Goal: Task Accomplishment & Management: Complete application form

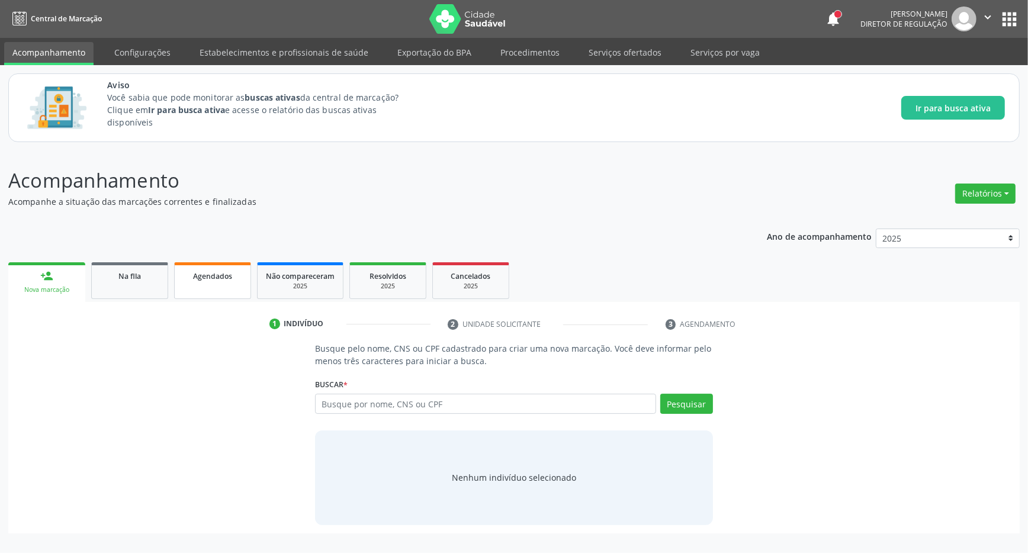
click at [199, 280] on span "Agendados" at bounding box center [212, 276] width 39 height 10
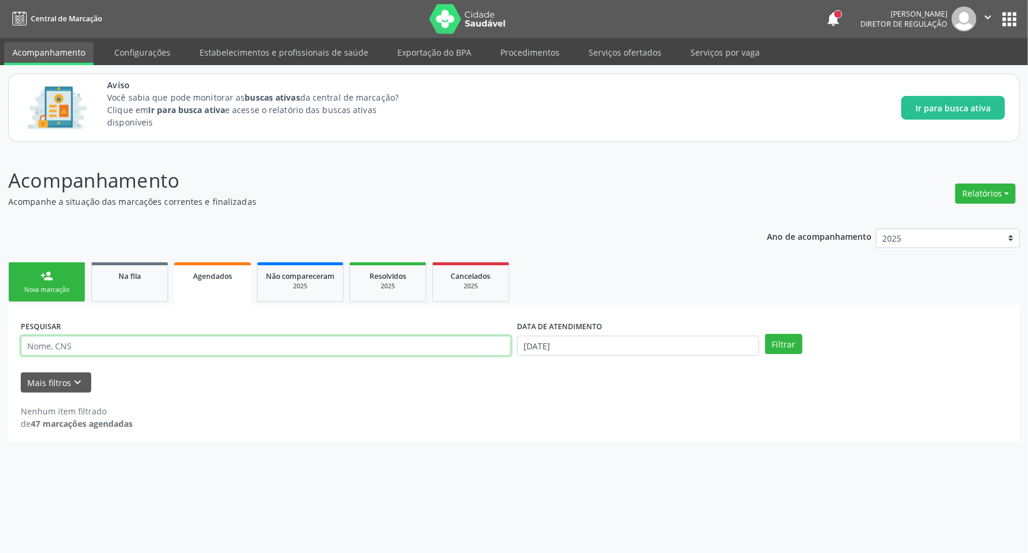
click at [139, 345] on input "text" at bounding box center [266, 346] width 491 height 20
type input "e"
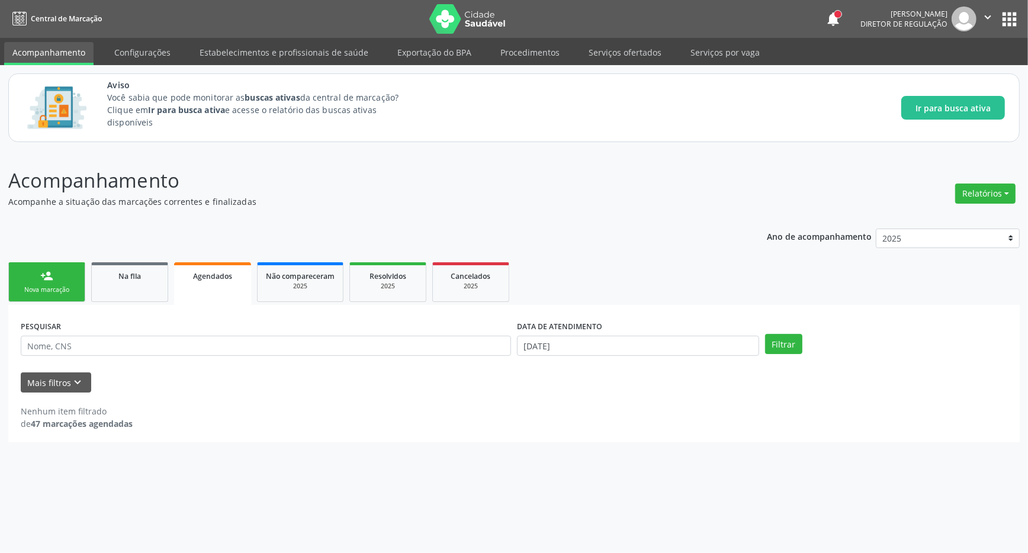
click at [86, 421] on strong "47 marcações agendadas" at bounding box center [82, 423] width 102 height 11
click at [35, 422] on strong "47 marcações agendadas" at bounding box center [82, 423] width 102 height 11
click at [121, 335] on div "PESQUISAR" at bounding box center [266, 341] width 496 height 46
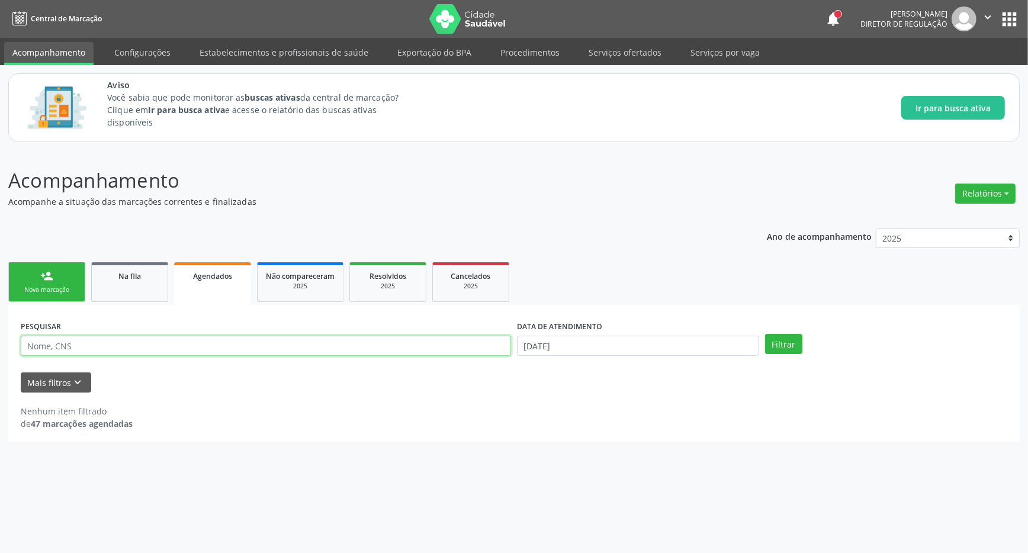
click at [115, 341] on input "text" at bounding box center [266, 346] width 491 height 20
type input "ecocardiograma"
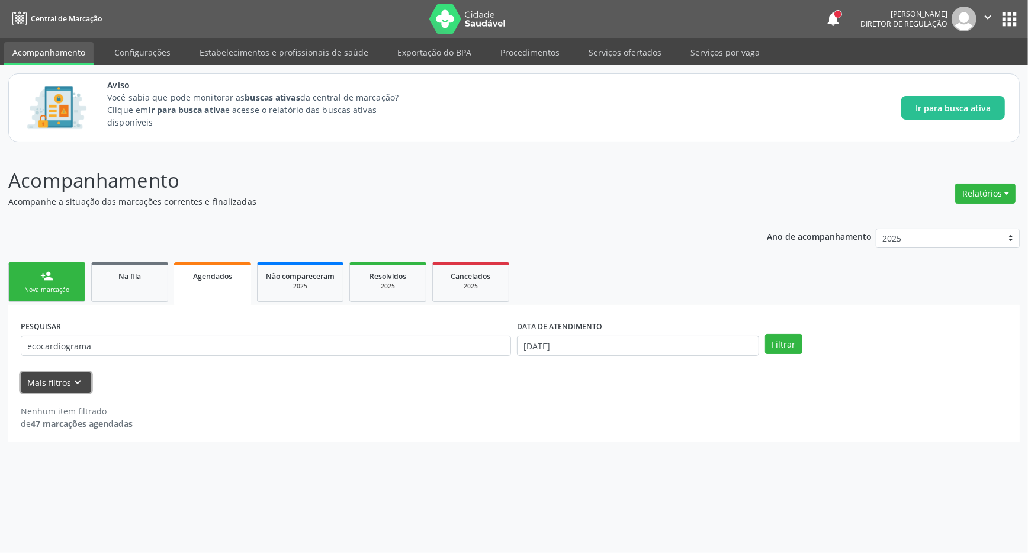
click at [68, 386] on button "Mais filtros keyboard_arrow_down" at bounding box center [56, 383] width 70 height 21
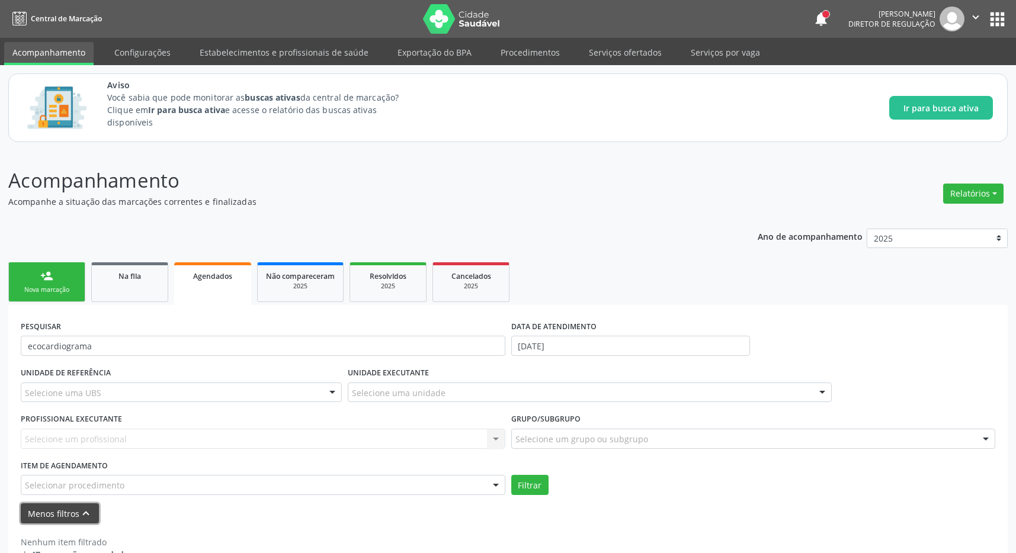
scroll to position [30, 0]
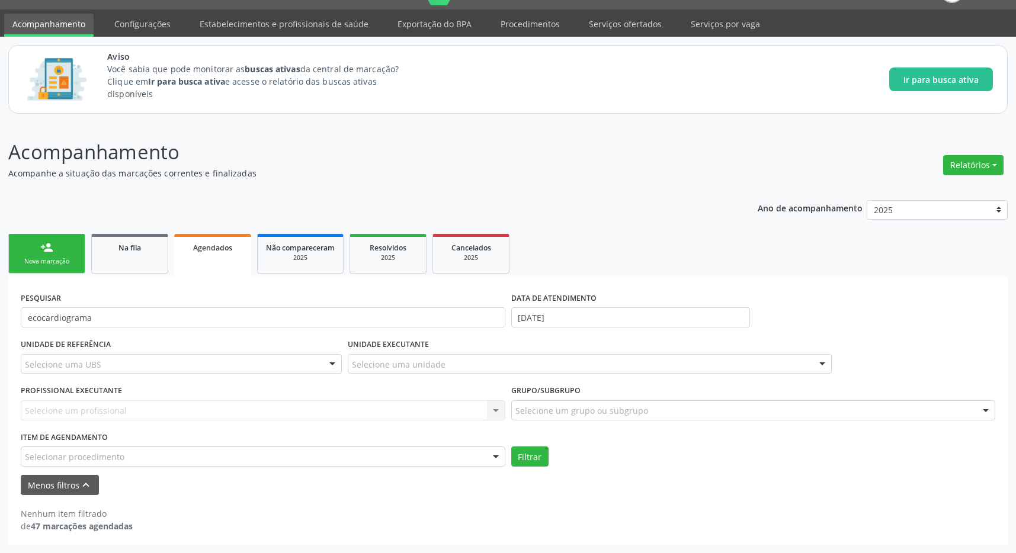
click at [239, 254] on link "Agendados" at bounding box center [212, 255] width 77 height 43
click at [73, 486] on button "Menos filtros keyboard_arrow_up" at bounding box center [60, 485] width 78 height 21
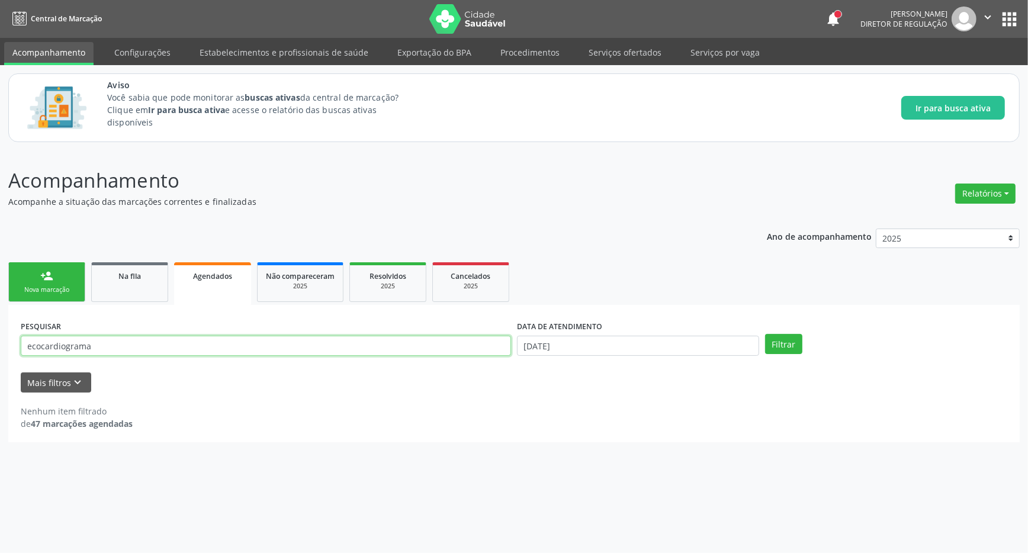
drag, startPoint x: 116, startPoint y: 346, endPoint x: -18, endPoint y: 339, distance: 134.6
click at [21, 339] on input "ecocardiograma" at bounding box center [266, 346] width 491 height 20
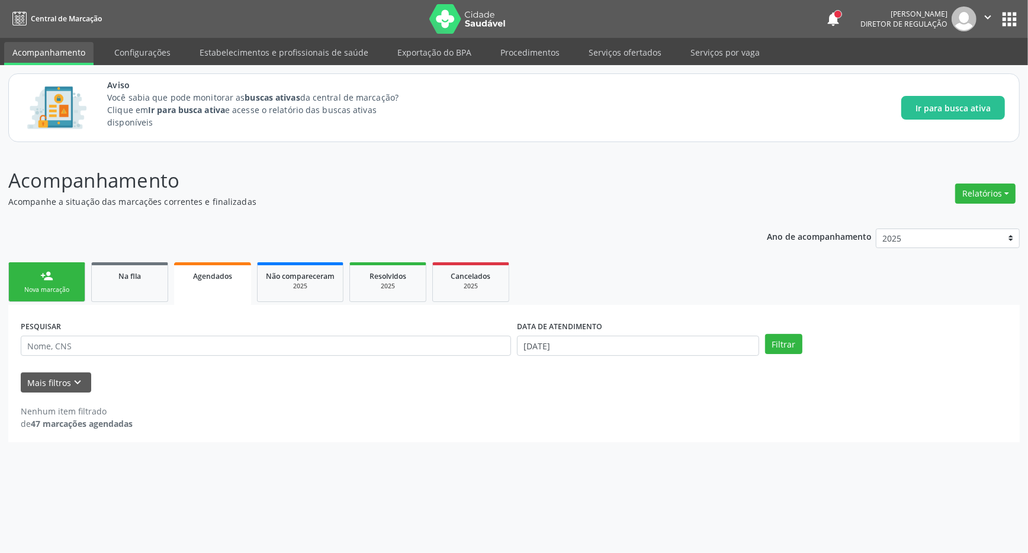
click at [214, 274] on span "Agendados" at bounding box center [212, 276] width 39 height 10
click at [49, 379] on button "Mais filtros keyboard_arrow_down" at bounding box center [56, 383] width 70 height 21
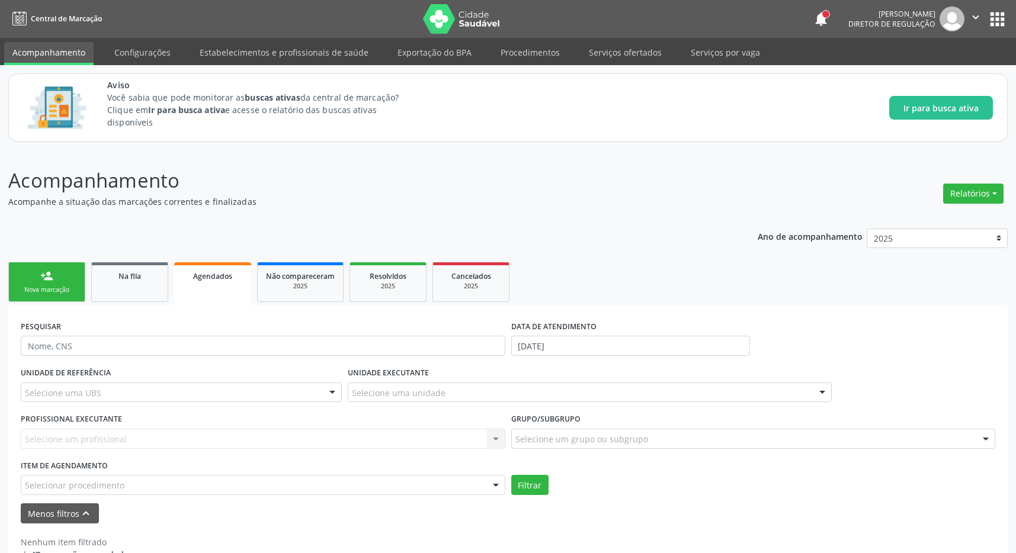
click at [255, 286] on ul "person_add Nova marcação Na fila Agendados Não compareceram 2025 Resolvidos 202…" at bounding box center [507, 282] width 999 height 46
click at [228, 287] on link "Agendados" at bounding box center [212, 283] width 77 height 43
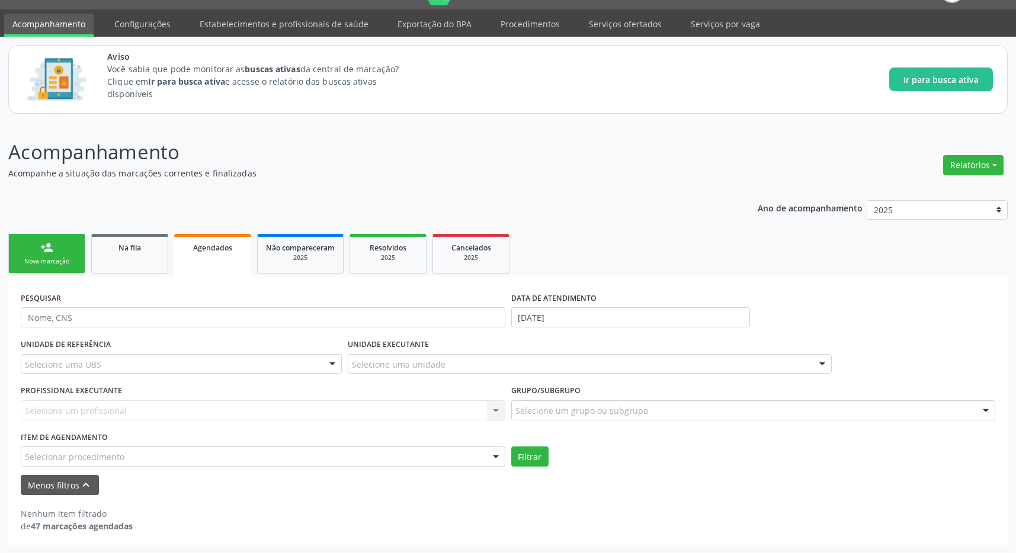
click at [33, 245] on link "person_add Nova marcação" at bounding box center [46, 254] width 77 height 40
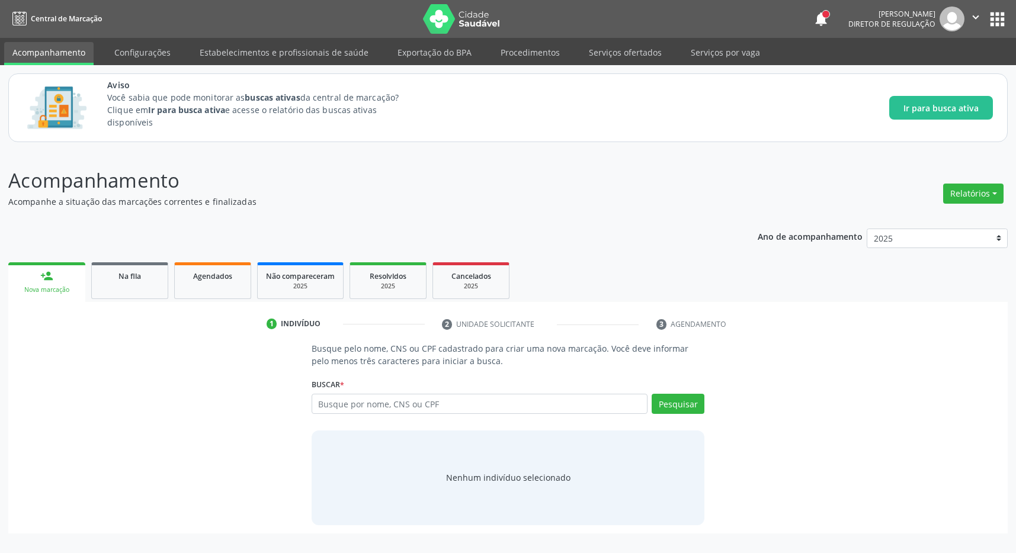
scroll to position [0, 0]
click at [1018, 27] on button "apps" at bounding box center [1009, 19] width 21 height 21
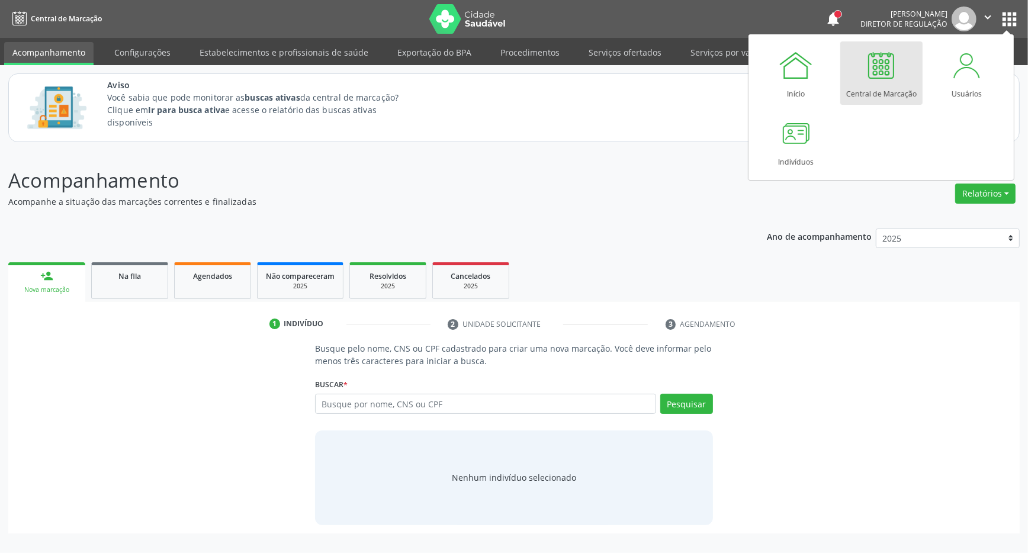
click at [205, 282] on link "Agendados" at bounding box center [212, 280] width 77 height 37
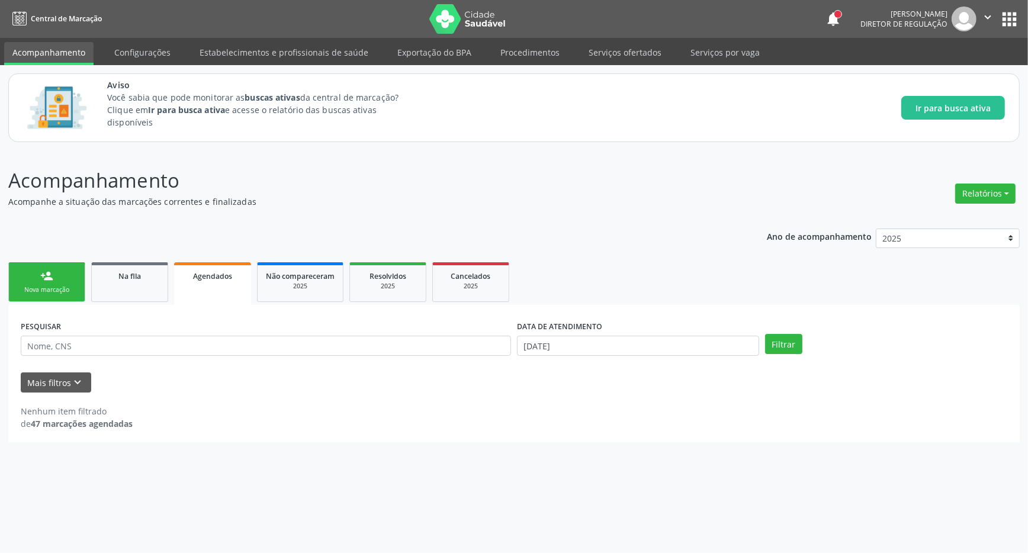
drag, startPoint x: 124, startPoint y: 287, endPoint x: 54, endPoint y: 286, distance: 70.5
click at [124, 287] on link "Na fila" at bounding box center [129, 282] width 77 height 40
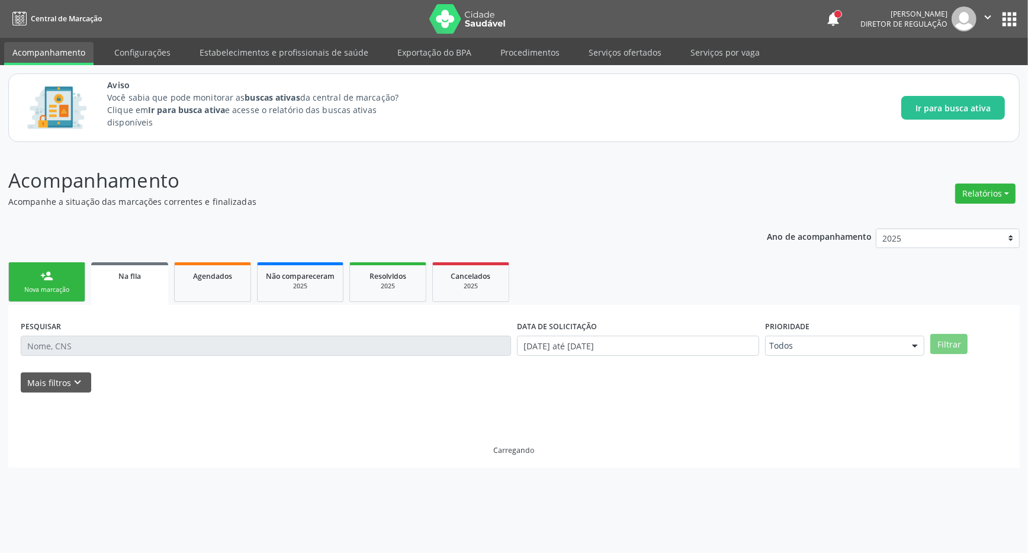
click at [54, 286] on div "Nova marcação" at bounding box center [46, 290] width 59 height 9
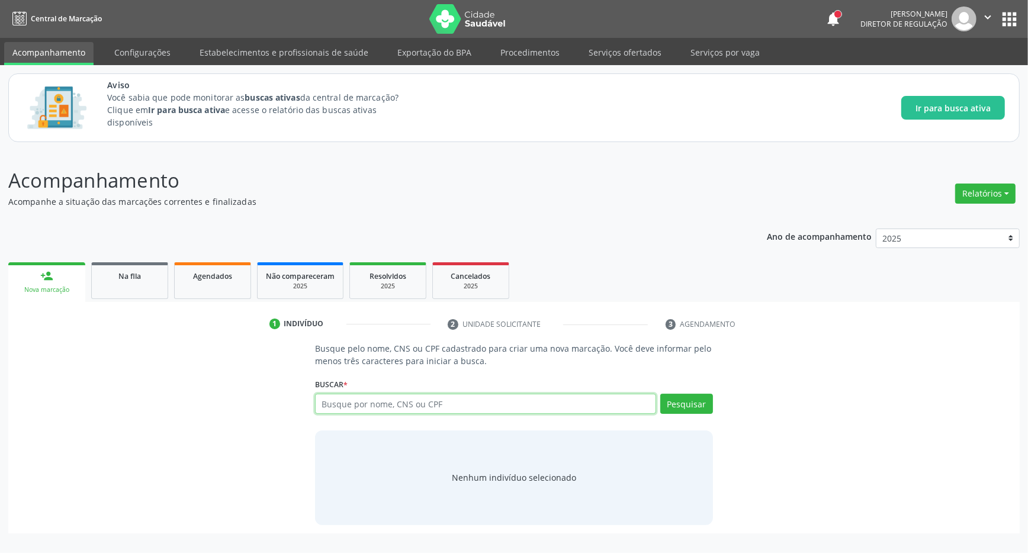
click at [527, 402] on input "text" at bounding box center [485, 404] width 341 height 20
type input "706806750145422"
click at [698, 400] on button "Pesquisar" at bounding box center [687, 404] width 53 height 20
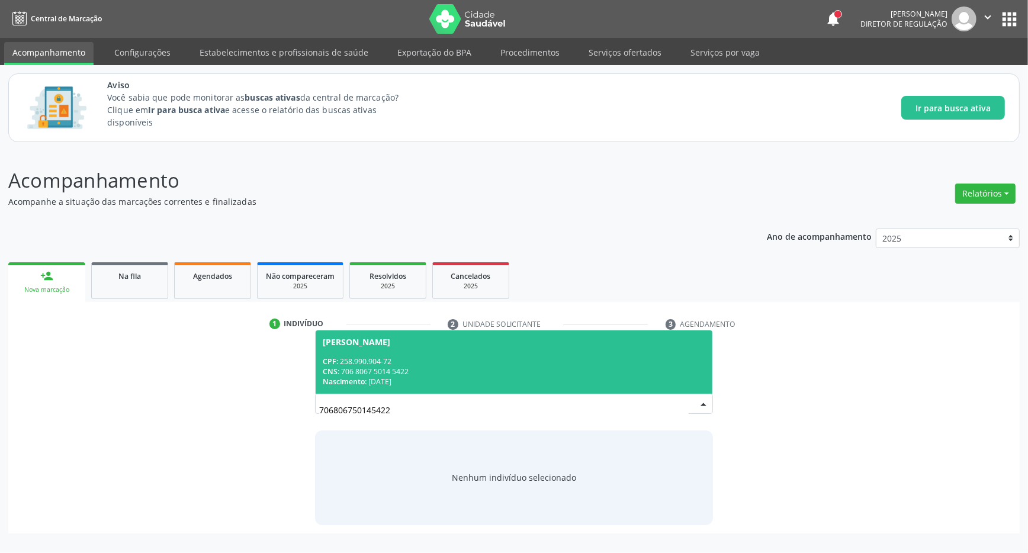
click at [386, 376] on div "CNS: 706 8067 5014 5422" at bounding box center [514, 372] width 383 height 10
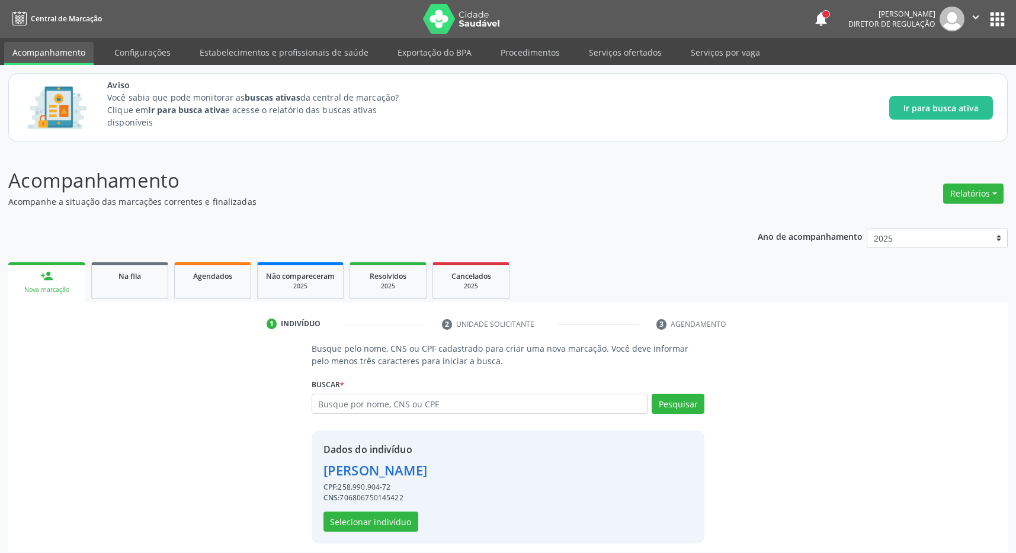
scroll to position [8, 0]
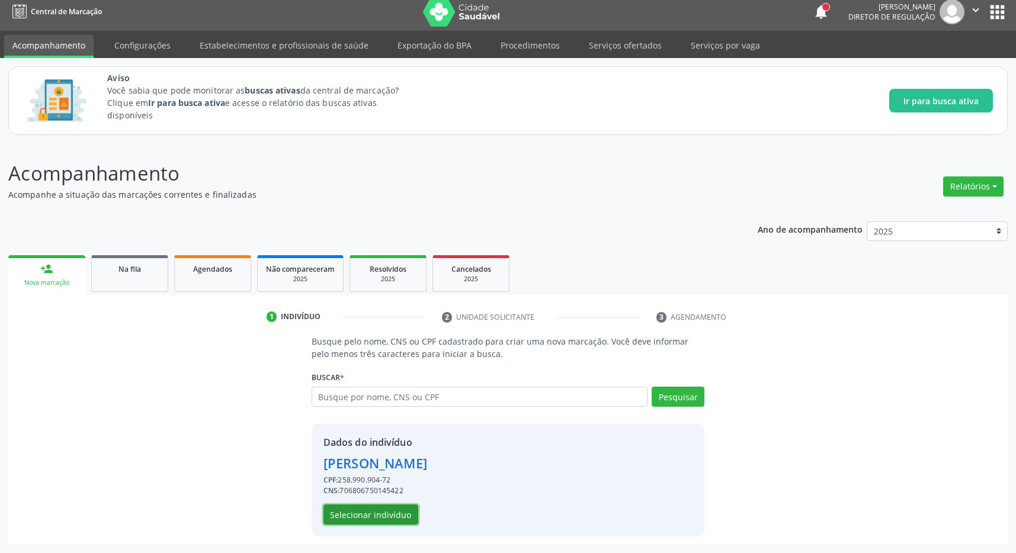
click at [360, 514] on button "Selecionar indivíduo" at bounding box center [370, 515] width 95 height 20
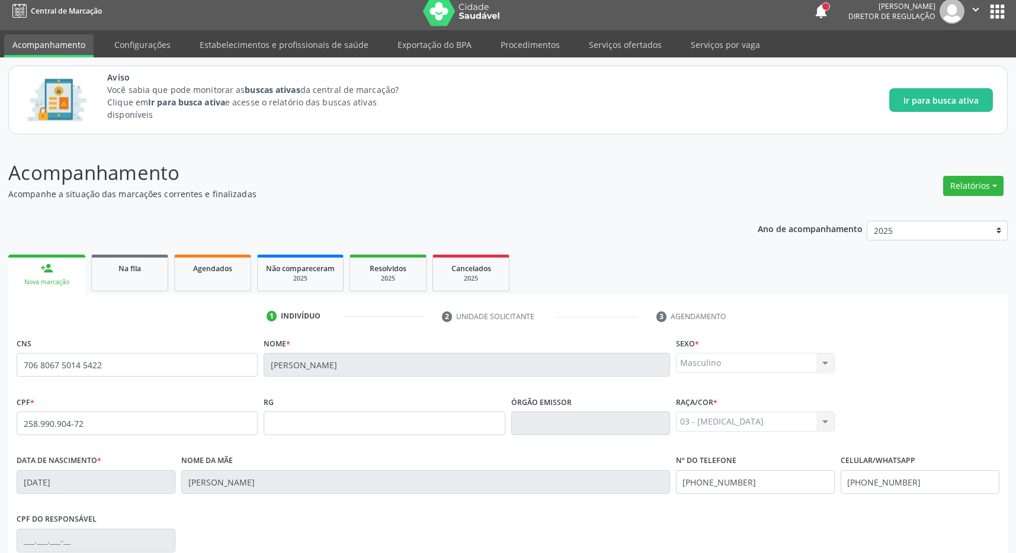
scroll to position [175, 0]
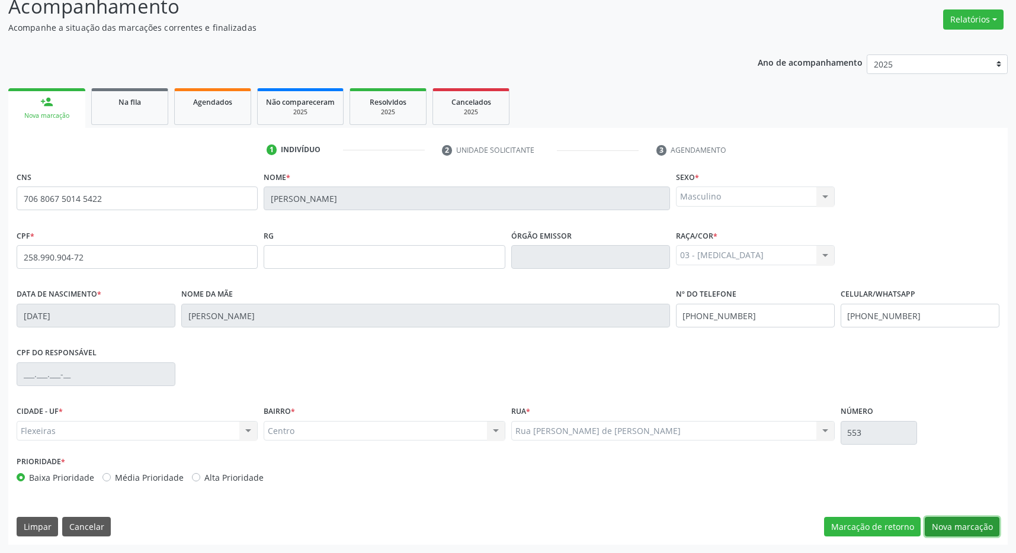
click at [962, 524] on button "Nova marcação" at bounding box center [962, 527] width 75 height 20
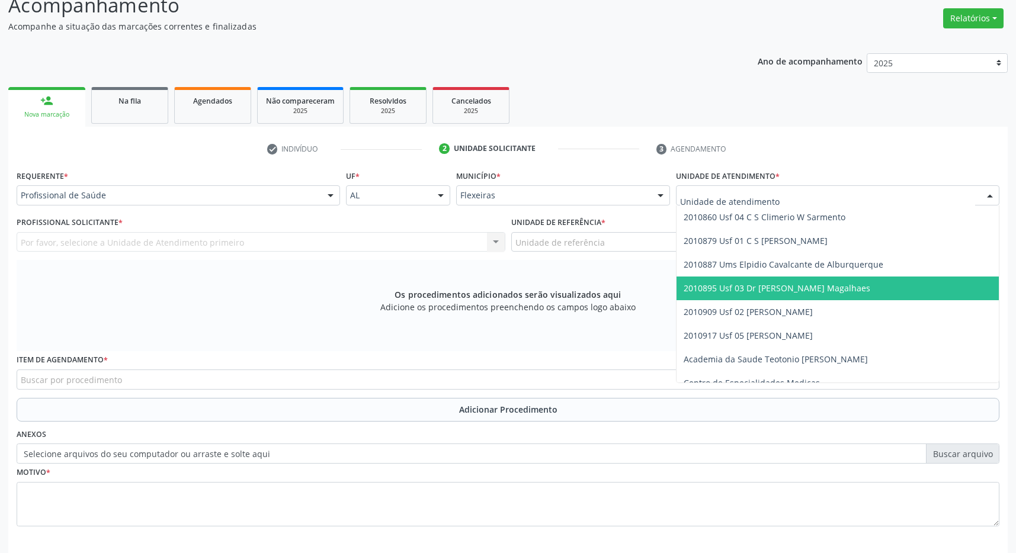
click at [753, 290] on span "2010895 Usf 03 Dr [PERSON_NAME] Magalhaes" at bounding box center [777, 288] width 187 height 11
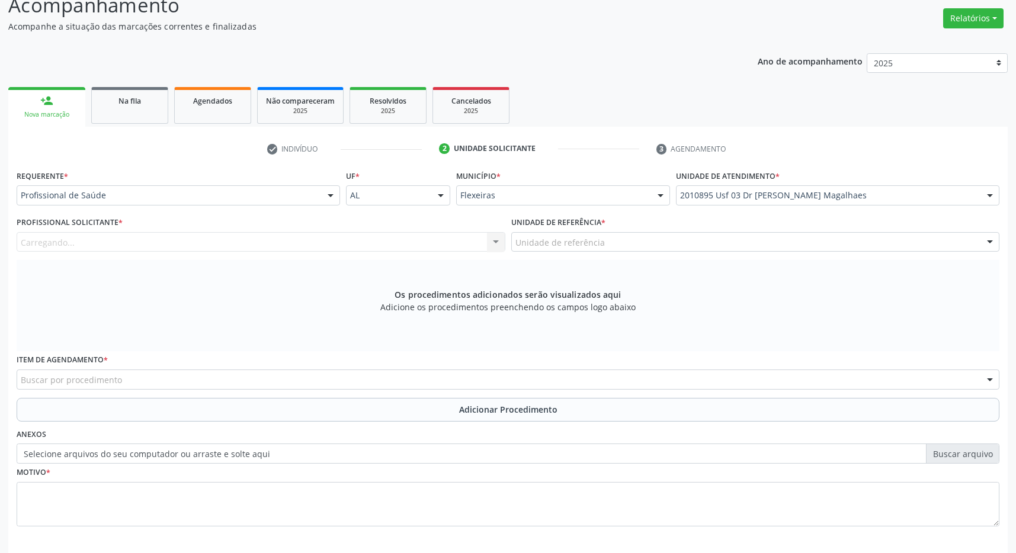
click at [755, 242] on div "Unidade de referência" at bounding box center [755, 242] width 489 height 20
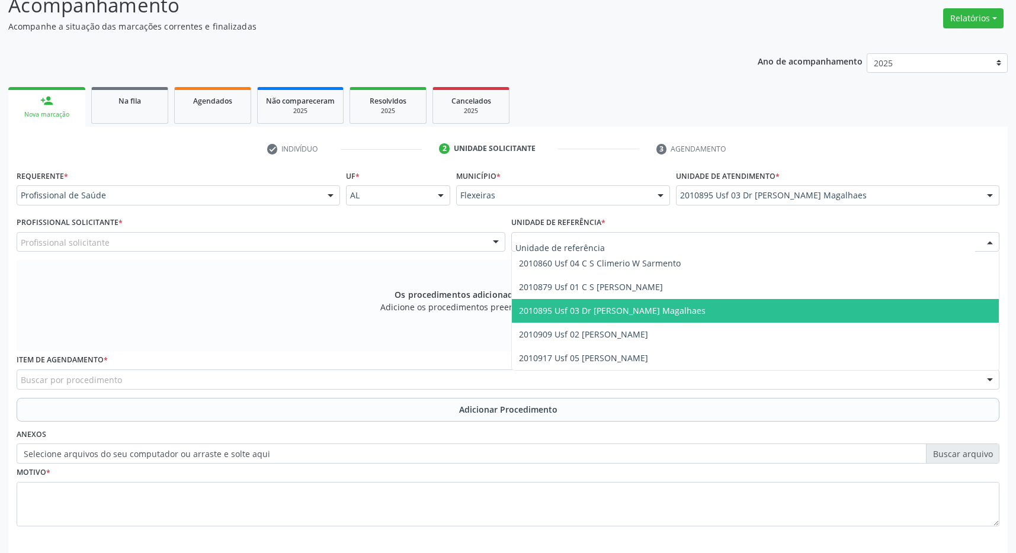
click at [753, 307] on span "2010895 Usf 03 Dr [PERSON_NAME] Magalhaes" at bounding box center [756, 311] width 488 height 24
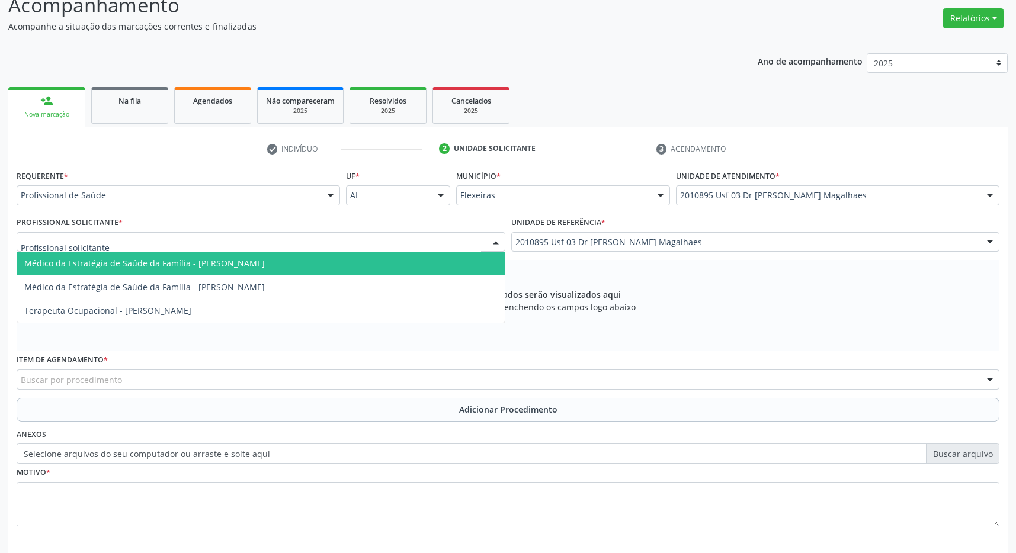
click at [432, 236] on div at bounding box center [261, 242] width 489 height 20
click at [386, 263] on span "Médico da Estratégia de Saúde da Família - [PERSON_NAME]" at bounding box center [261, 264] width 488 height 24
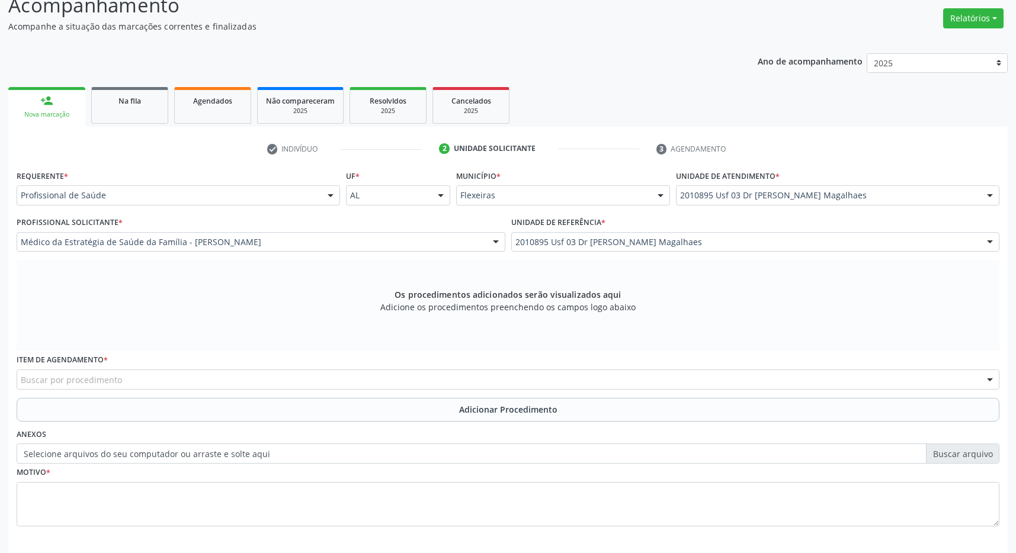
click at [307, 378] on div "Buscar por procedimento" at bounding box center [508, 380] width 983 height 20
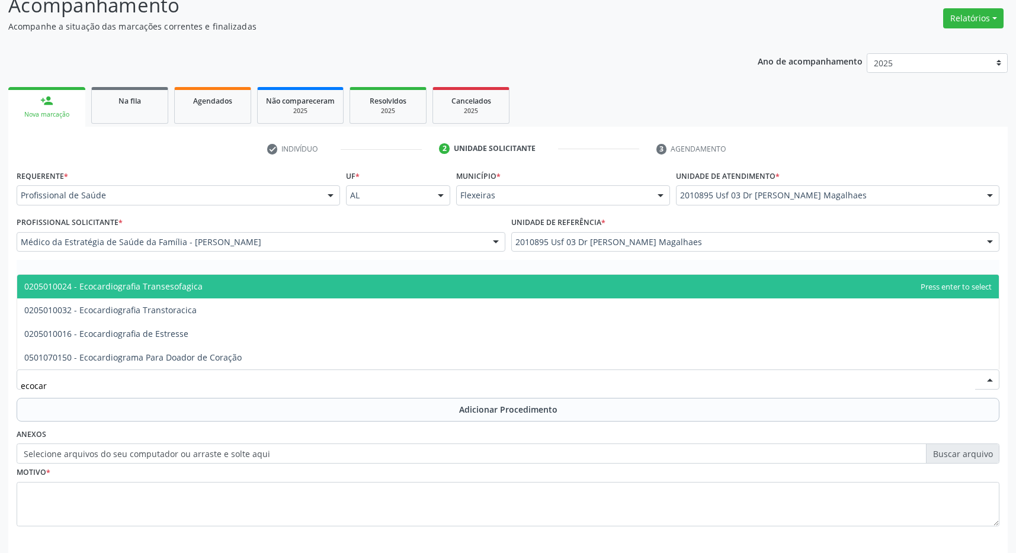
click at [216, 287] on span "0205010024 - Ecocardiografia Transesofagica" at bounding box center [508, 287] width 982 height 24
type input "ecocar"
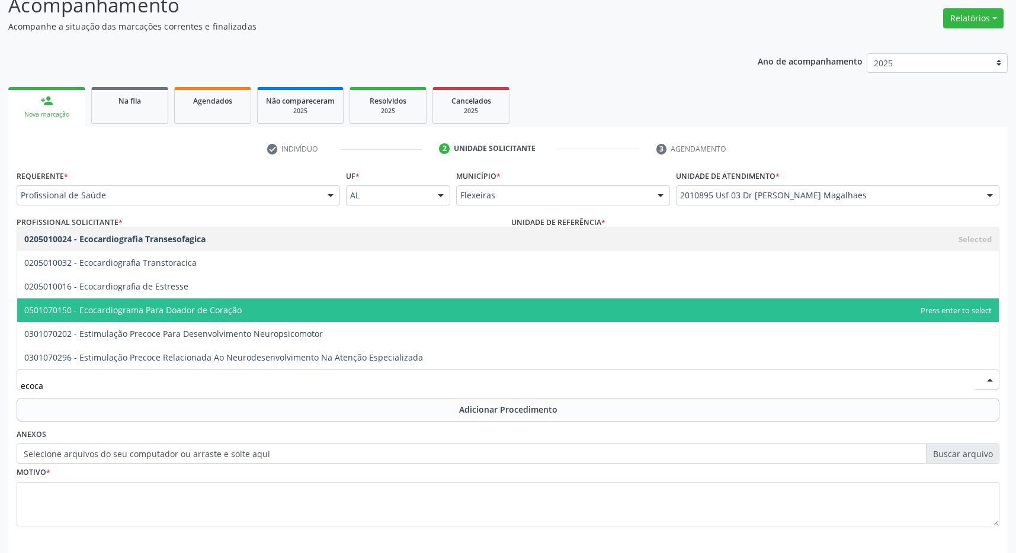
type input "ecocar"
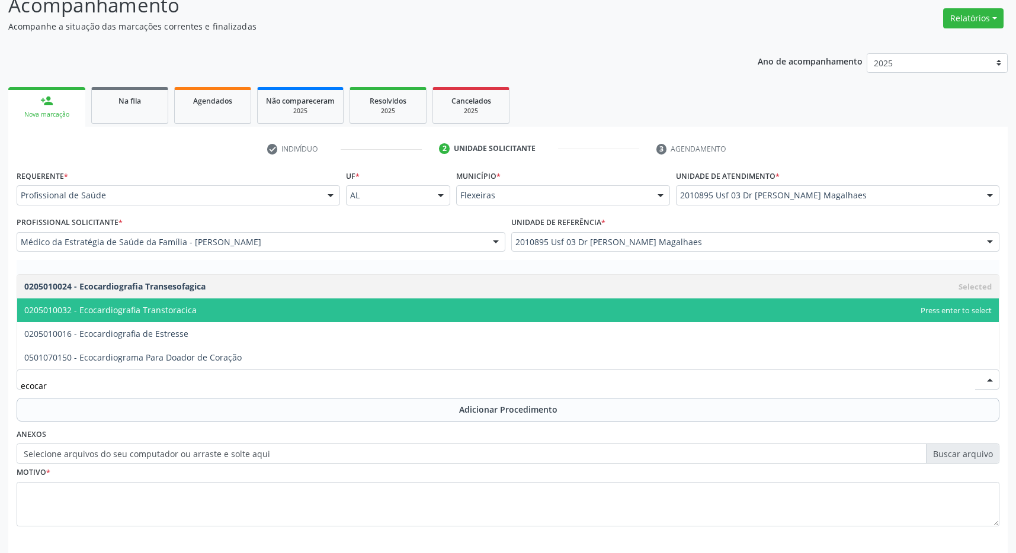
click at [194, 307] on span "0205010032 - Ecocardiografia Transtoracica" at bounding box center [508, 311] width 982 height 24
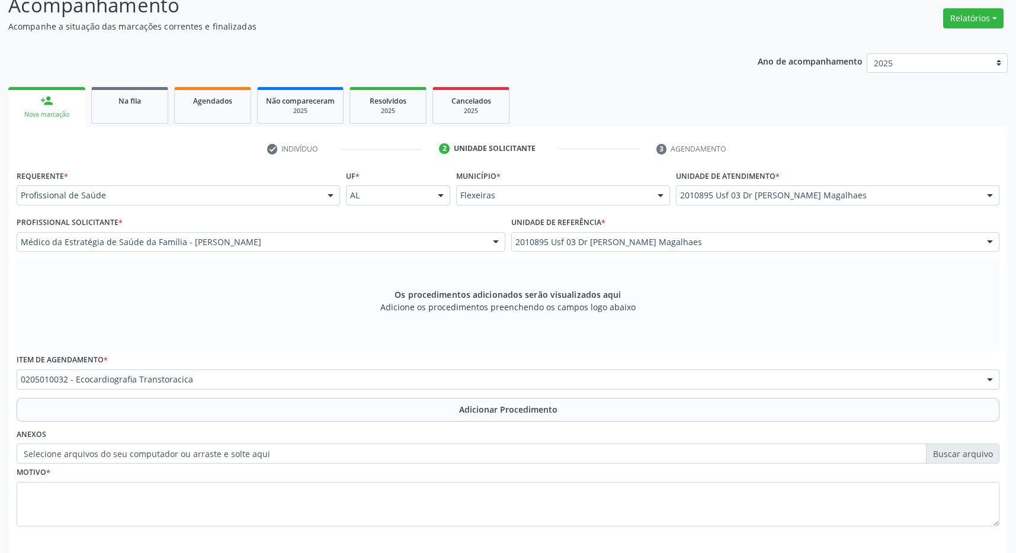
click at [477, 399] on button "Adicionar Procedimento" at bounding box center [508, 410] width 983 height 24
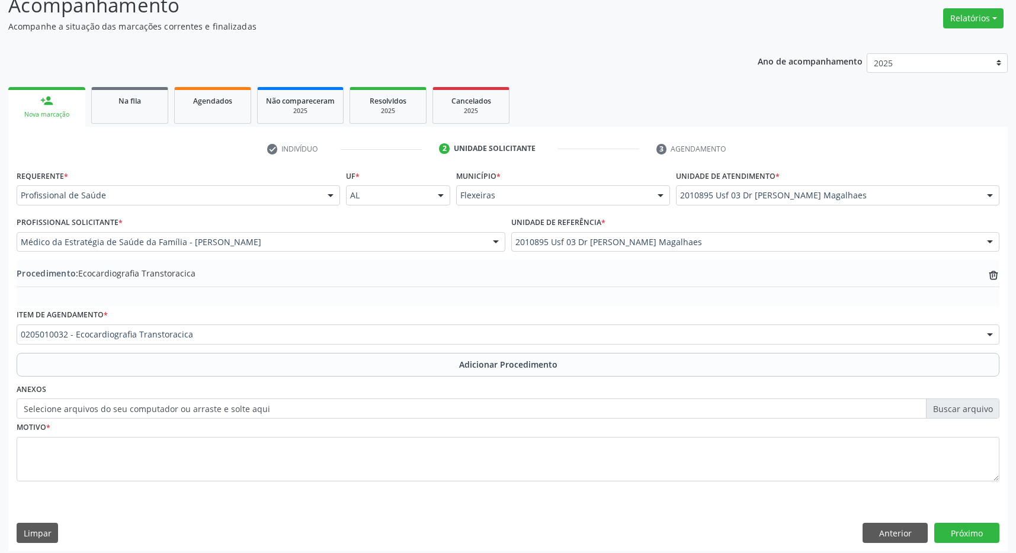
scroll to position [182, 0]
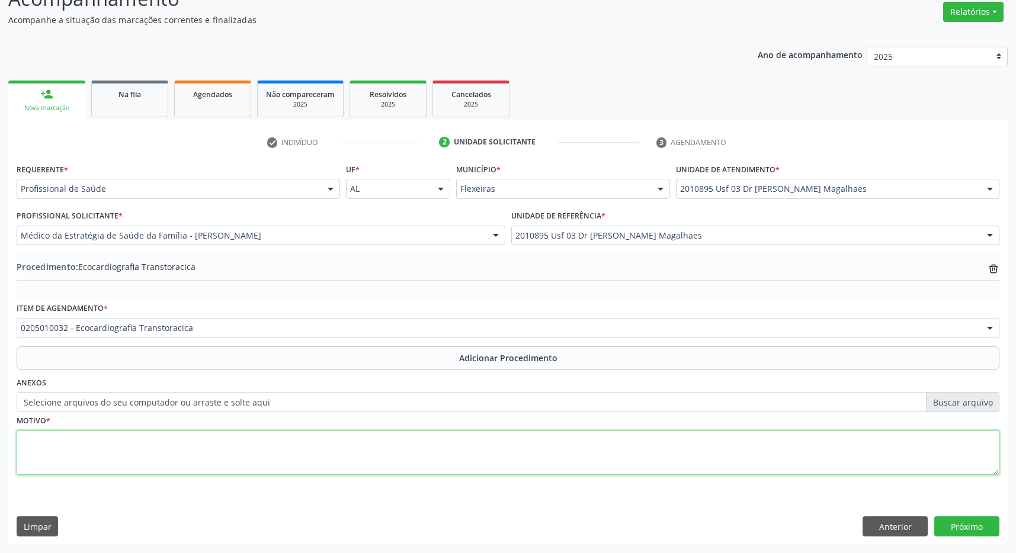
click at [115, 432] on textarea at bounding box center [508, 453] width 983 height 45
click at [114, 435] on textarea at bounding box center [508, 453] width 983 height 45
type textarea "rotina"
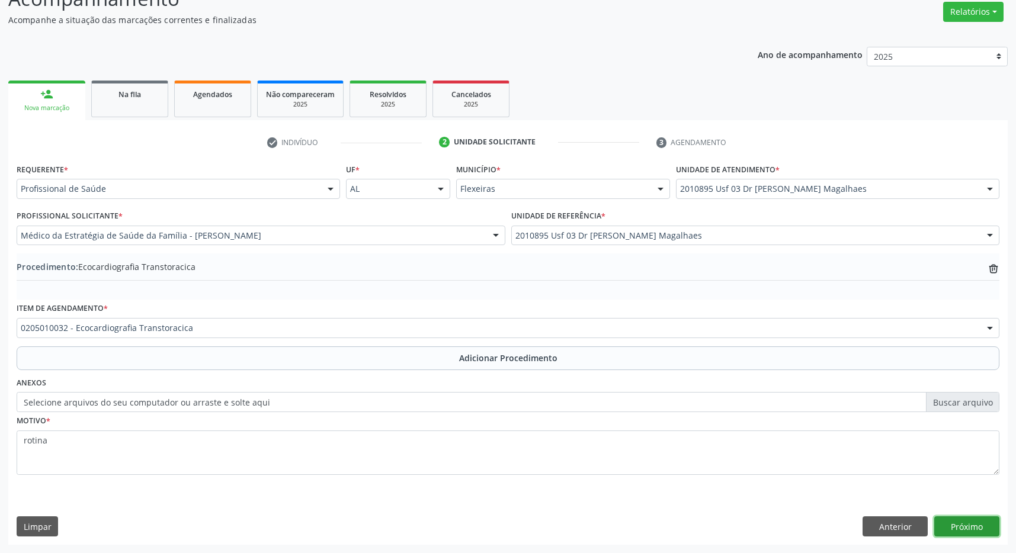
click at [980, 527] on button "Próximo" at bounding box center [966, 527] width 65 height 20
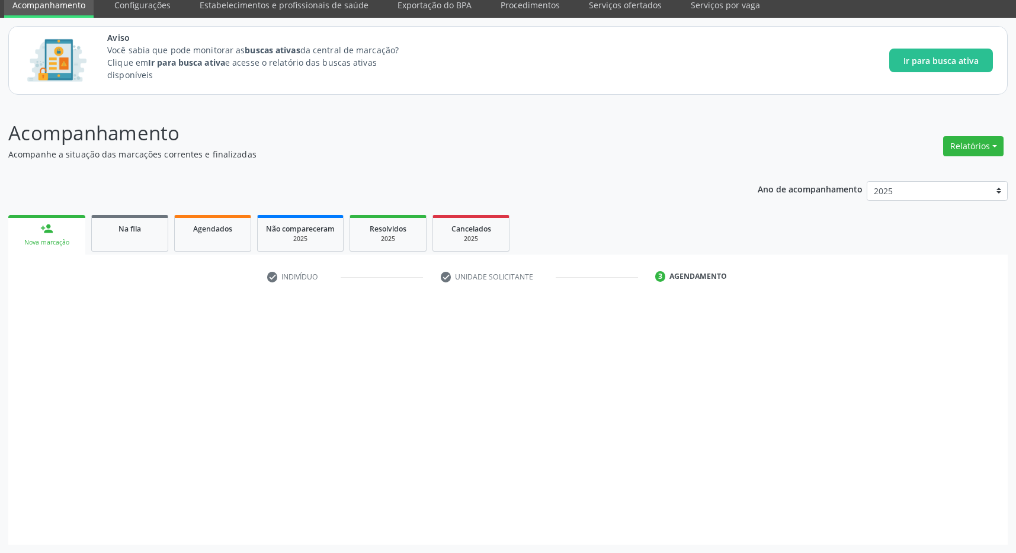
scroll to position [49, 0]
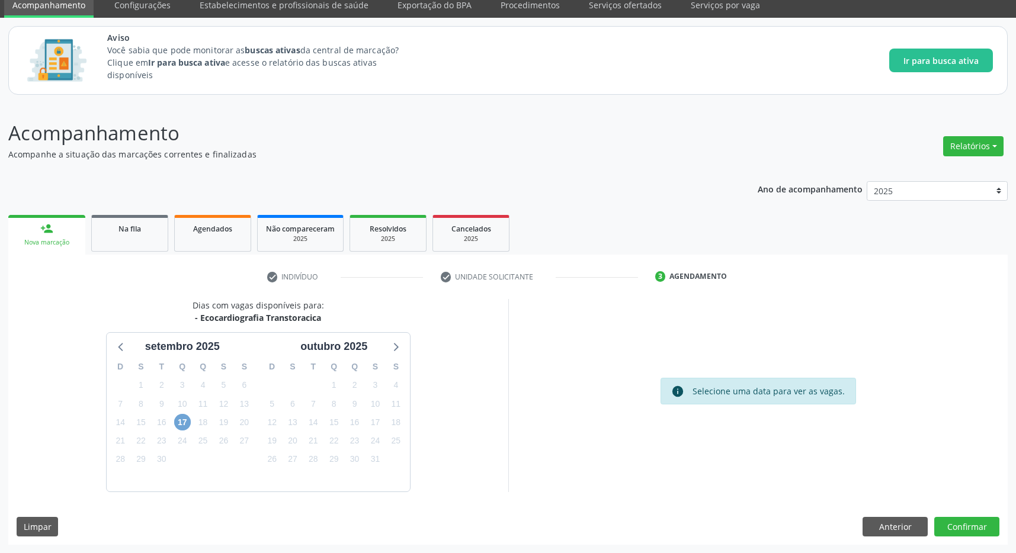
click at [184, 422] on span "17" at bounding box center [182, 422] width 17 height 17
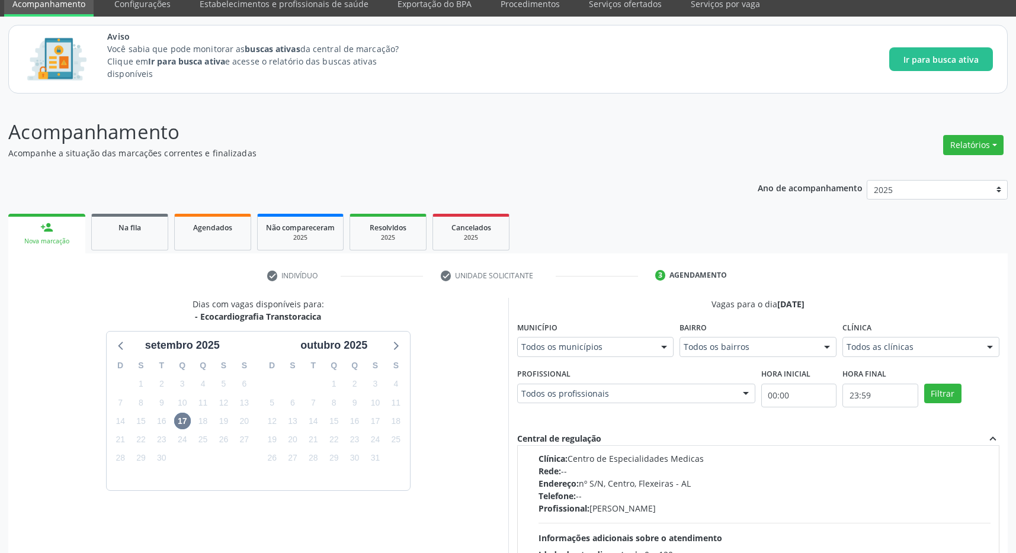
click at [671, 449] on div "Horário: 10:35 Clínica: Centro de Especialidades Medicas Rede: -- Endereço: [ST…" at bounding box center [765, 504] width 453 height 163
click at [534, 415] on input "Horário agendado Horário: 10:35 Clínica: Centro de Especialidades Medicas Rede:…" at bounding box center [530, 410] width 8 height 11
radio input "true"
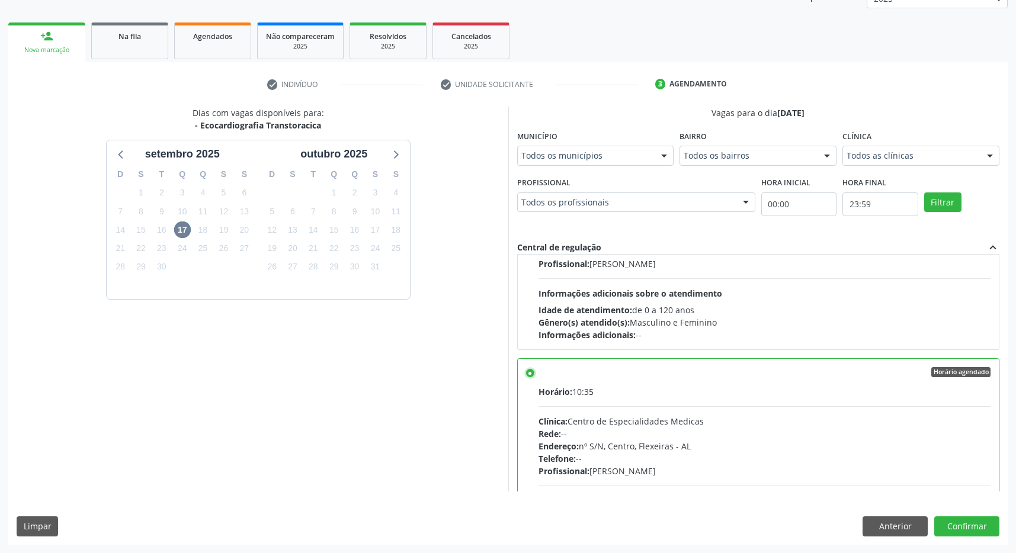
scroll to position [0, 0]
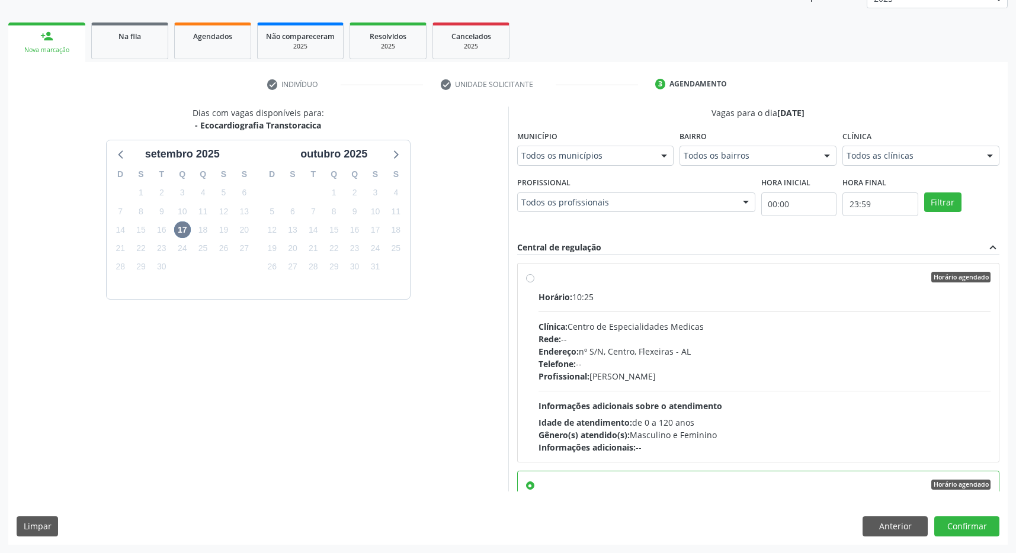
click at [710, 284] on label "Horário agendado Horário: 10:25 Clínica: Centro de Especialidades Medicas Rede:…" at bounding box center [765, 363] width 453 height 182
click at [534, 283] on input "Horário agendado Horário: 10:25 Clínica: Centro de Especialidades Medicas Rede:…" at bounding box center [530, 277] width 8 height 11
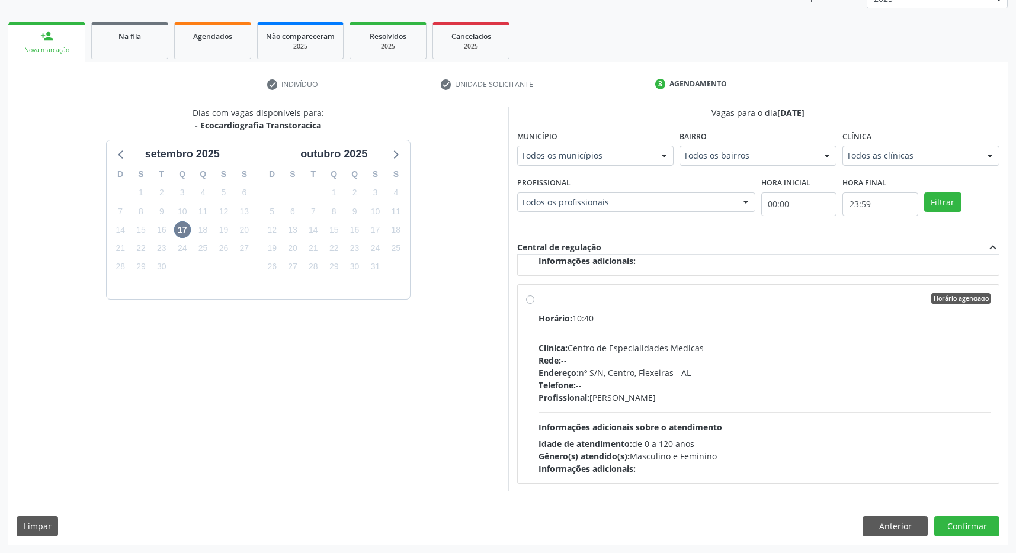
click at [735, 375] on div "Endereço: nº S/N, Centro, Flexeiras - [GEOGRAPHIC_DATA]" at bounding box center [765, 373] width 453 height 12
click at [534, 304] on input "Horário agendado Horário: 10:40 Clínica: Centro de Especialidades Medicas Rede:…" at bounding box center [530, 298] width 8 height 11
radio input "false"
radio input "true"
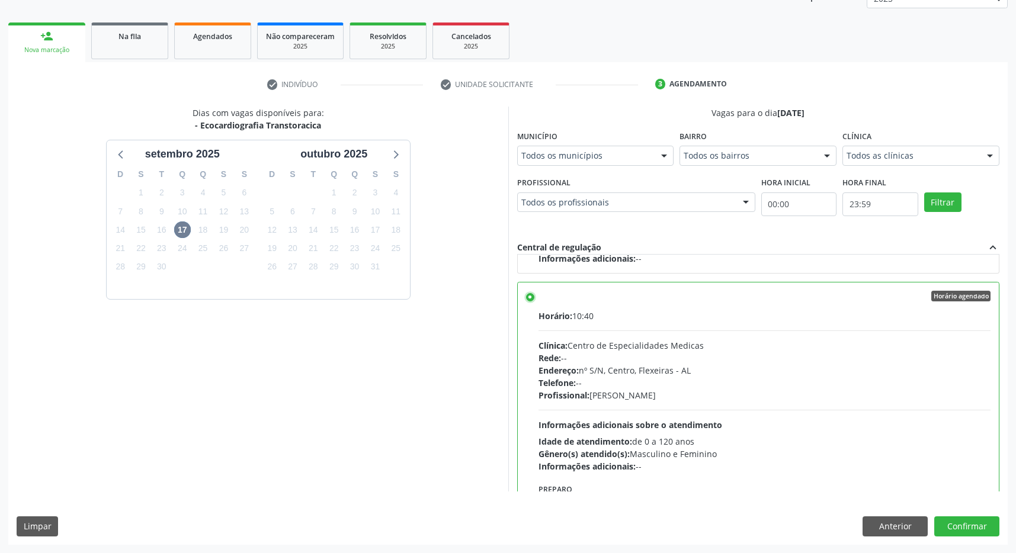
scroll to position [476, 0]
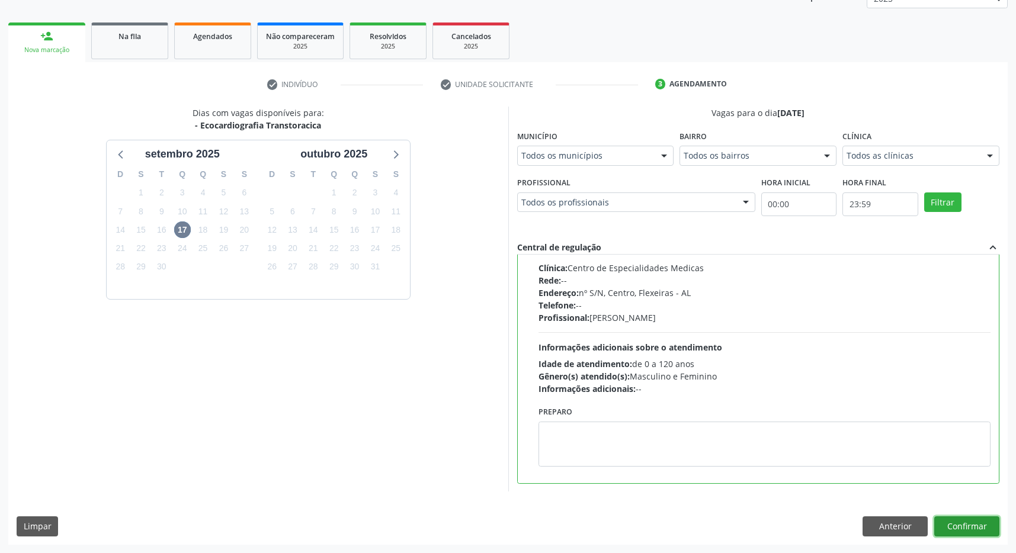
click at [992, 523] on button "Confirmar" at bounding box center [966, 527] width 65 height 20
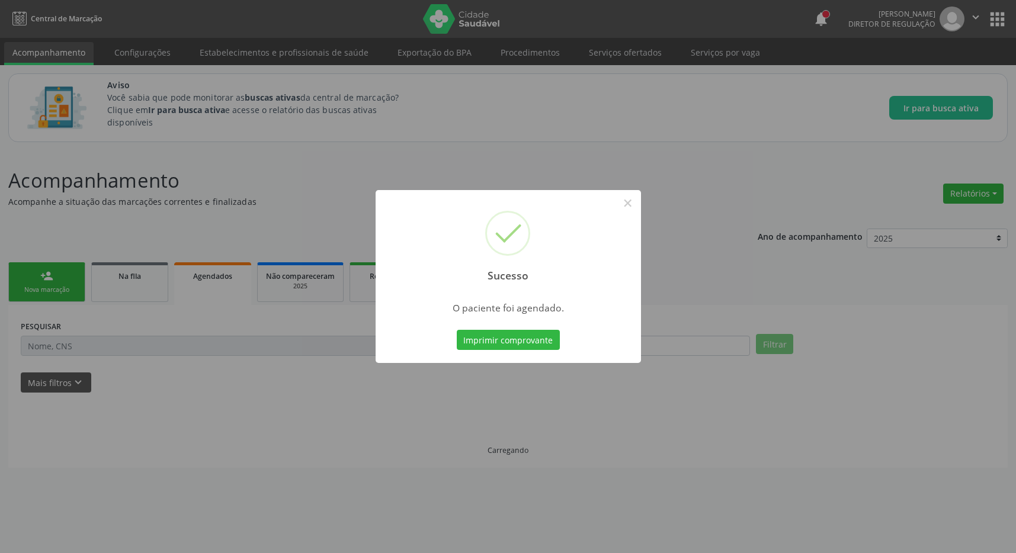
scroll to position [0, 0]
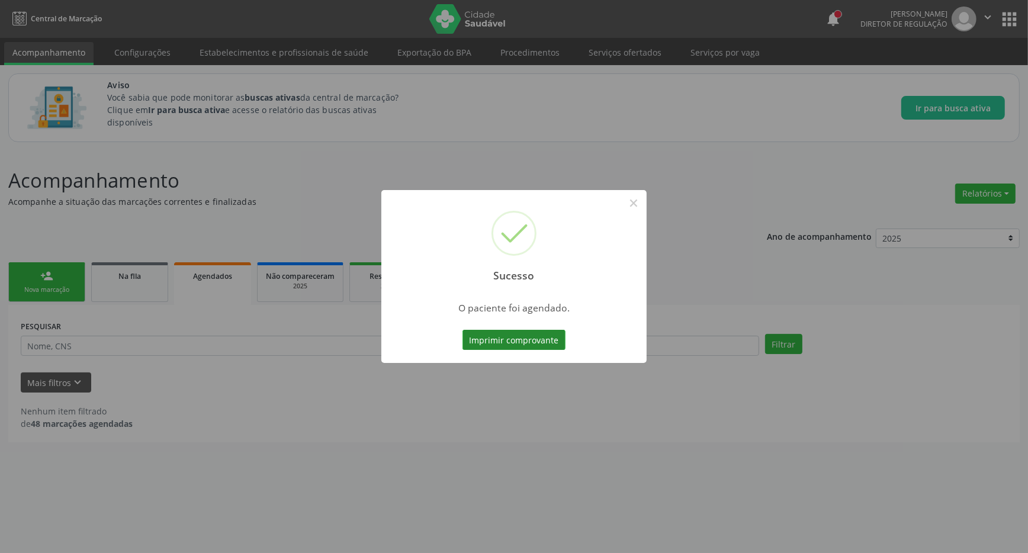
click at [518, 341] on button "Imprimir comprovante" at bounding box center [514, 340] width 103 height 20
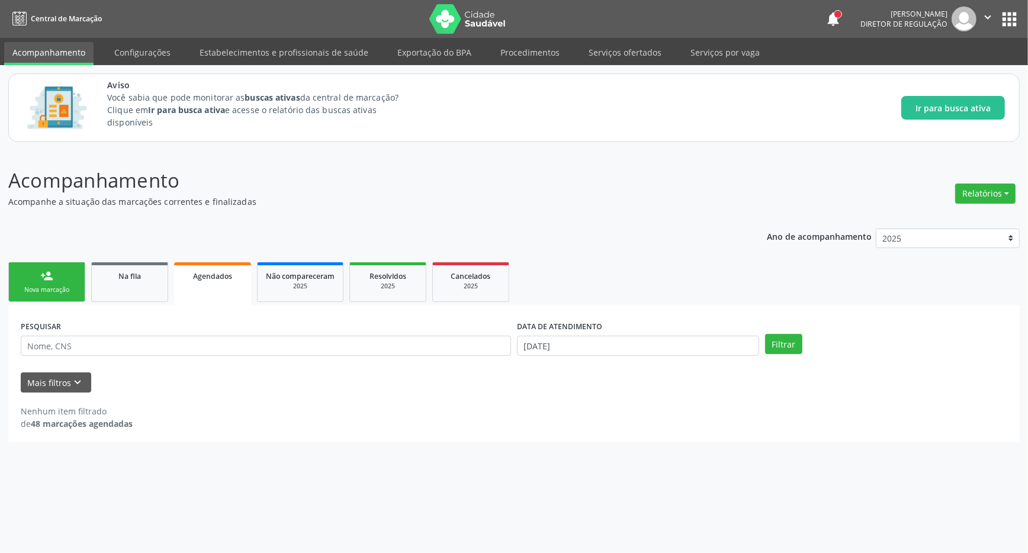
click at [62, 283] on link "person_add Nova marcação" at bounding box center [46, 282] width 77 height 40
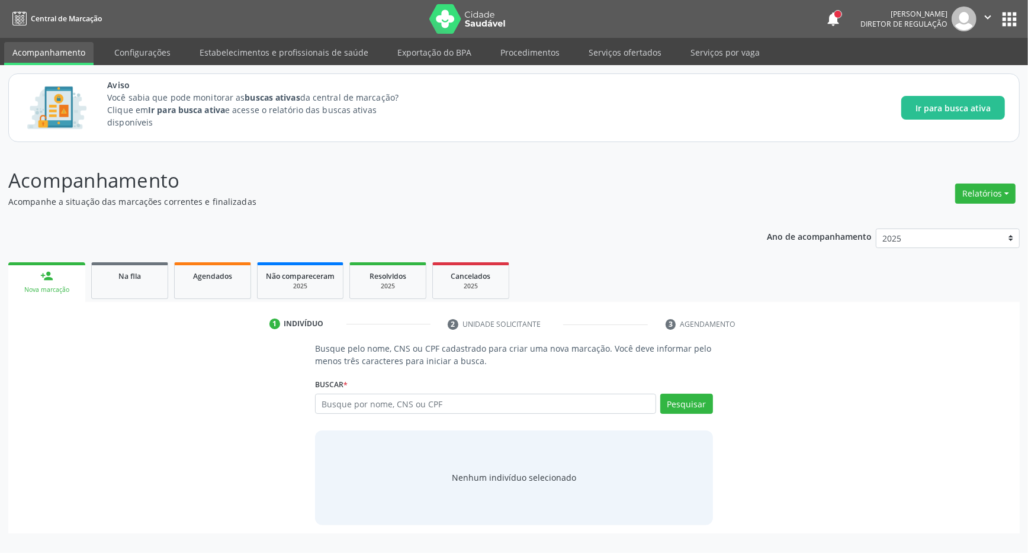
click at [60, 261] on ul "person_add Nova marcação Na fila Agendados Não compareceram 2025 Resolvidos 202…" at bounding box center [514, 280] width 1012 height 43
click at [391, 409] on input "text" at bounding box center [485, 404] width 341 height 20
type input "702800688888961"
click at [701, 396] on button "Pesquisar" at bounding box center [687, 404] width 53 height 20
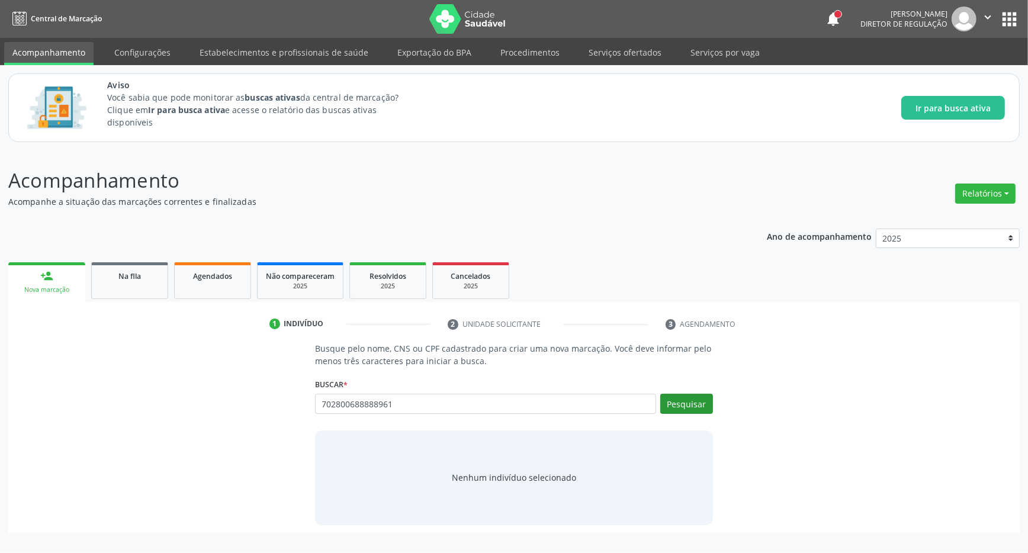
type input "702800688888961"
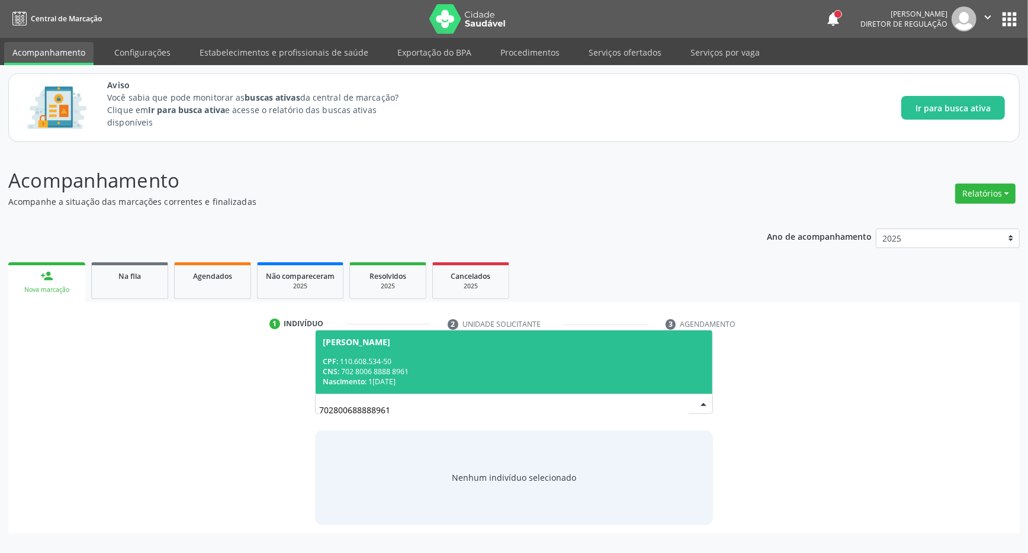
click at [518, 348] on span "[PERSON_NAME] CPF: 110.608.534-50 CNS: 702 8006 8888 8961 Nascimento: 1[DATE]" at bounding box center [514, 362] width 397 height 63
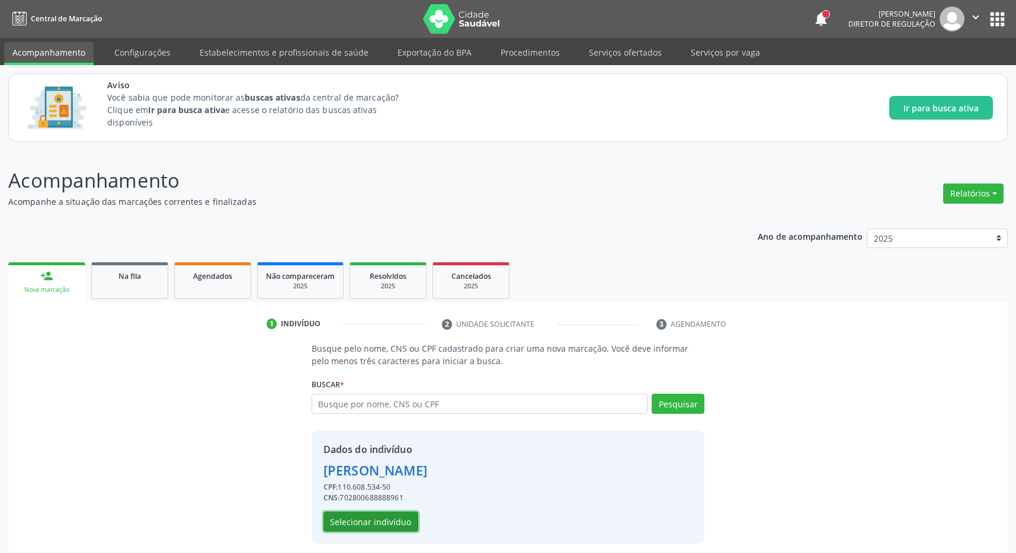
click at [359, 520] on button "Selecionar indivíduo" at bounding box center [370, 522] width 95 height 20
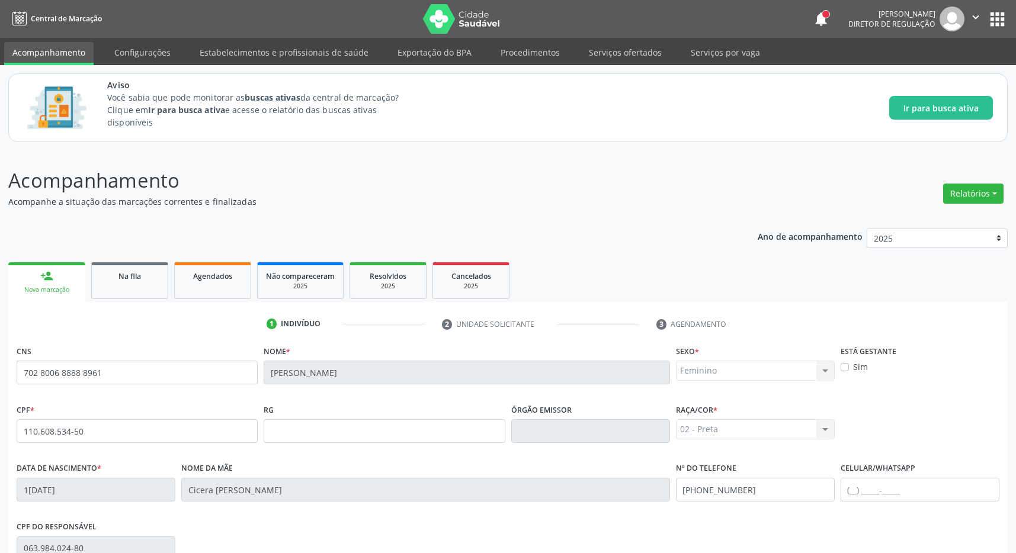
scroll to position [175, 0]
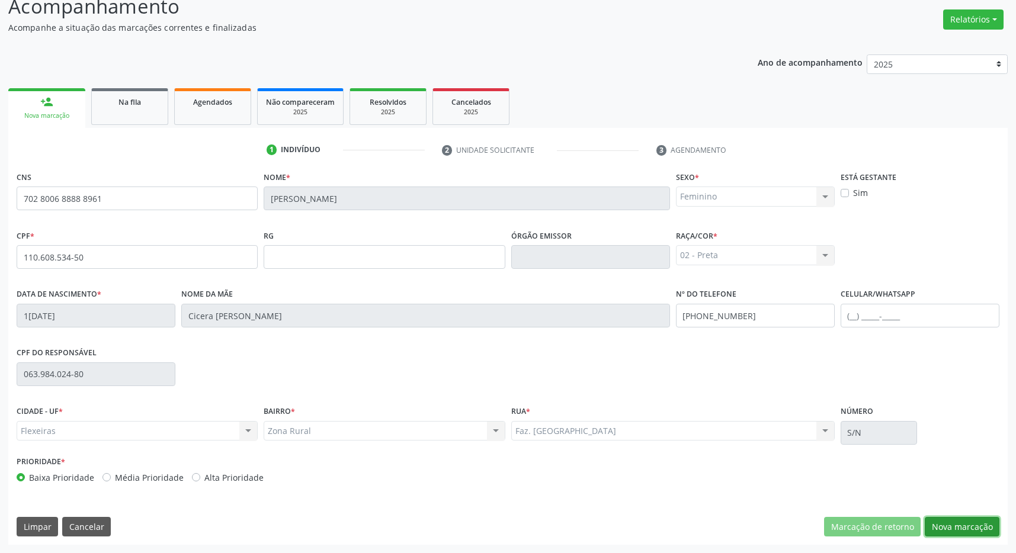
click at [966, 530] on button "Nova marcação" at bounding box center [962, 527] width 75 height 20
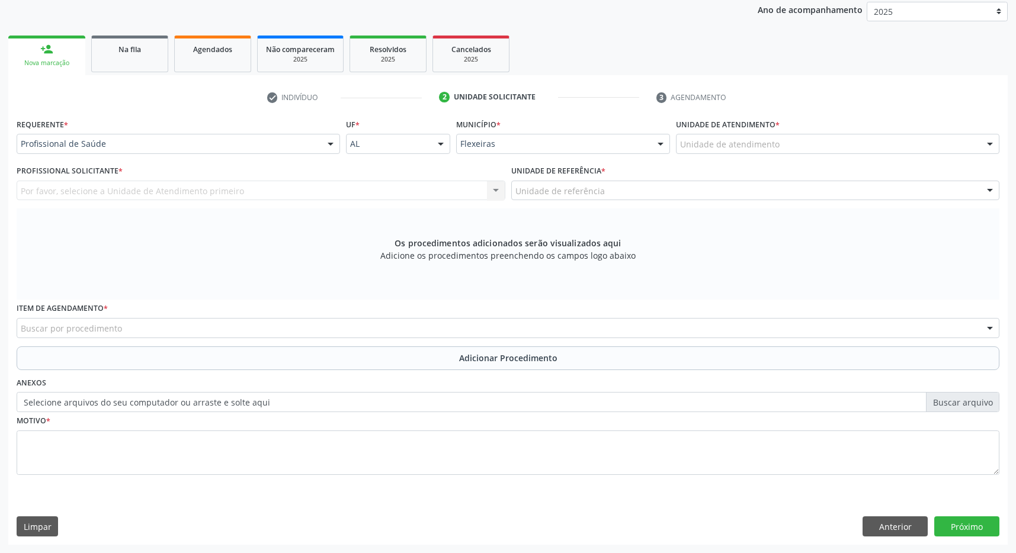
scroll to position [166, 0]
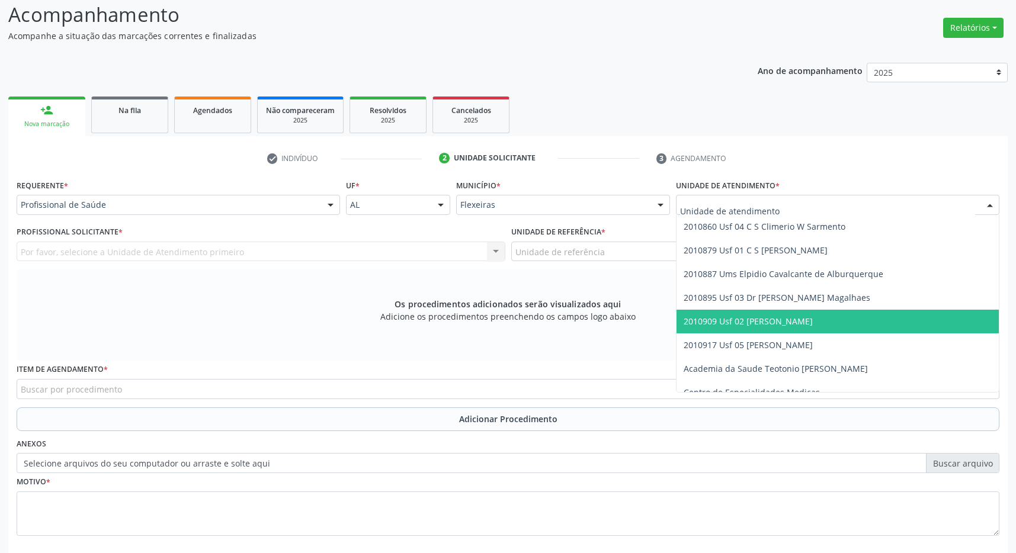
click at [775, 326] on span "2010909 Usf 02 [PERSON_NAME]" at bounding box center [748, 321] width 129 height 11
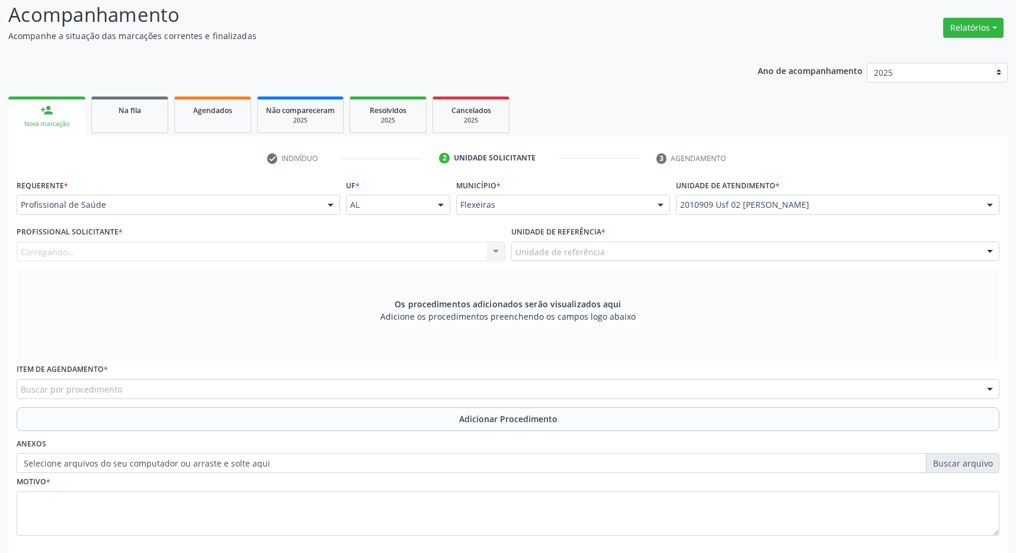
click at [752, 257] on div "Unidade de referência" at bounding box center [755, 252] width 489 height 20
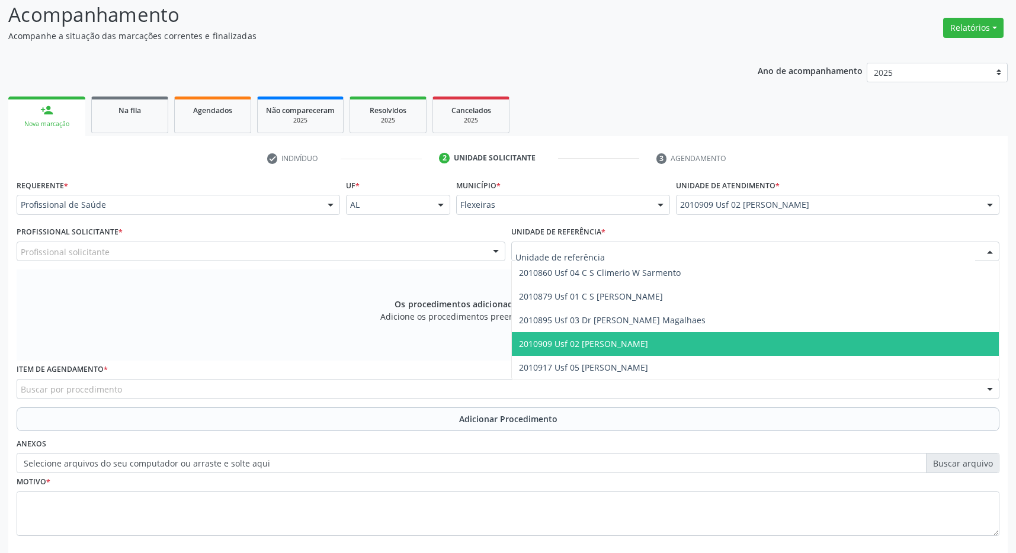
click at [753, 338] on span "2010909 Usf 02 [PERSON_NAME]" at bounding box center [756, 344] width 488 height 24
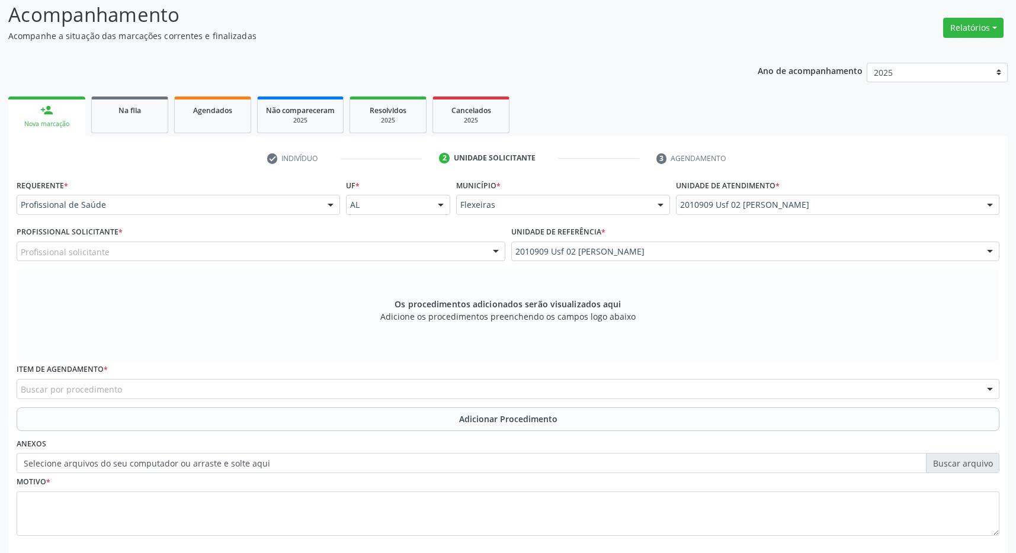
click at [448, 254] on div "Profissional solicitante" at bounding box center [261, 252] width 489 height 20
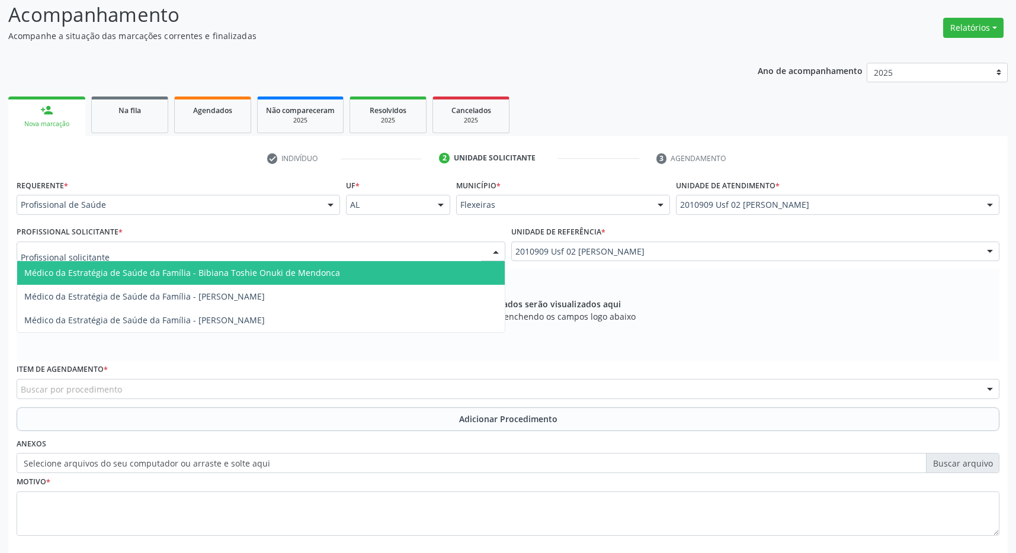
click at [346, 278] on span "Médico da Estratégia de Saúde da Família - Bibiana Toshie Onuki de Mendonca" at bounding box center [261, 273] width 488 height 24
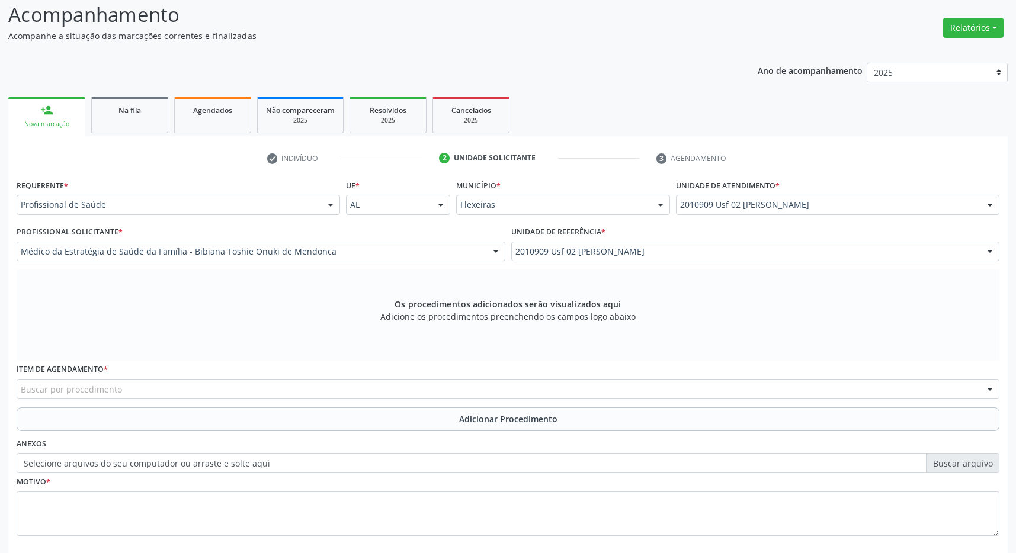
click at [190, 399] on div "Buscar por procedimento" at bounding box center [508, 389] width 983 height 20
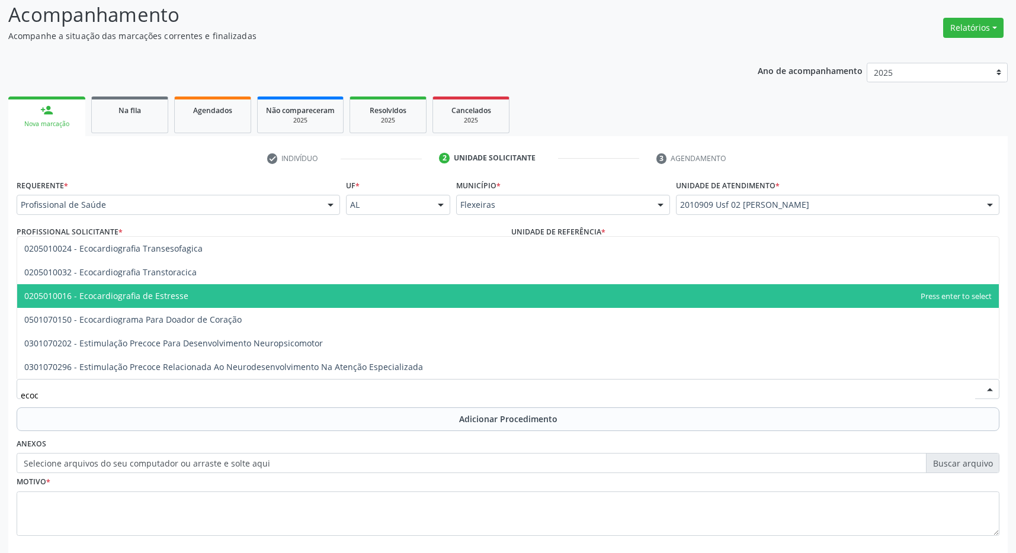
type input "ecoca"
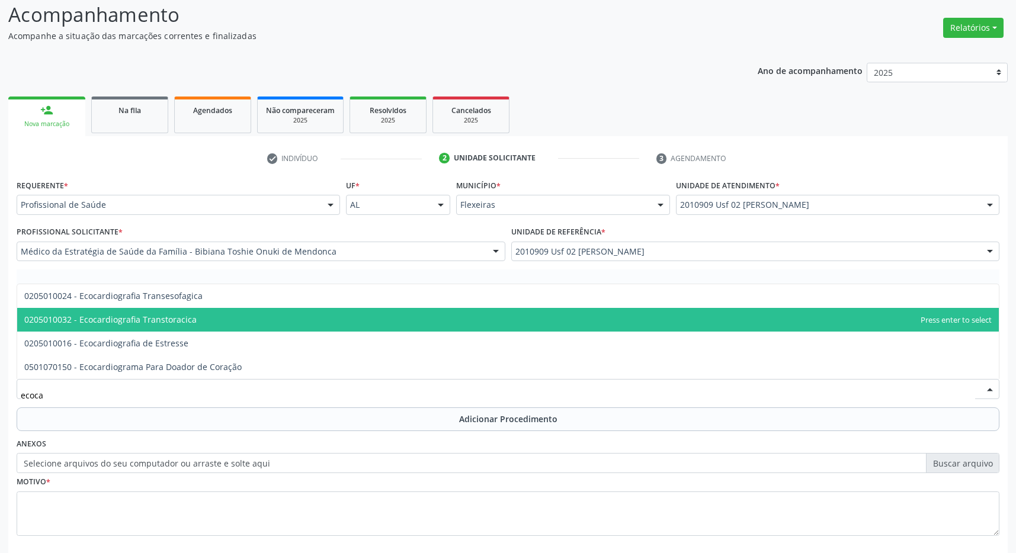
click at [211, 318] on span "0205010032 - Ecocardiografia Transtoracica" at bounding box center [508, 320] width 982 height 24
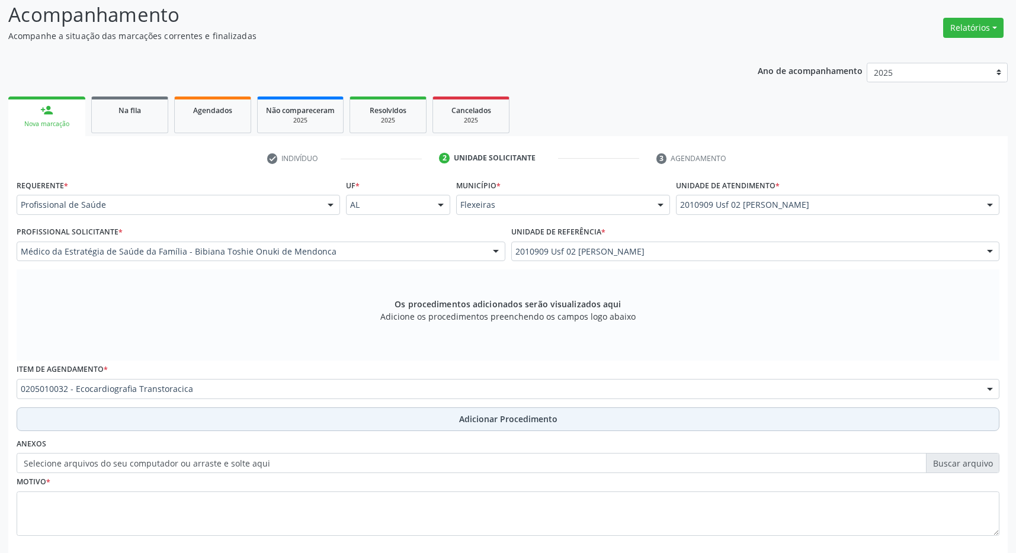
click at [476, 414] on button "Adicionar Procedimento" at bounding box center [508, 420] width 983 height 24
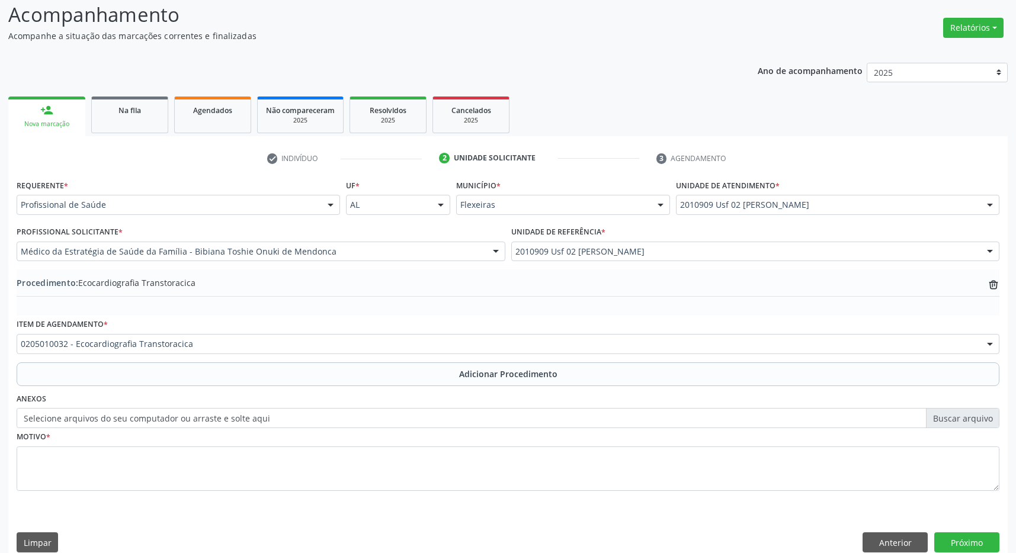
scroll to position [182, 0]
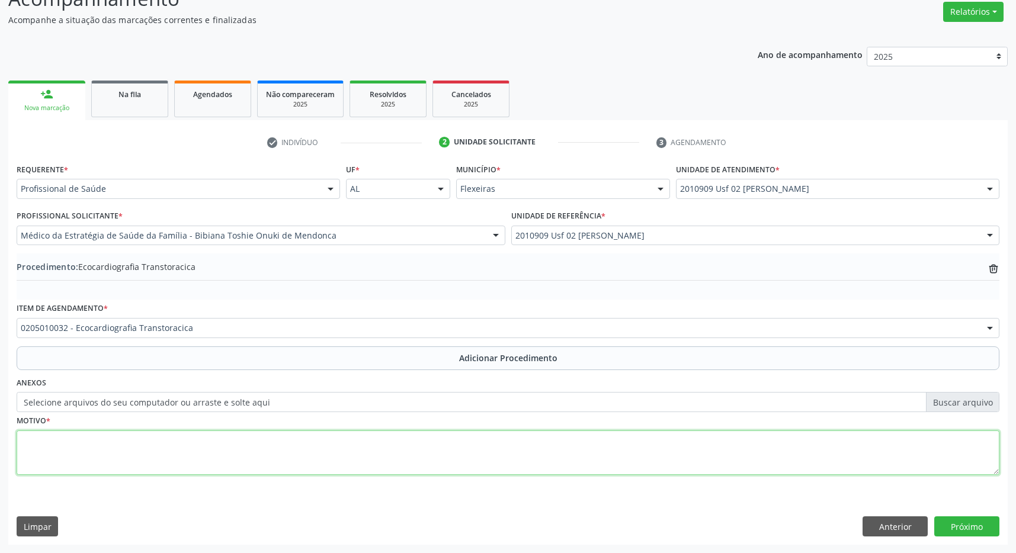
click at [188, 446] on textarea at bounding box center [508, 453] width 983 height 45
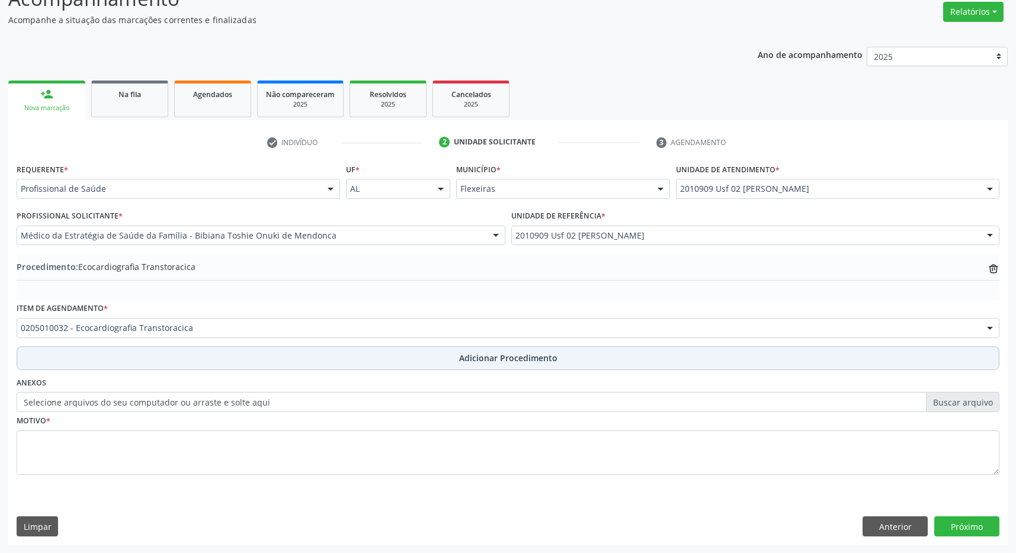
click at [500, 354] on span "Adicionar Procedimento" at bounding box center [508, 358] width 98 height 12
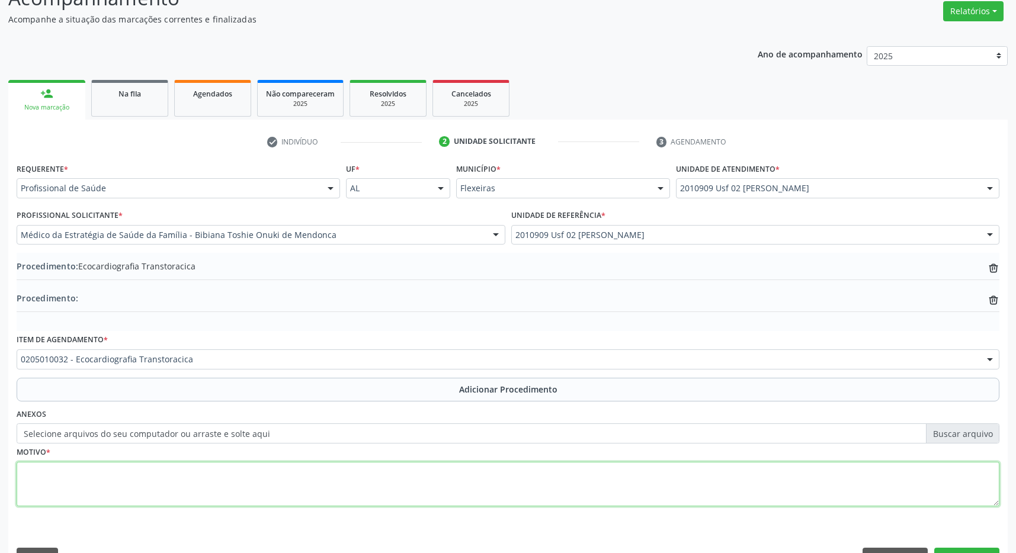
click at [415, 475] on textarea at bounding box center [508, 484] width 983 height 45
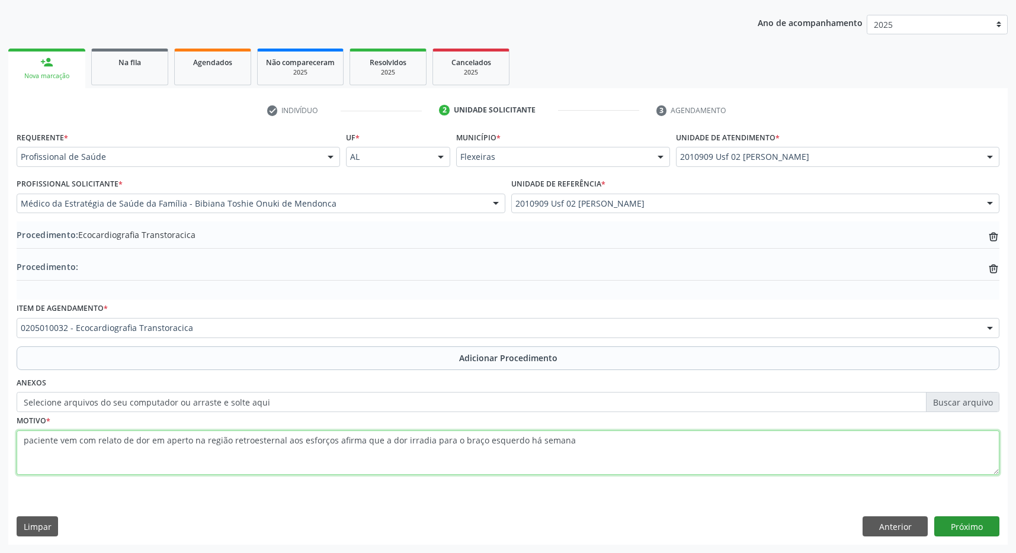
type textarea "paciente vem com relato de dor em aperto na região retroesternal aos esforços a…"
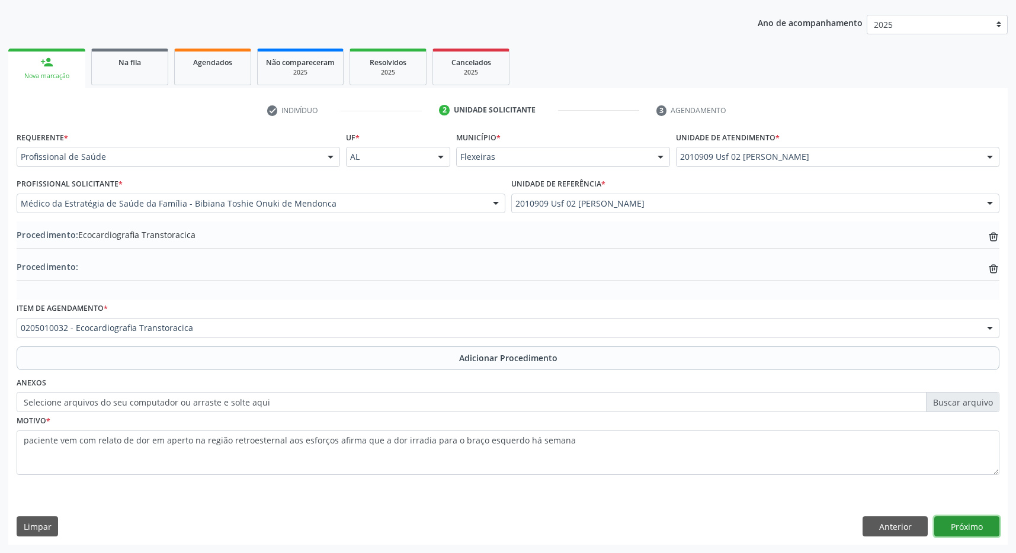
click at [980, 518] on button "Próximo" at bounding box center [966, 527] width 65 height 20
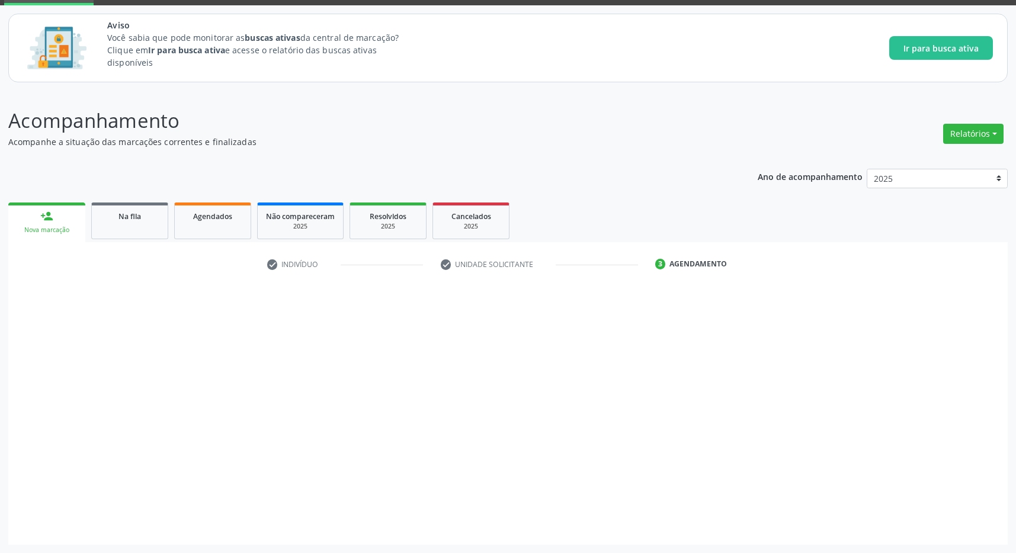
scroll to position [60, 0]
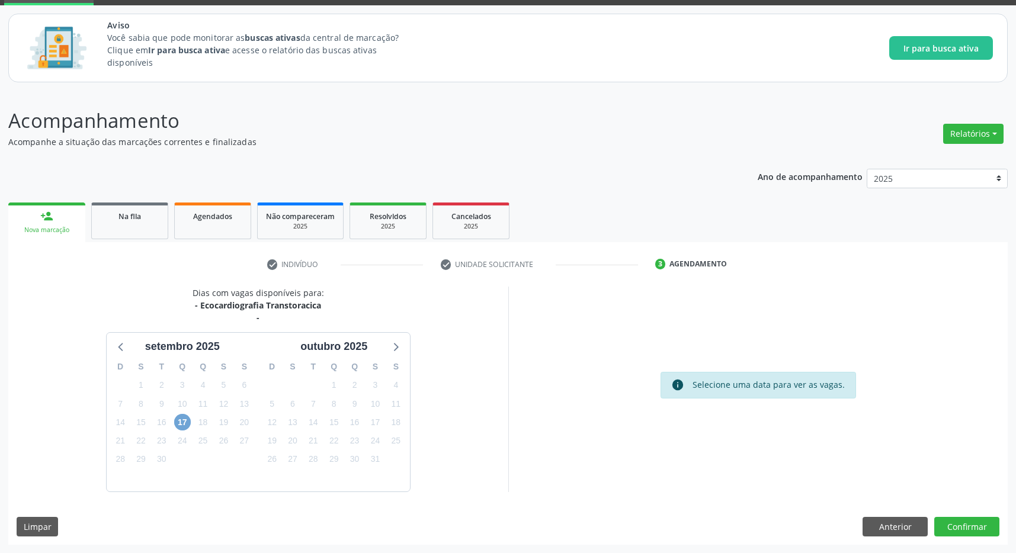
click at [186, 426] on span "17" at bounding box center [182, 422] width 17 height 17
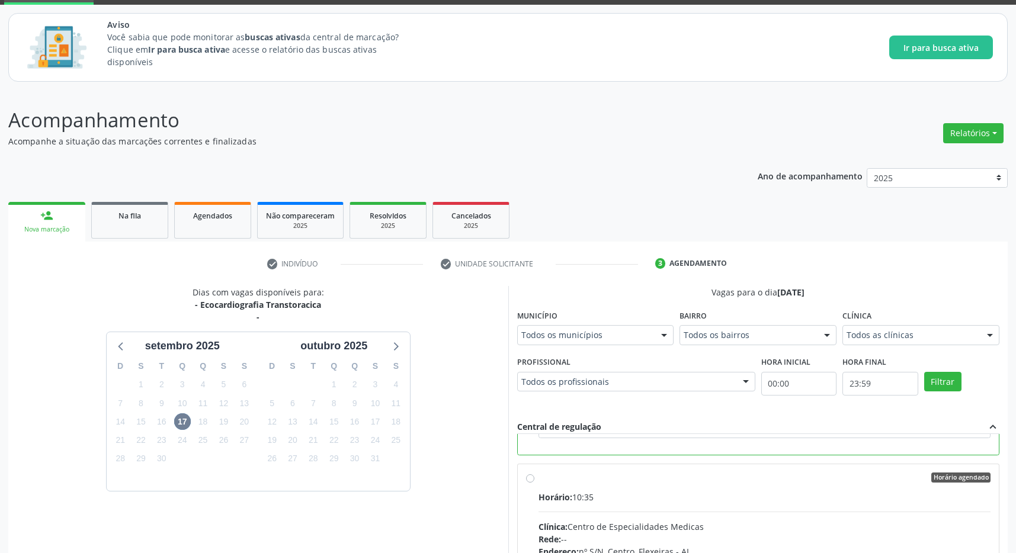
click at [648, 479] on div "Horário agendado" at bounding box center [765, 478] width 453 height 11
click at [534, 479] on input "Horário agendado Horário: 10:35 Clínica: Centro de Especialidades Medicas Rede:…" at bounding box center [530, 478] width 8 height 11
radio input "false"
radio input "true"
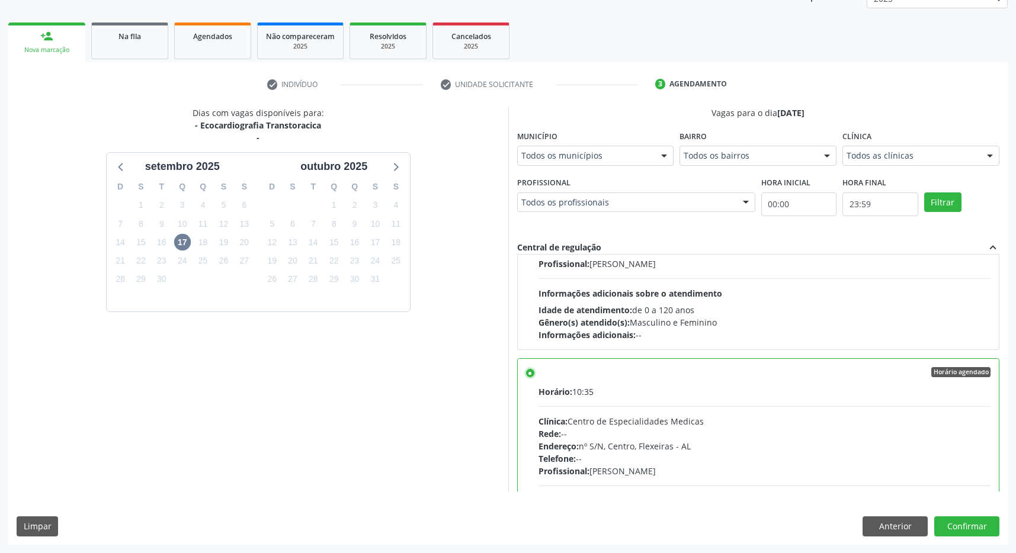
scroll to position [267, 0]
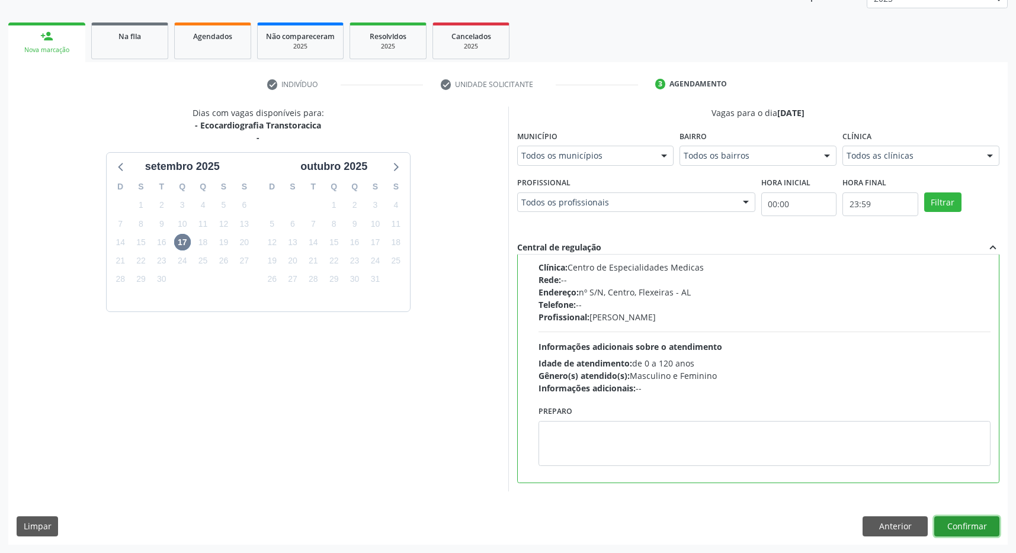
click at [993, 530] on button "Confirmar" at bounding box center [966, 527] width 65 height 20
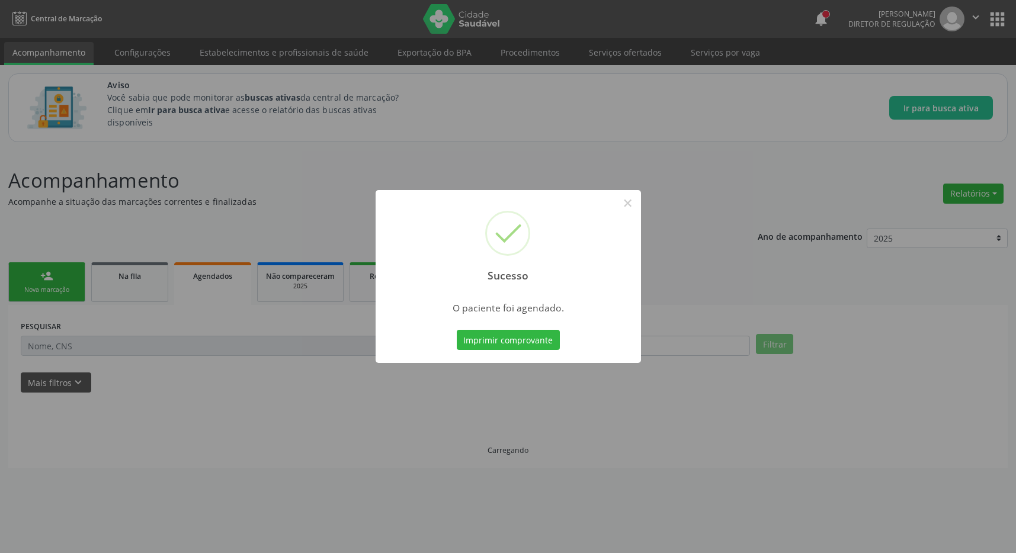
scroll to position [0, 0]
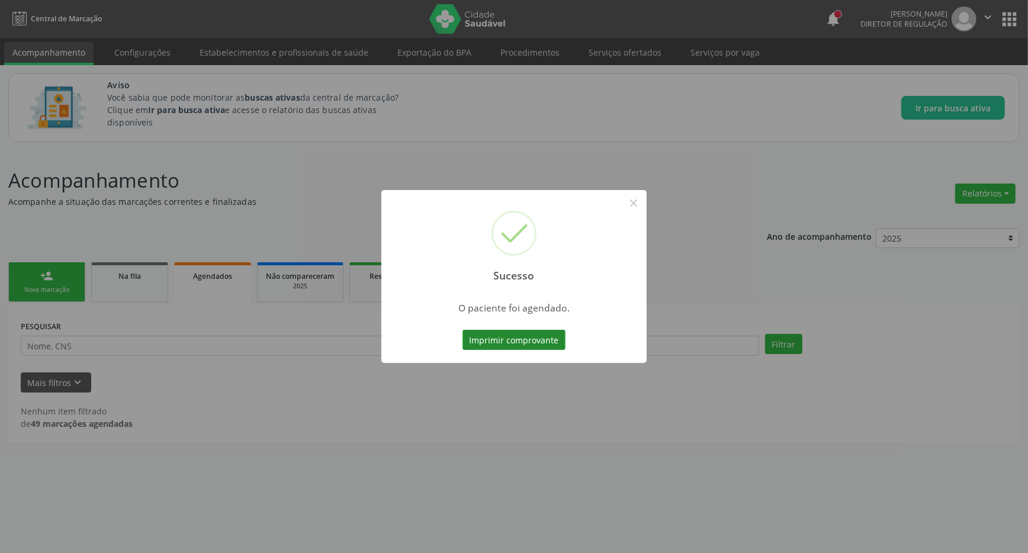
click at [543, 334] on button "Imprimir comprovante" at bounding box center [514, 340] width 103 height 20
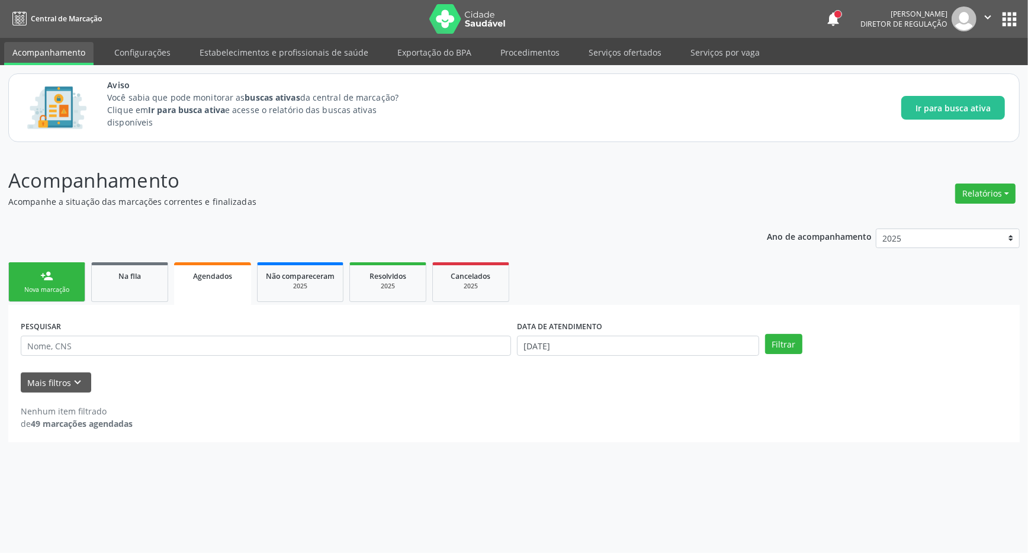
click at [207, 282] on link "Agendados" at bounding box center [212, 283] width 77 height 43
click at [48, 278] on div "person_add" at bounding box center [46, 276] width 13 height 13
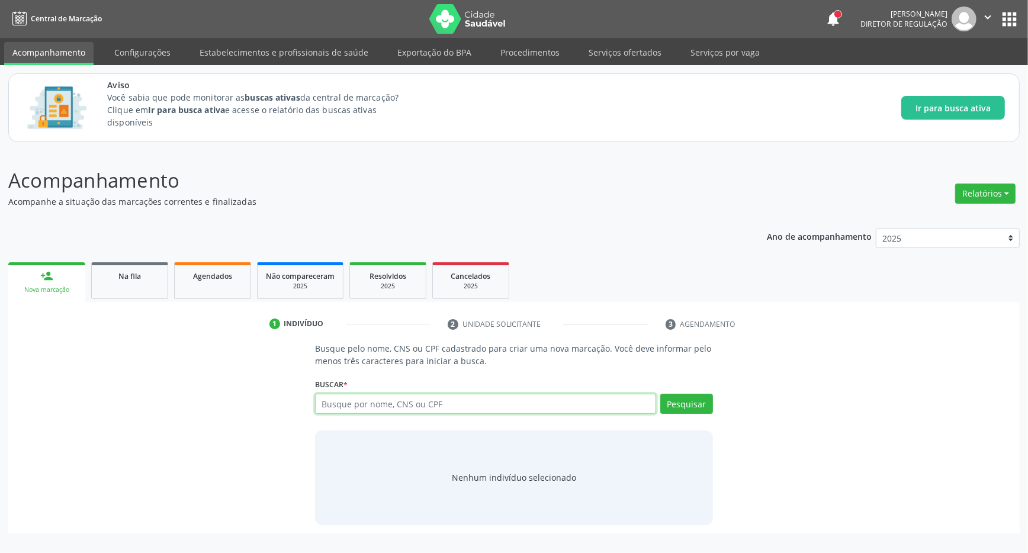
click at [358, 402] on input "text" at bounding box center [485, 404] width 341 height 20
type input "708207160471642"
click at [680, 402] on button "Pesquisar" at bounding box center [687, 404] width 53 height 20
type input "708207160471642"
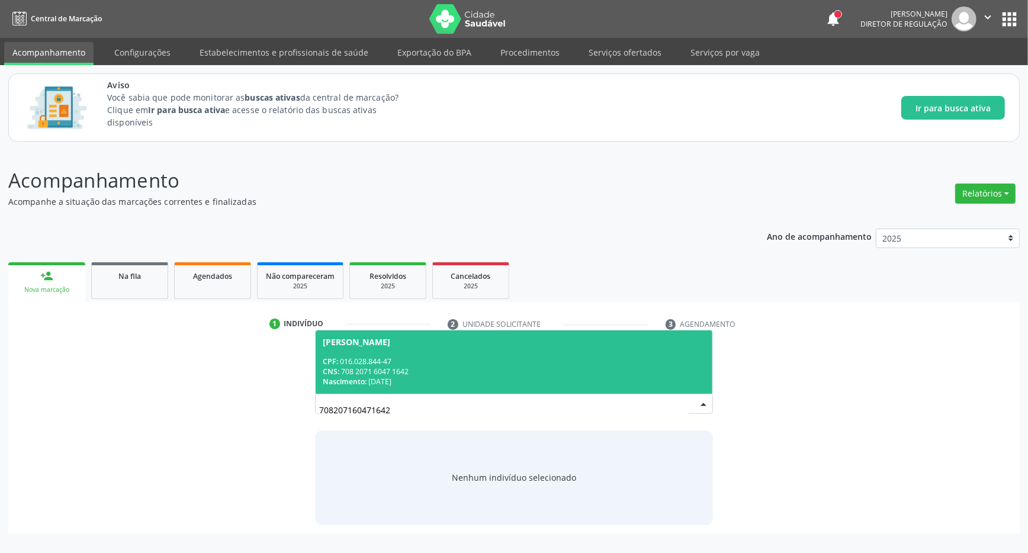
click at [509, 358] on div "CPF: 016.028.844-47" at bounding box center [514, 362] width 383 height 10
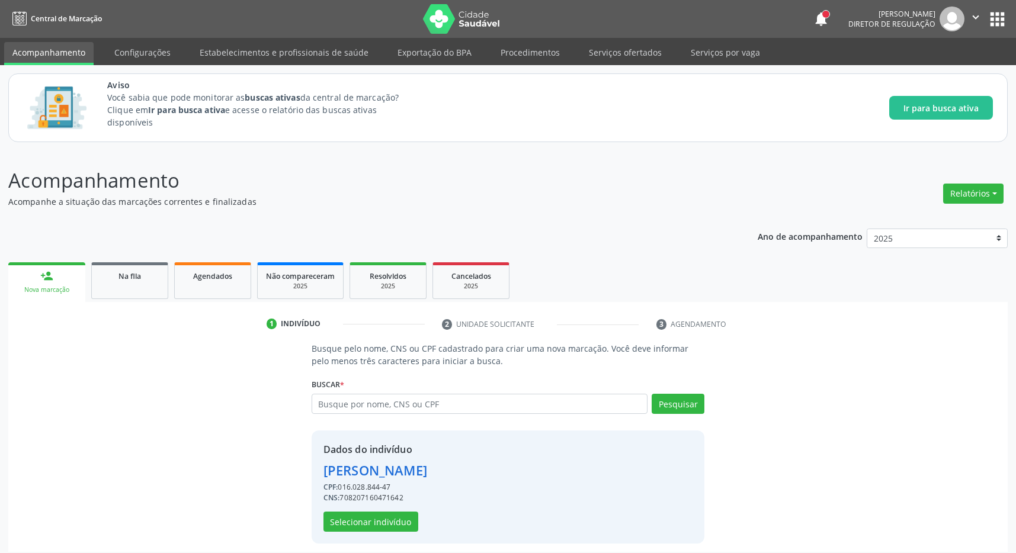
scroll to position [8, 0]
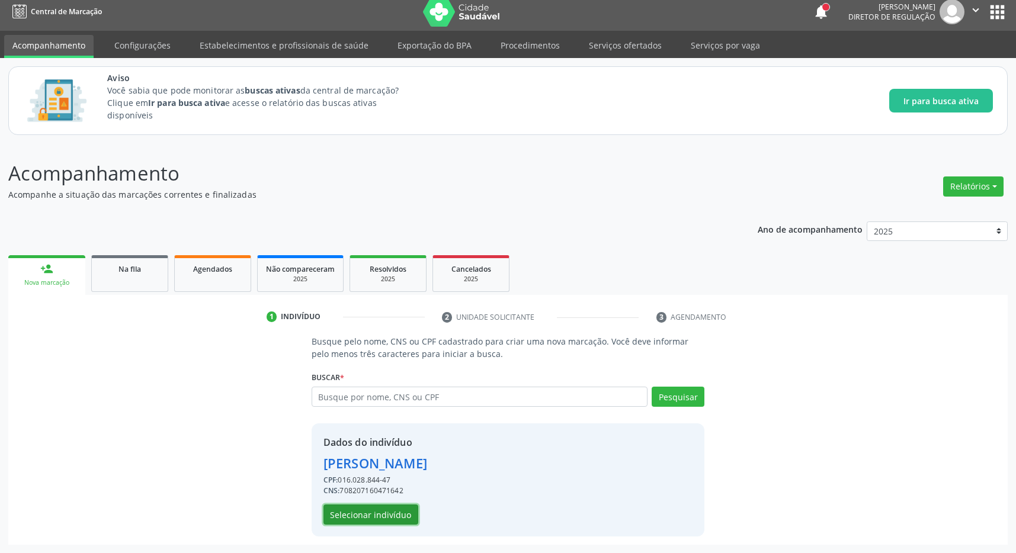
click at [370, 516] on button "Selecionar indivíduo" at bounding box center [370, 515] width 95 height 20
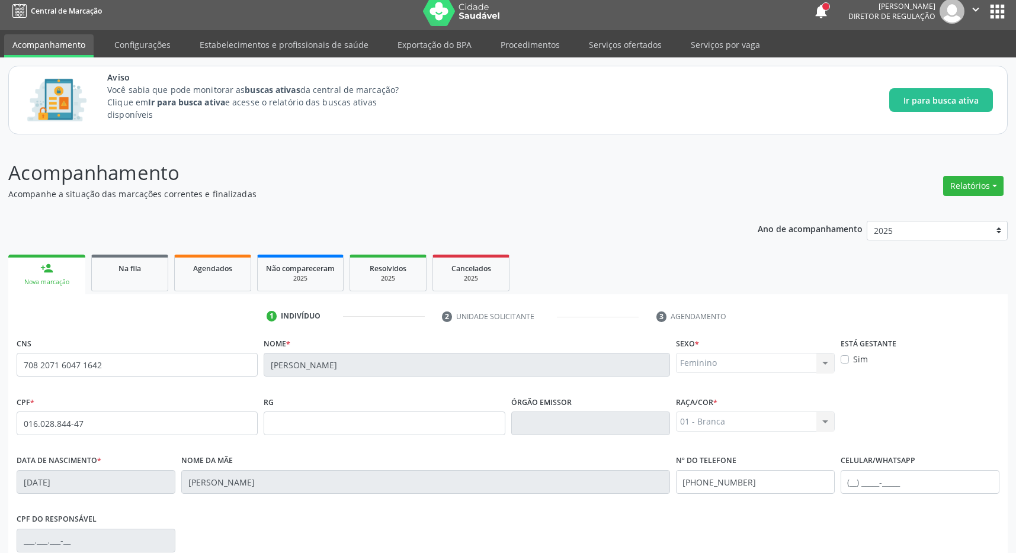
scroll to position [175, 0]
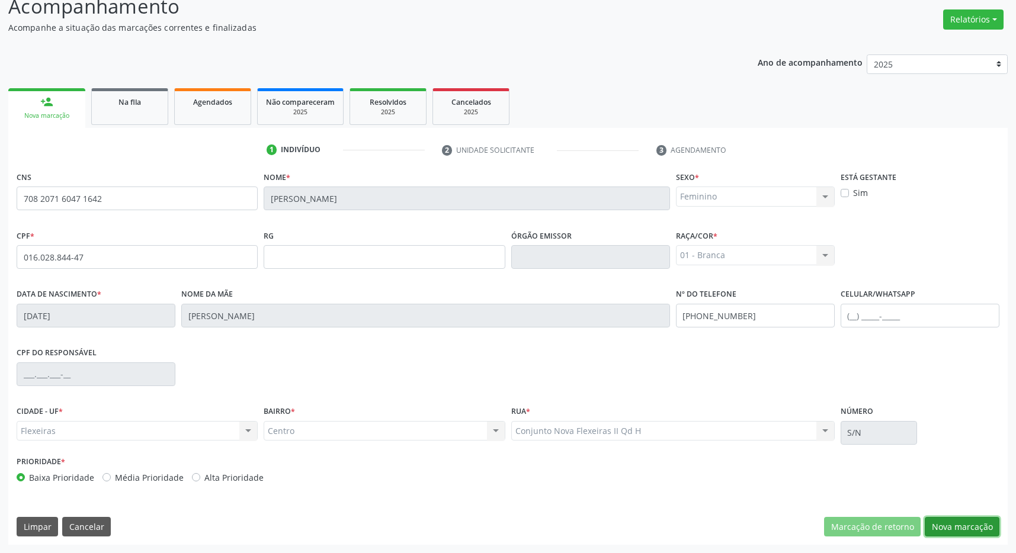
click at [982, 533] on button "Nova marcação" at bounding box center [962, 527] width 75 height 20
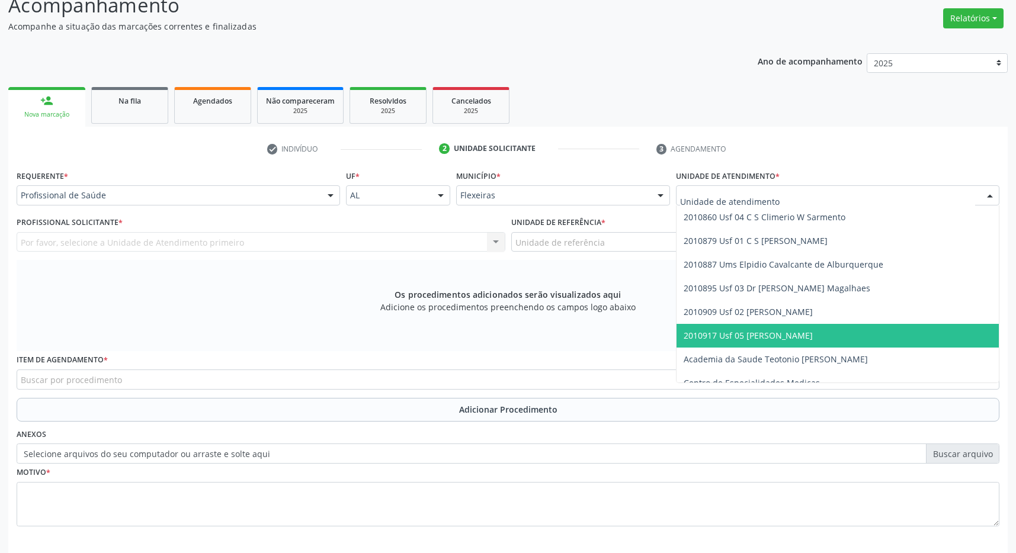
click at [762, 343] on span "2010917 Usf 05 [PERSON_NAME]" at bounding box center [838, 336] width 322 height 24
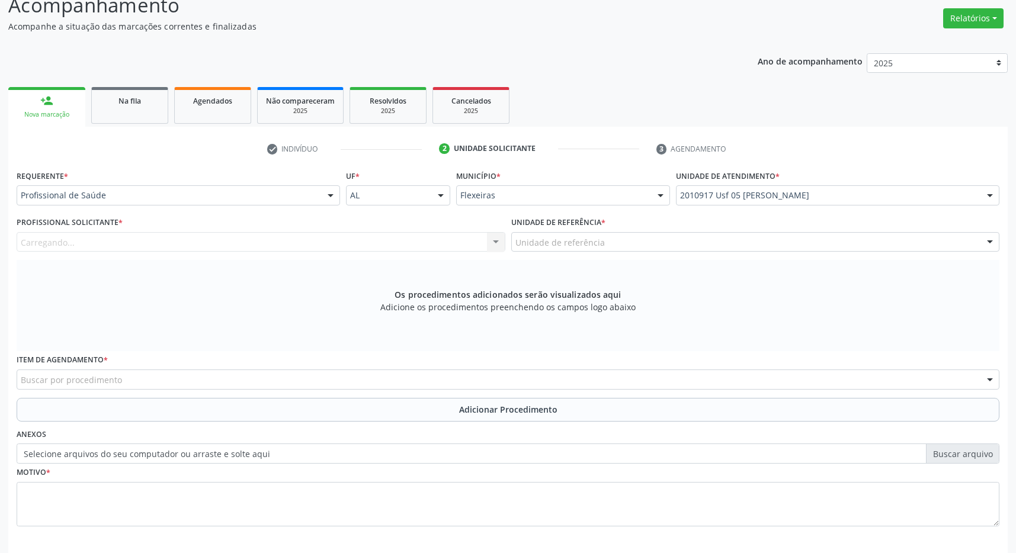
click at [809, 239] on div "Unidade de referência" at bounding box center [755, 242] width 489 height 20
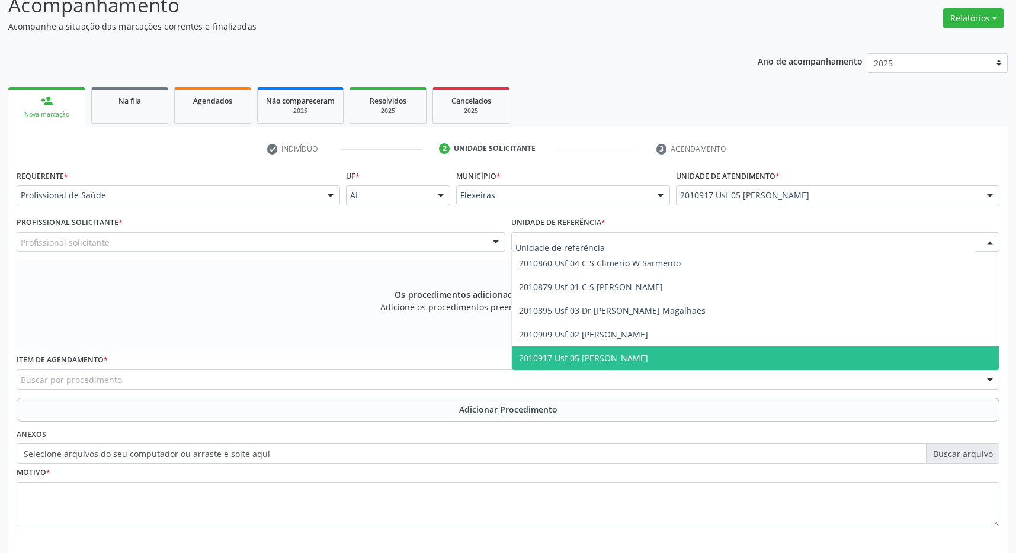
click at [772, 352] on span "2010917 Usf 05 [PERSON_NAME]" at bounding box center [756, 359] width 488 height 24
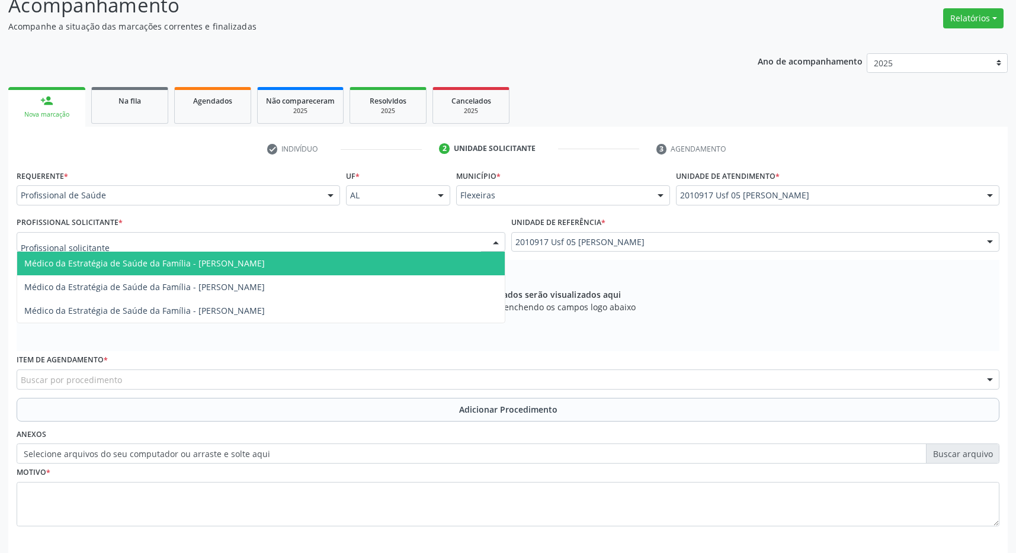
click at [319, 245] on div at bounding box center [261, 242] width 489 height 20
click at [265, 265] on span "Médico da Estratégia de Saúde da Família - [PERSON_NAME]" at bounding box center [144, 263] width 241 height 11
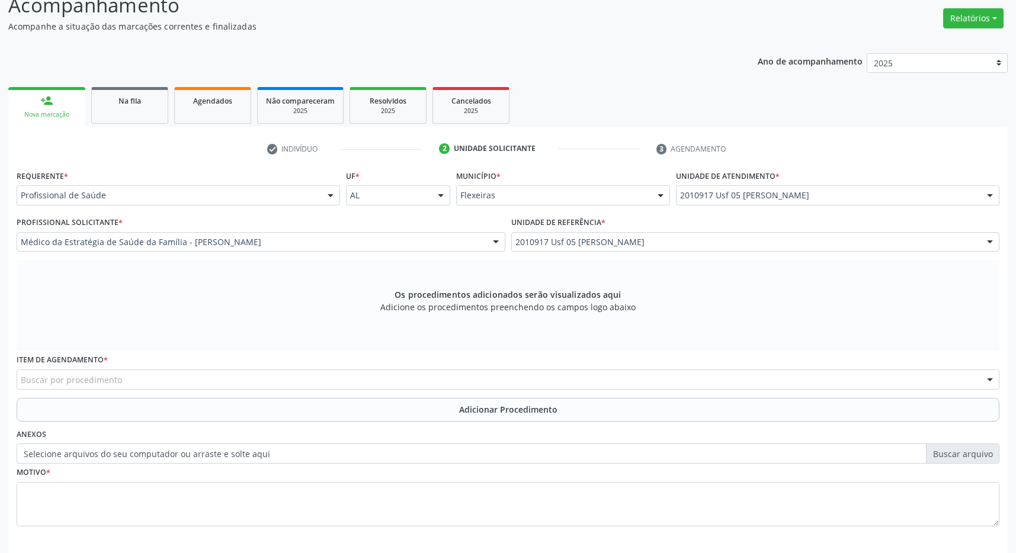
click at [229, 384] on div "Buscar por procedimento" at bounding box center [508, 380] width 983 height 20
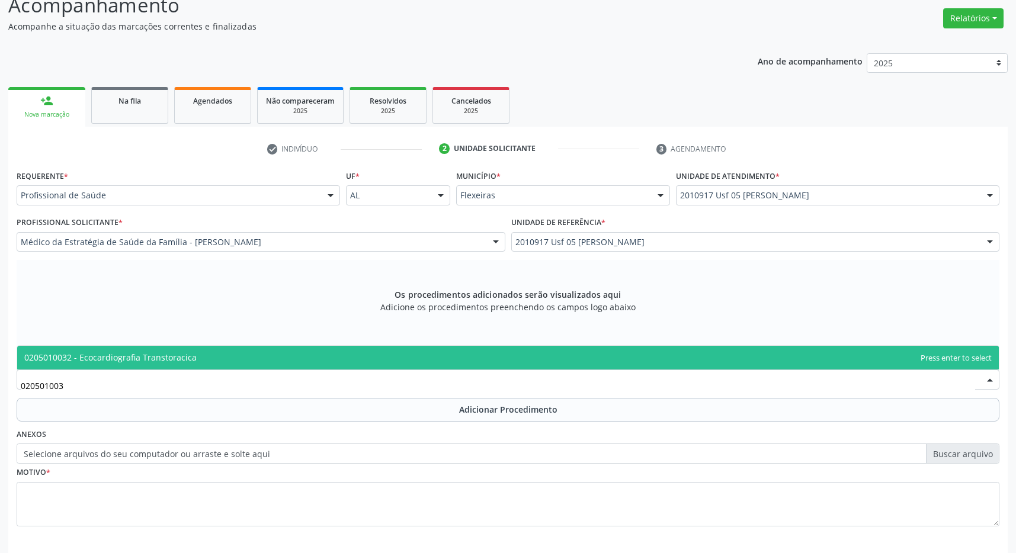
type input "0205010032"
click at [208, 358] on span "0205010032 - Ecocardiografia Transtoracica" at bounding box center [508, 358] width 982 height 24
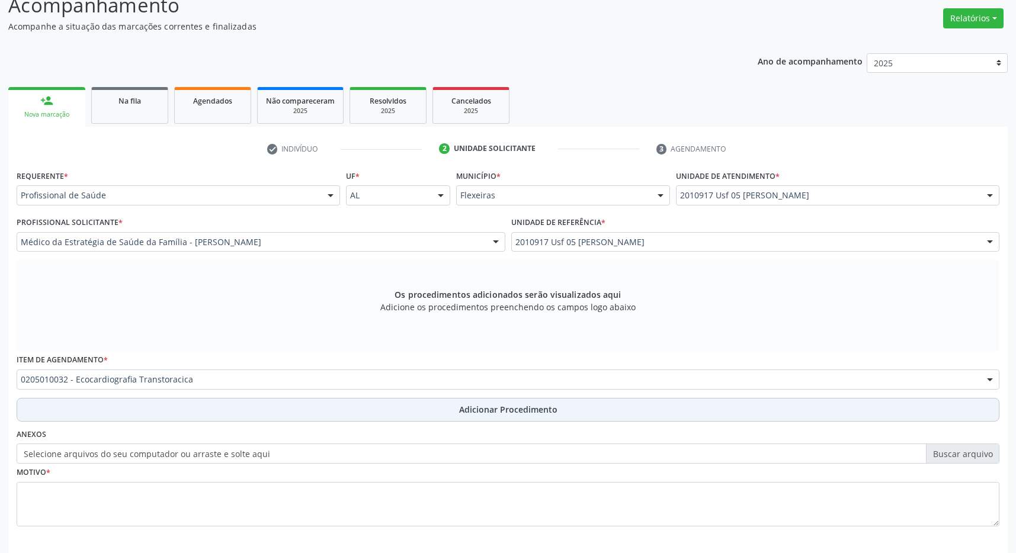
click at [465, 400] on button "Adicionar Procedimento" at bounding box center [508, 410] width 983 height 24
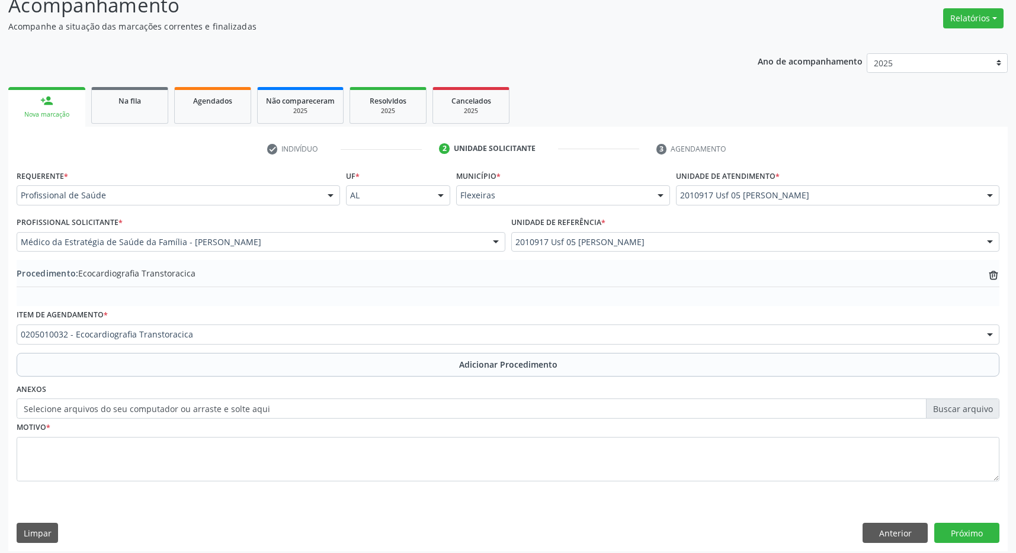
scroll to position [182, 0]
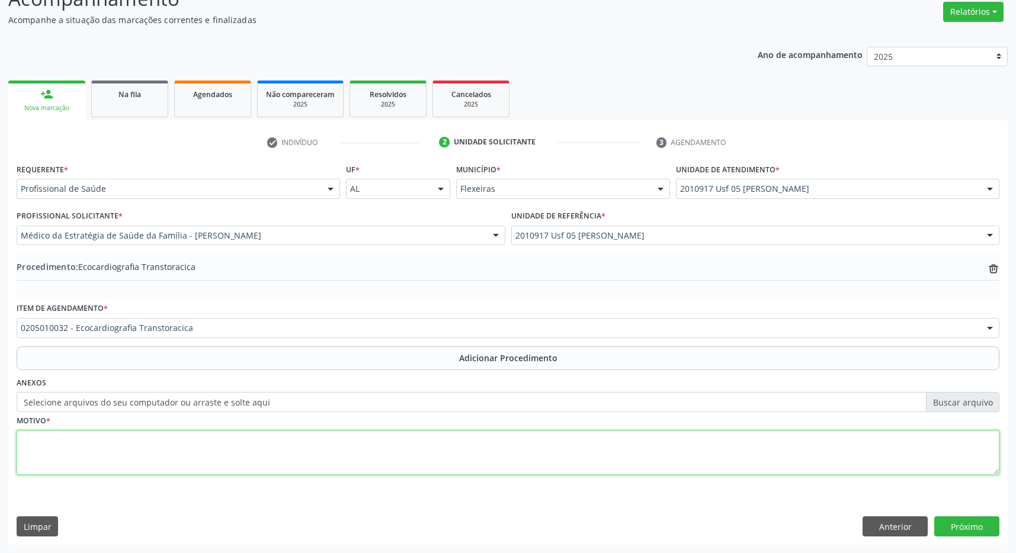
click at [303, 466] on textarea at bounding box center [508, 453] width 983 height 45
type textarea "arritmia"
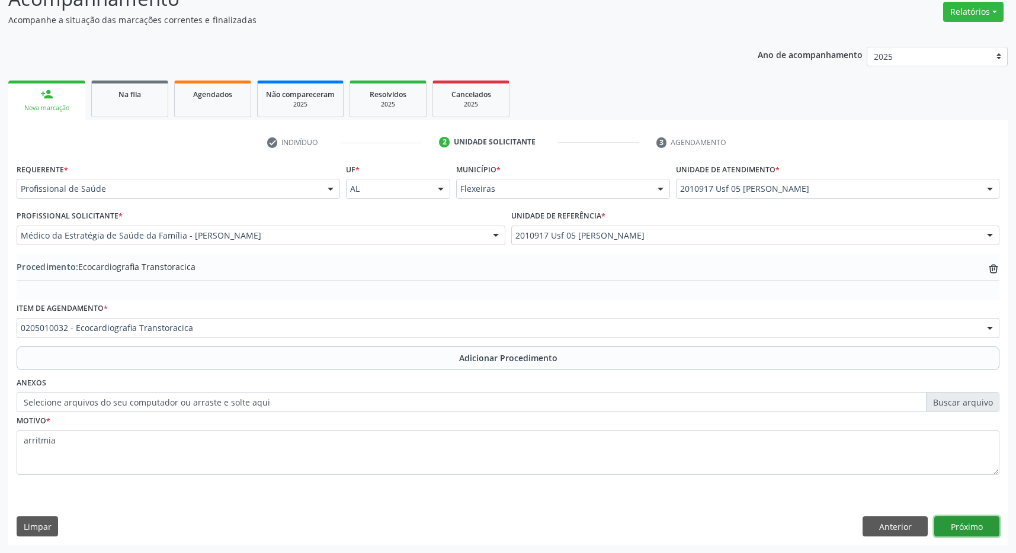
click at [961, 529] on button "Próximo" at bounding box center [966, 527] width 65 height 20
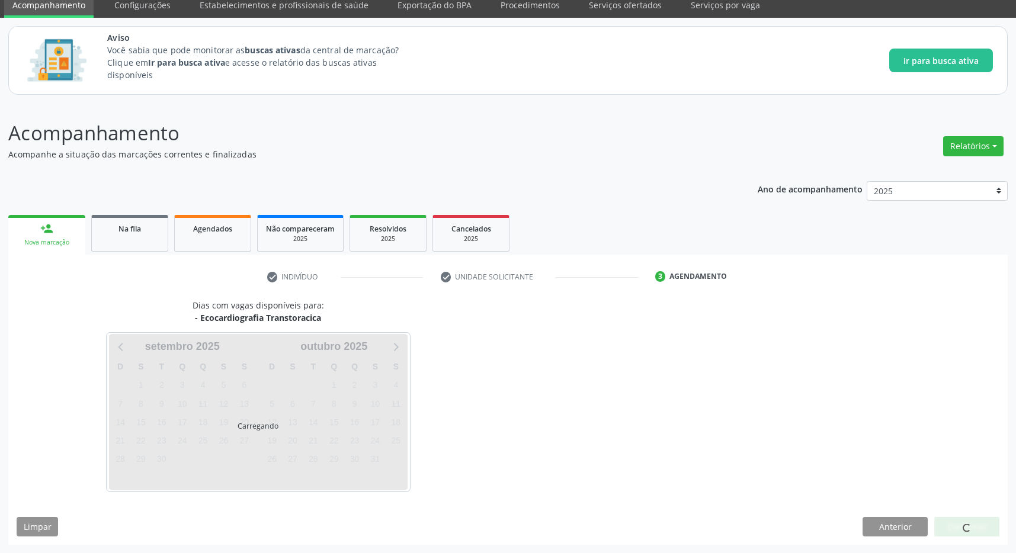
scroll to position [49, 0]
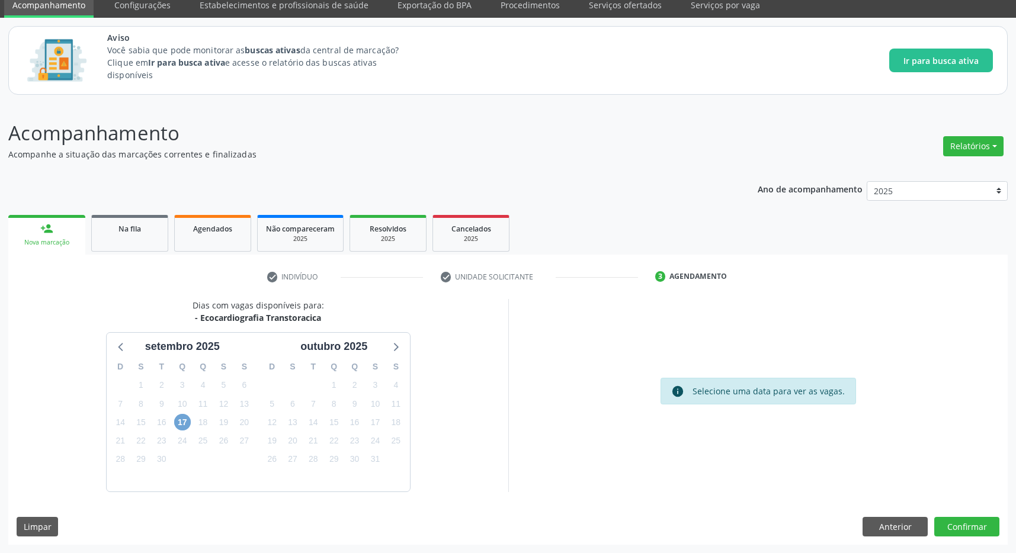
click at [178, 423] on span "17" at bounding box center [182, 422] width 17 height 17
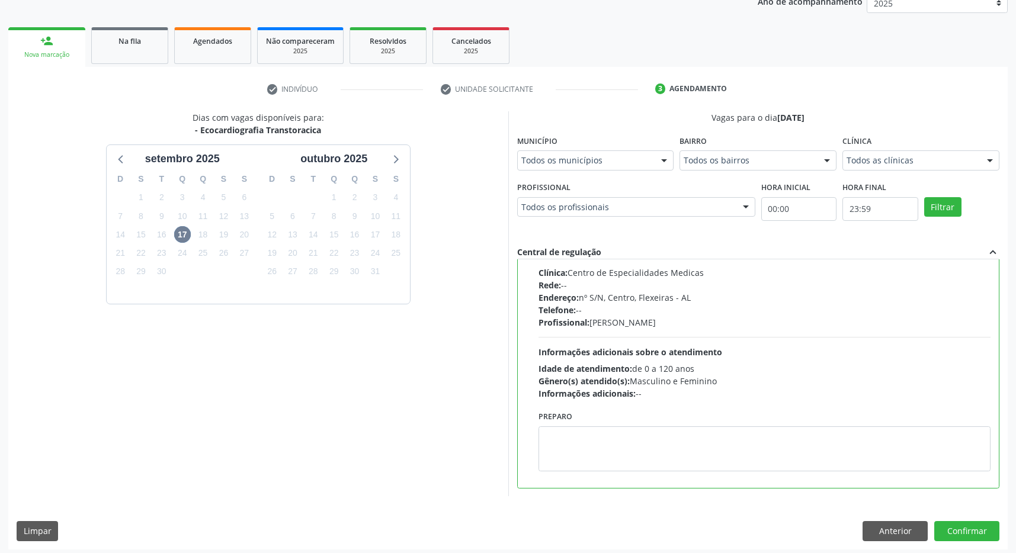
scroll to position [241, 0]
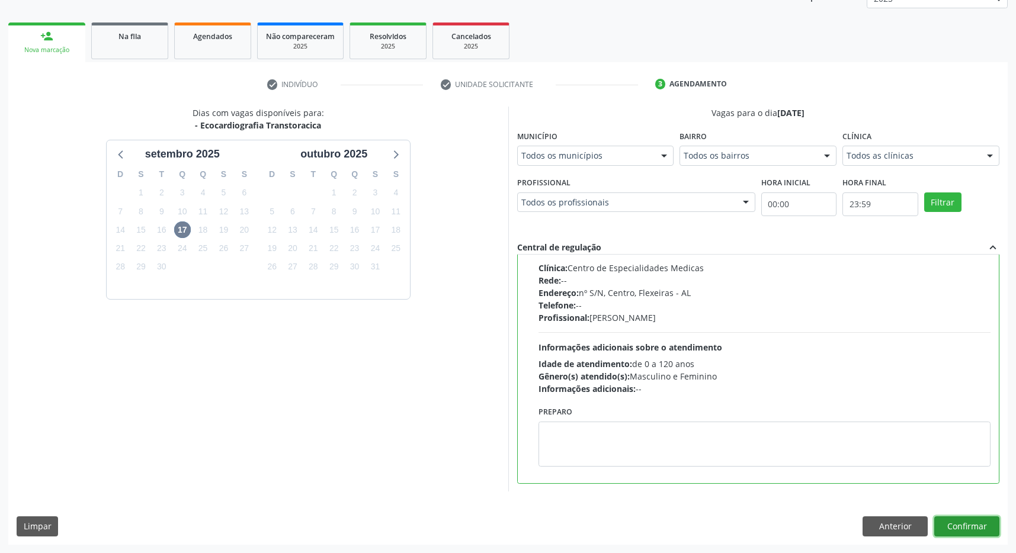
click at [981, 531] on button "Confirmar" at bounding box center [966, 527] width 65 height 20
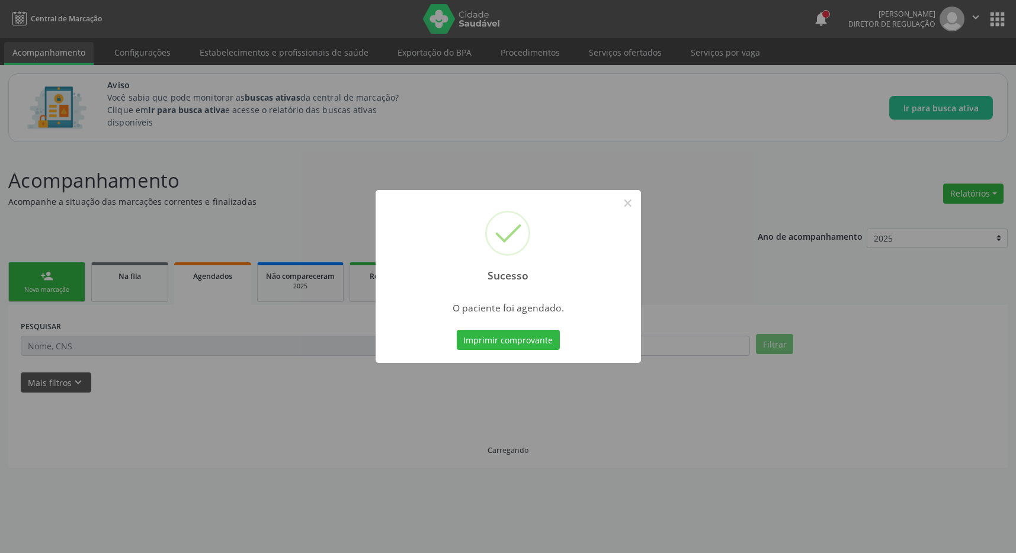
scroll to position [0, 0]
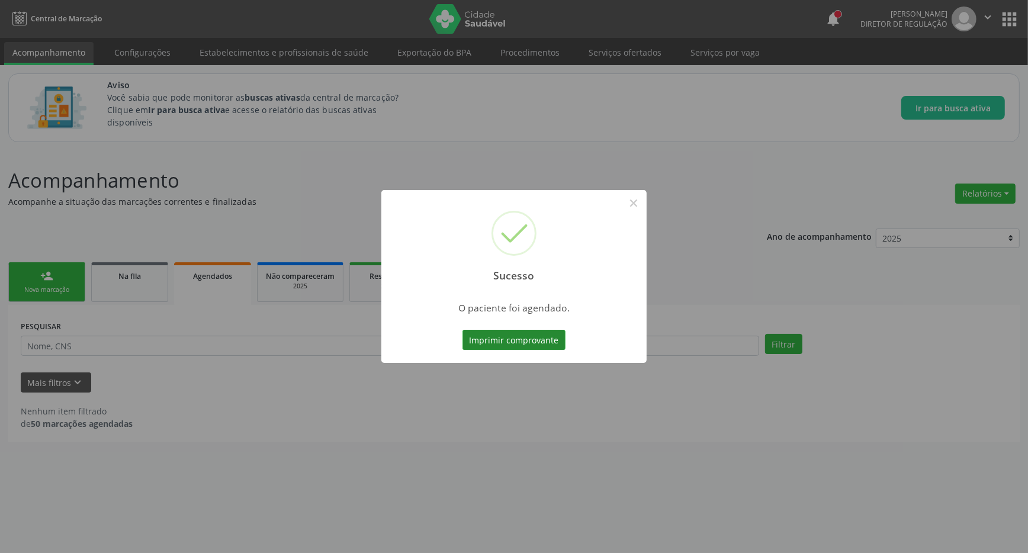
click at [509, 331] on button "Imprimir comprovante" at bounding box center [514, 340] width 103 height 20
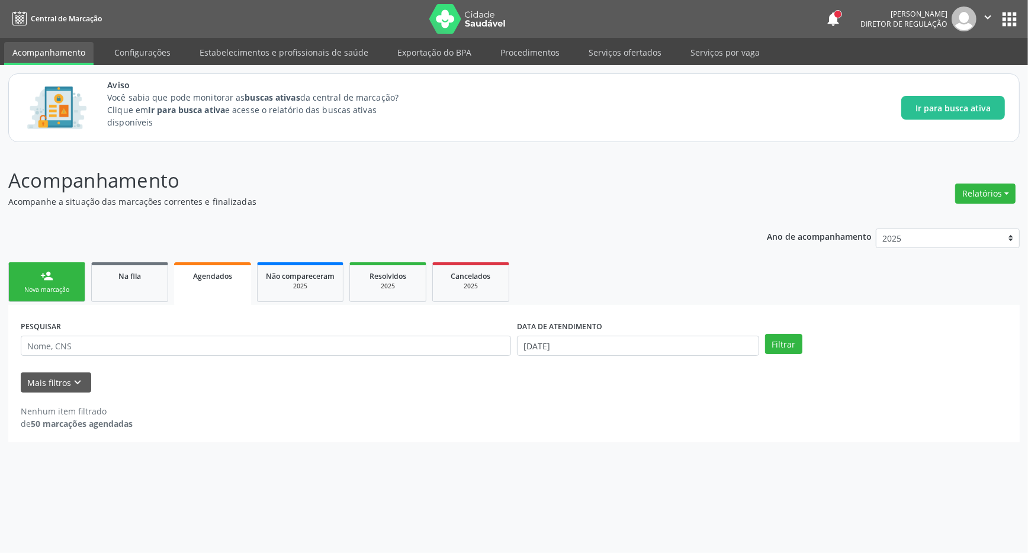
click at [34, 281] on link "person_add Nova marcação" at bounding box center [46, 282] width 77 height 40
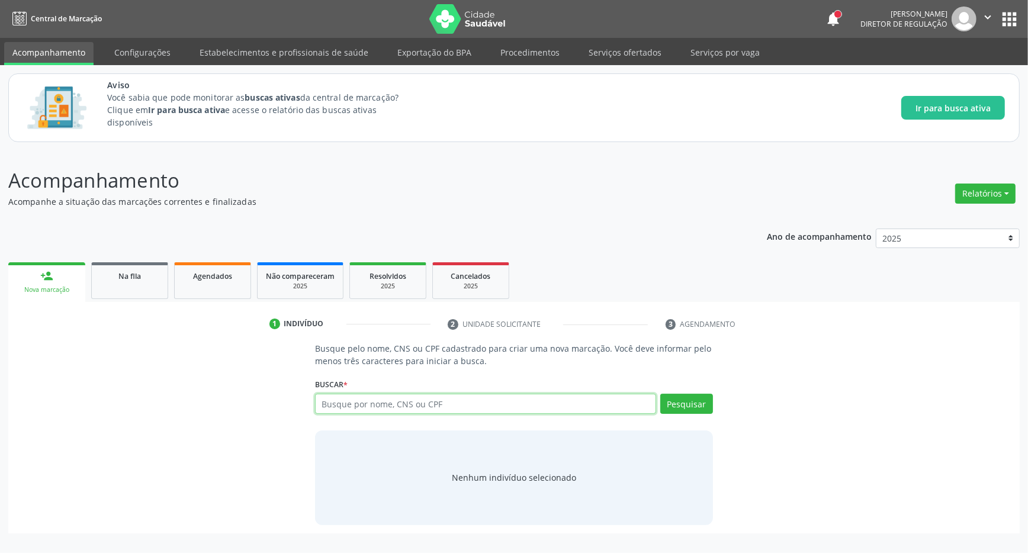
click at [337, 412] on input "text" at bounding box center [485, 404] width 341 height 20
type input "703400662981400"
click at [687, 398] on button "Pesquisar" at bounding box center [687, 404] width 53 height 20
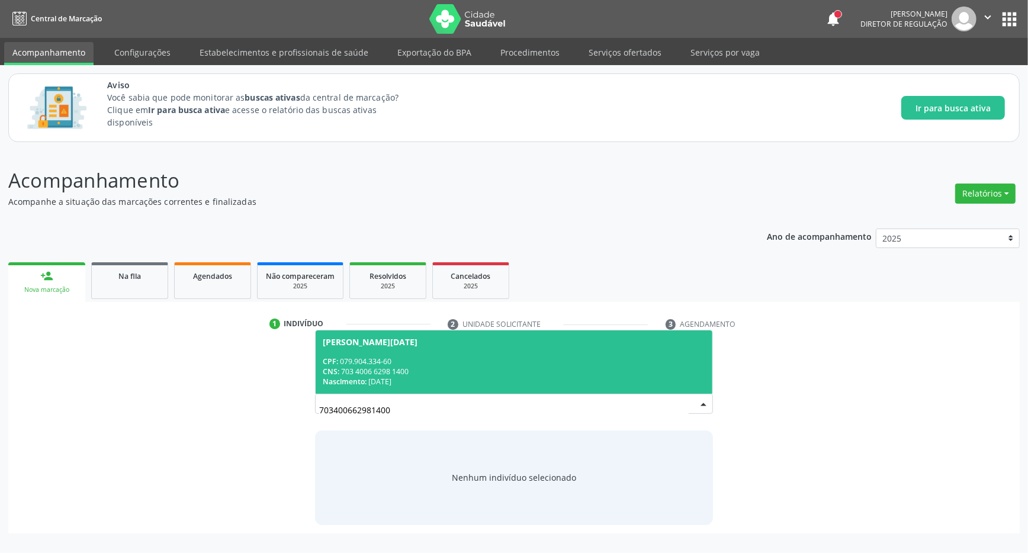
click at [461, 365] on div "CPF: 079.904.334-60" at bounding box center [514, 362] width 383 height 10
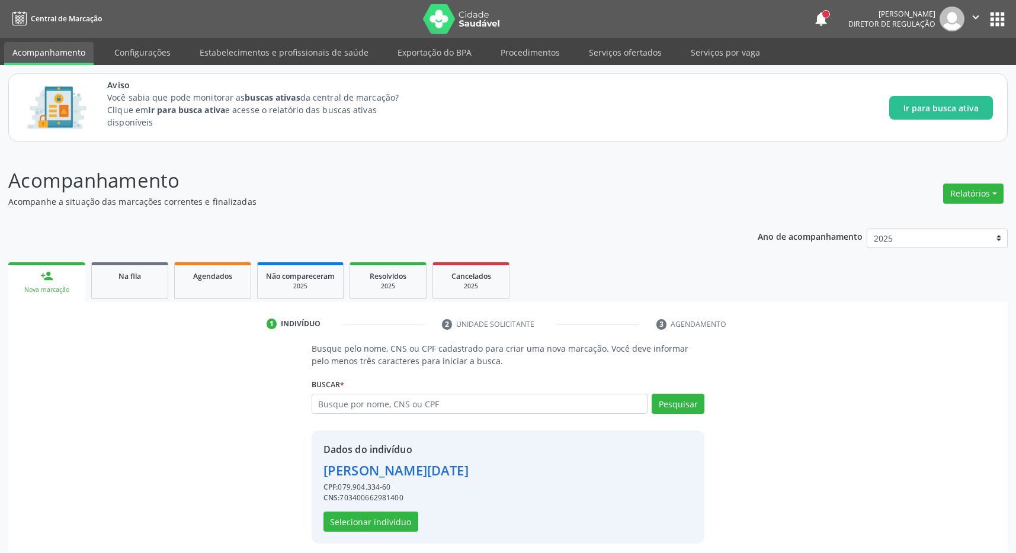
scroll to position [8, 0]
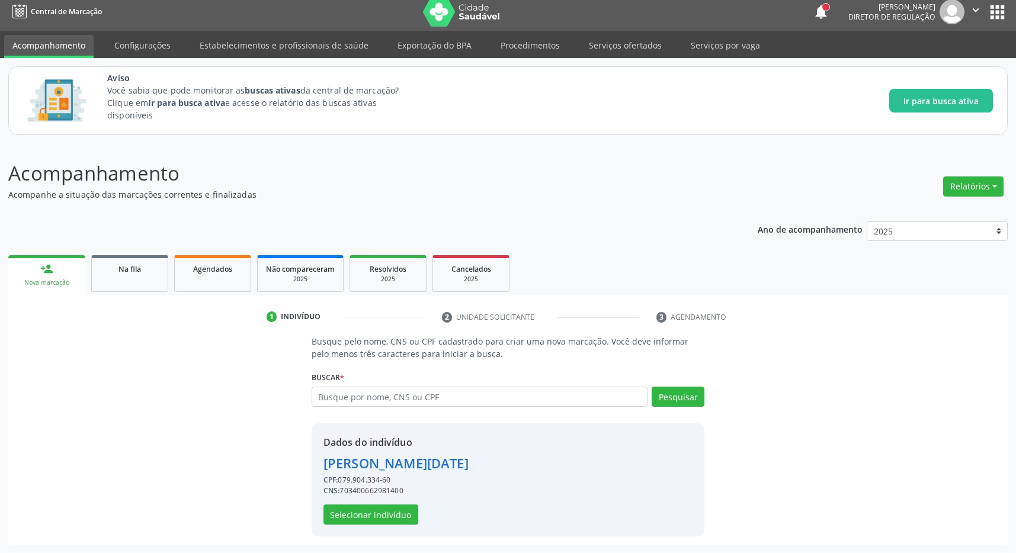
click at [385, 504] on div "Dados do indivíduo [PERSON_NAME][DATE] CPF: 079.904.334-60 CNS: 703400662981400…" at bounding box center [395, 479] width 145 height 89
click at [384, 510] on button "Selecionar indivíduo" at bounding box center [370, 515] width 95 height 20
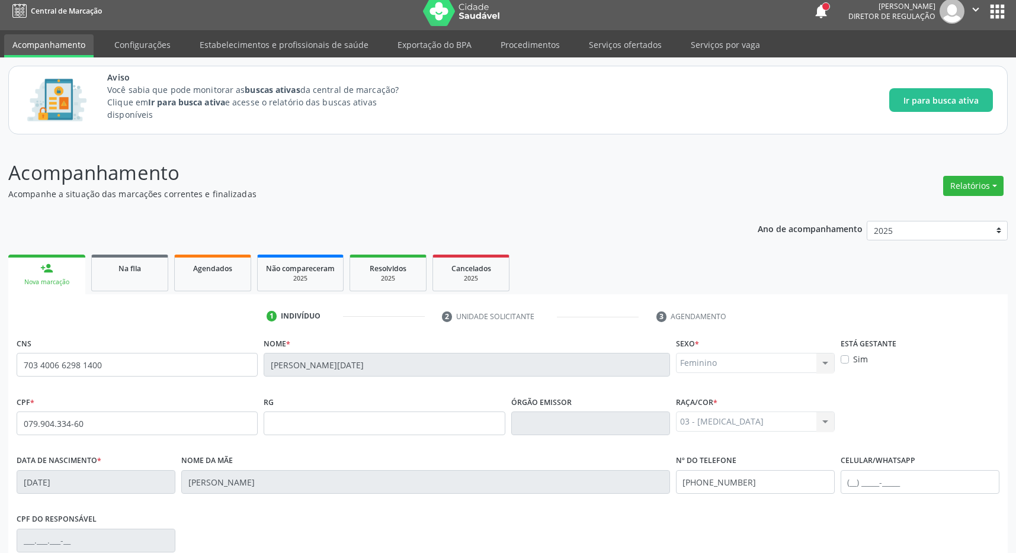
scroll to position [175, 0]
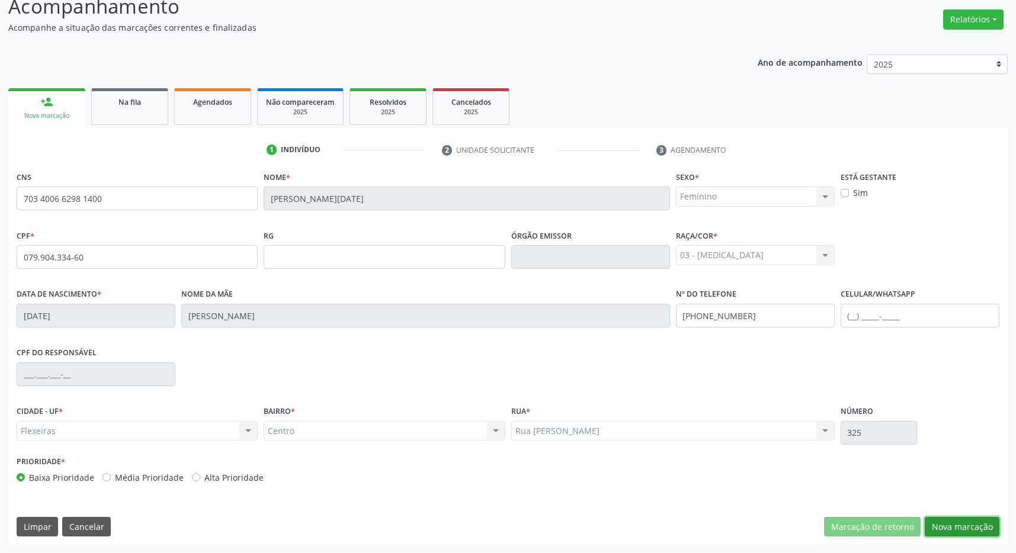
click at [953, 528] on button "Nova marcação" at bounding box center [962, 527] width 75 height 20
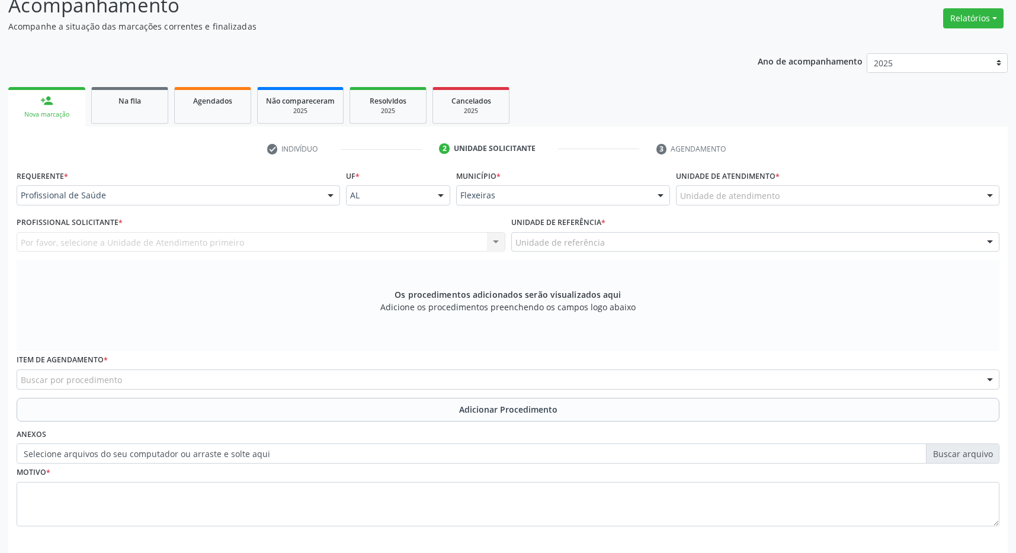
scroll to position [228, 0]
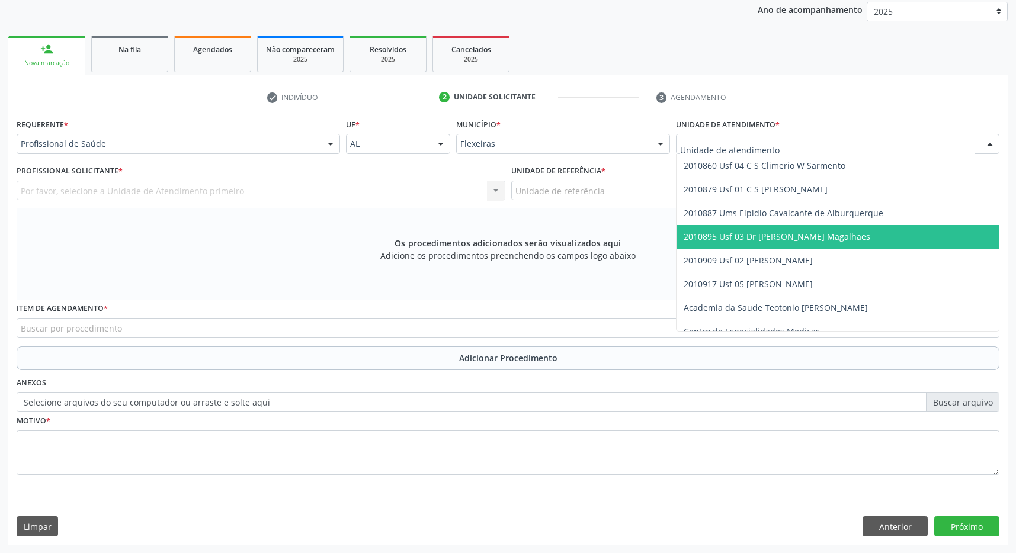
click at [779, 238] on span "2010895 Usf 03 Dr [PERSON_NAME] Magalhaes" at bounding box center [777, 236] width 187 height 11
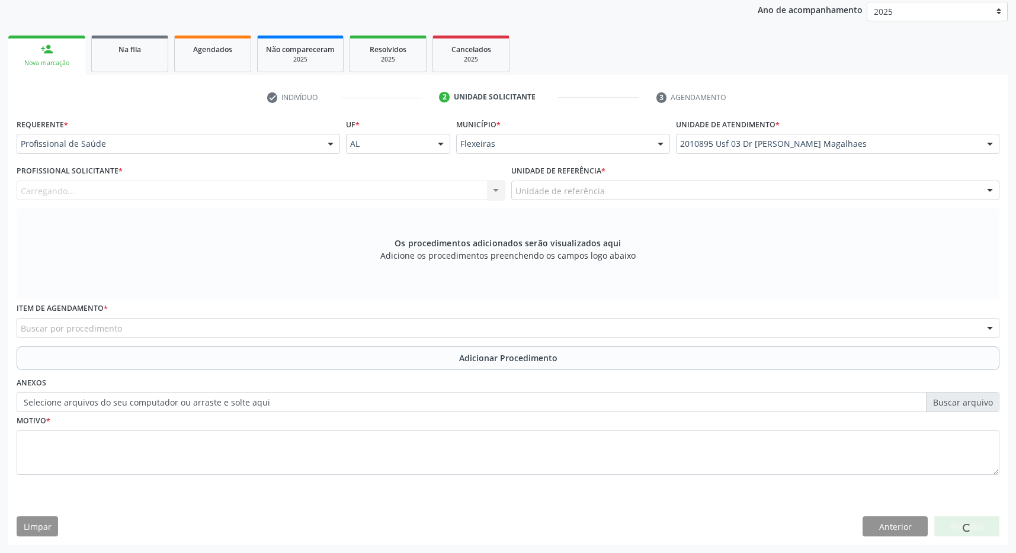
click at [780, 194] on div "Unidade de referência" at bounding box center [755, 191] width 489 height 20
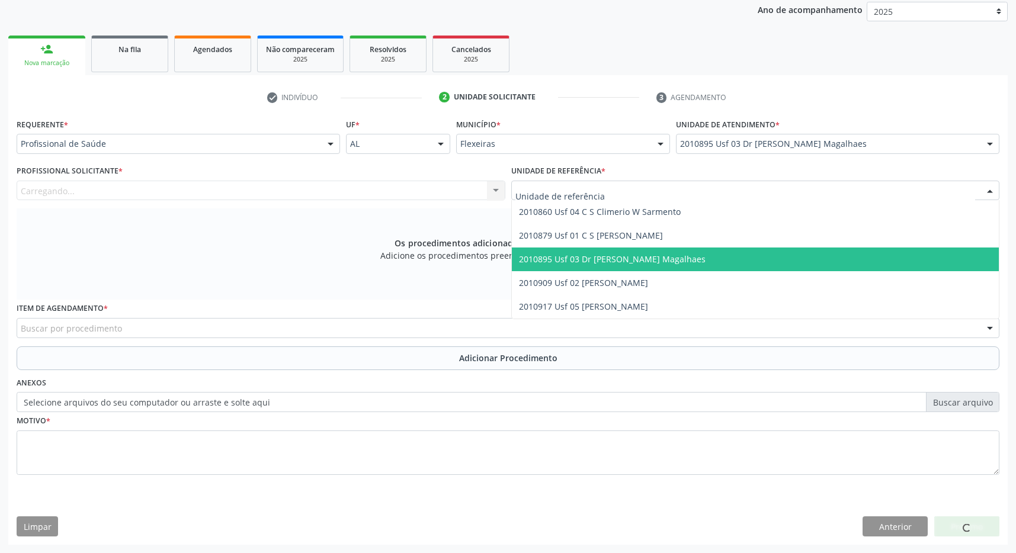
click at [776, 255] on span "2010895 Usf 03 Dr [PERSON_NAME] Magalhaes" at bounding box center [756, 260] width 488 height 24
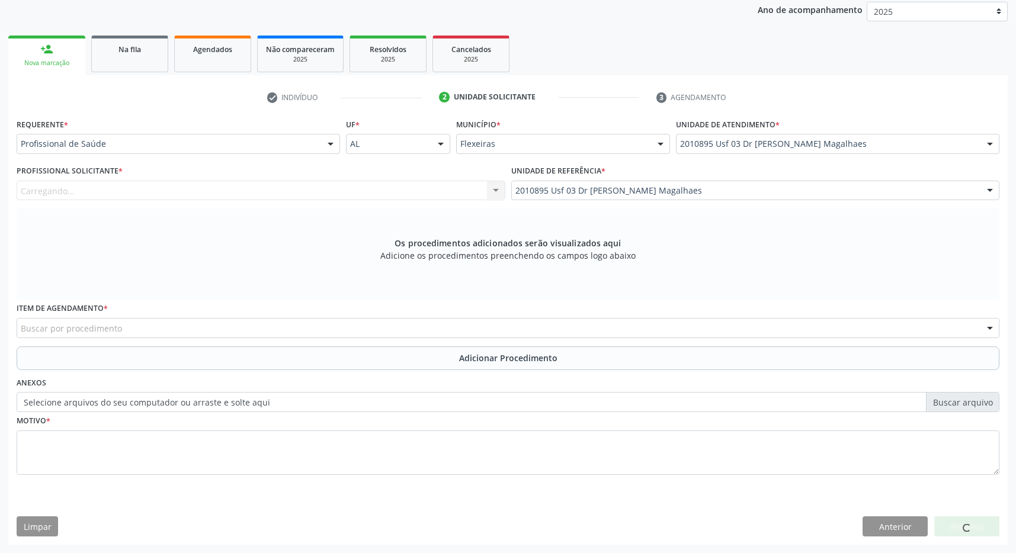
click at [438, 193] on div "Carregando... Nenhum resultado encontrado para: " " Não há nenhuma opção para s…" at bounding box center [261, 191] width 489 height 20
click at [431, 190] on div "Carregando... Nenhum resultado encontrado para: " " Não há nenhuma opção para s…" at bounding box center [261, 191] width 489 height 20
click at [431, 188] on div "Profissional solicitante" at bounding box center [261, 191] width 489 height 20
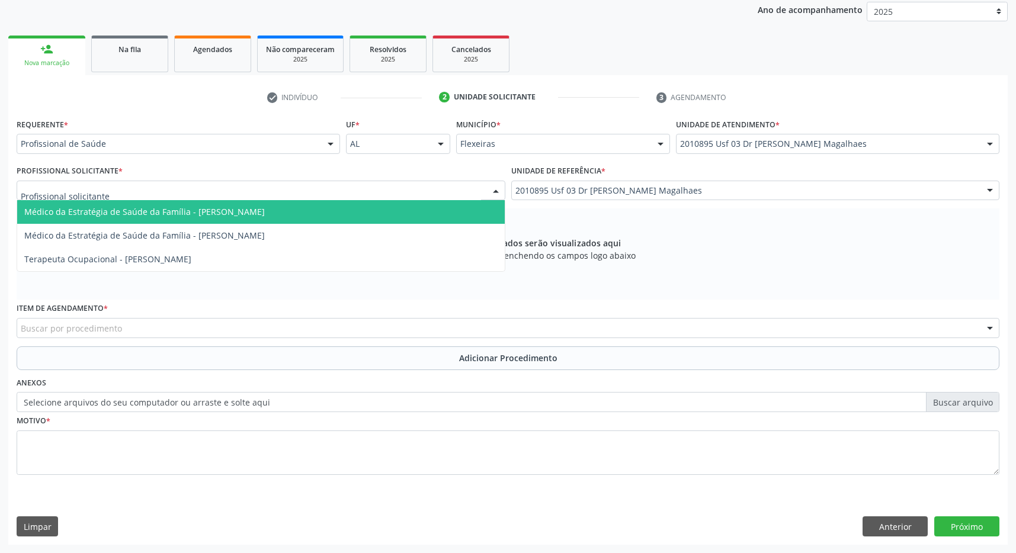
click at [426, 211] on span "Médico da Estratégia de Saúde da Família - [PERSON_NAME]" at bounding box center [261, 212] width 488 height 24
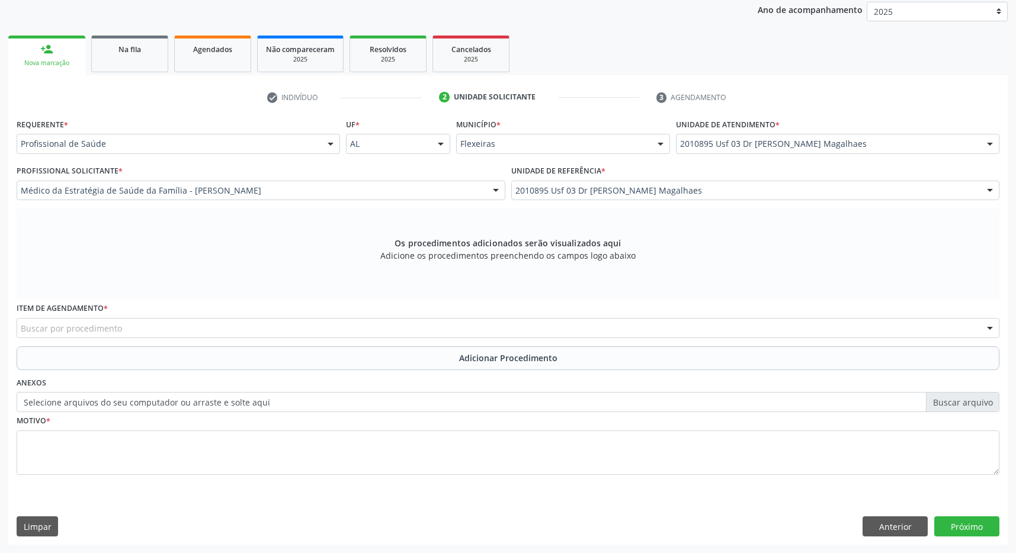
click at [291, 339] on div "Item de agendamento * Buscar por procedimento 0304070076 - .Quimioterapia de Le…" at bounding box center [508, 323] width 989 height 46
click at [196, 332] on div "Buscar por procedimento" at bounding box center [508, 328] width 983 height 20
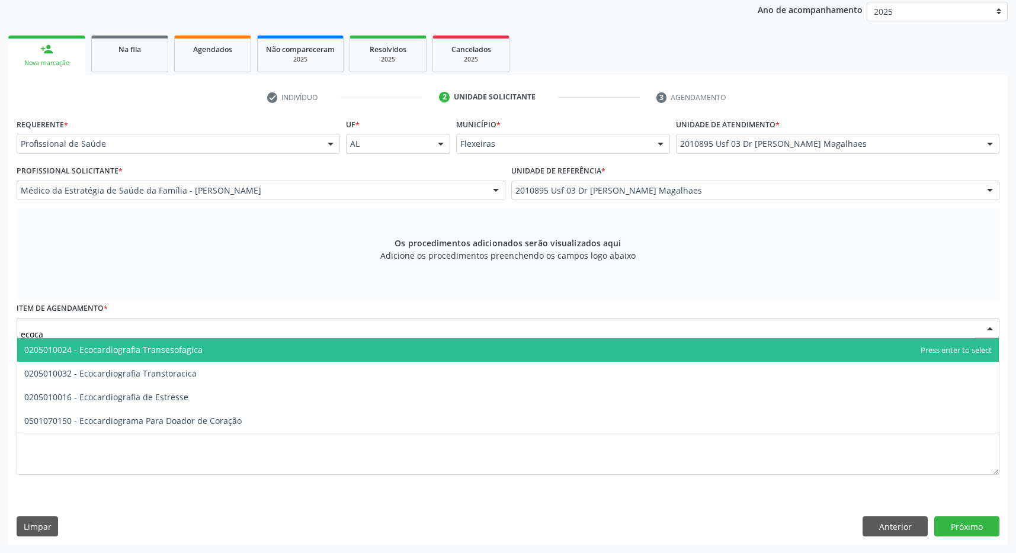
type input "ecocar"
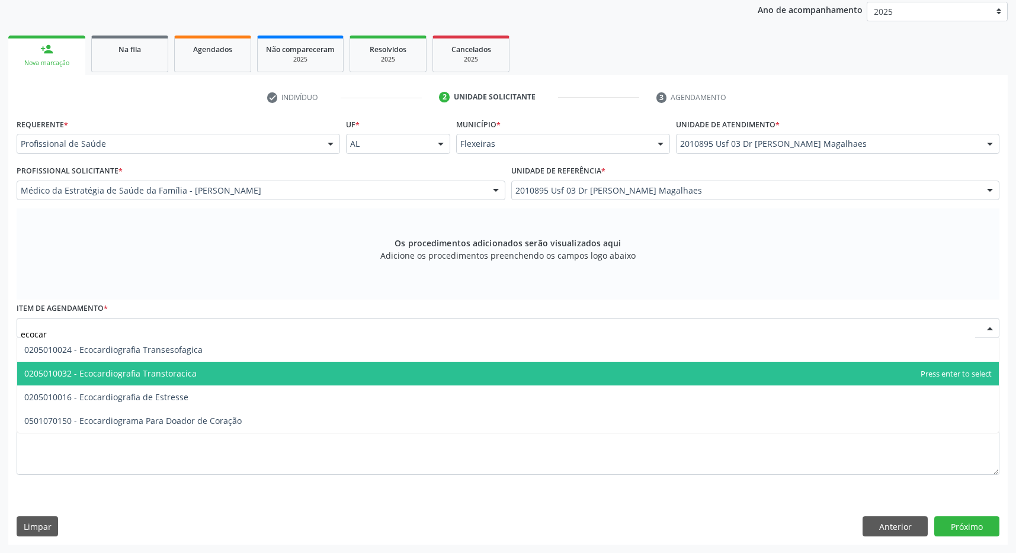
click at [184, 368] on span "0205010032 - Ecocardiografia Transtoracica" at bounding box center [110, 373] width 172 height 11
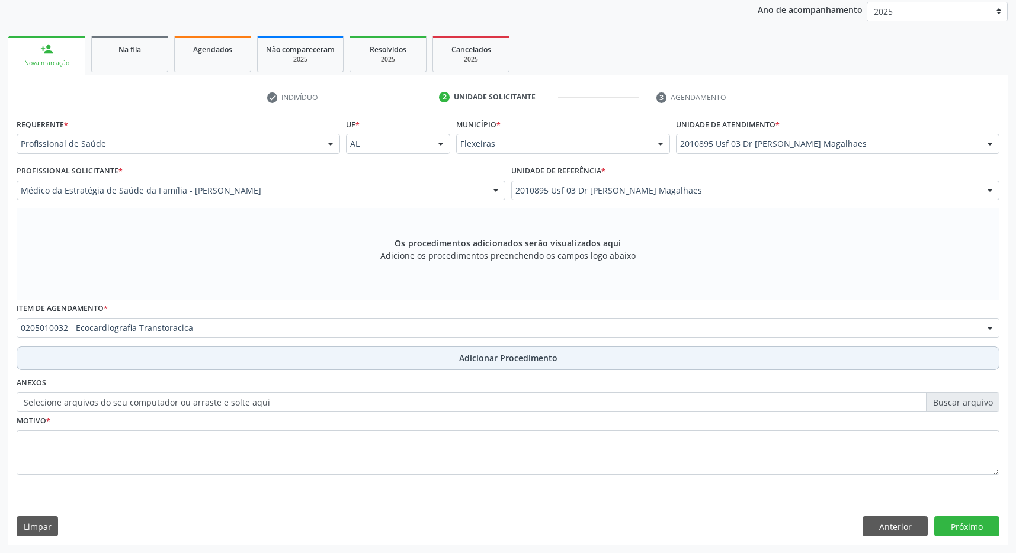
click at [376, 358] on button "Adicionar Procedimento" at bounding box center [508, 359] width 983 height 24
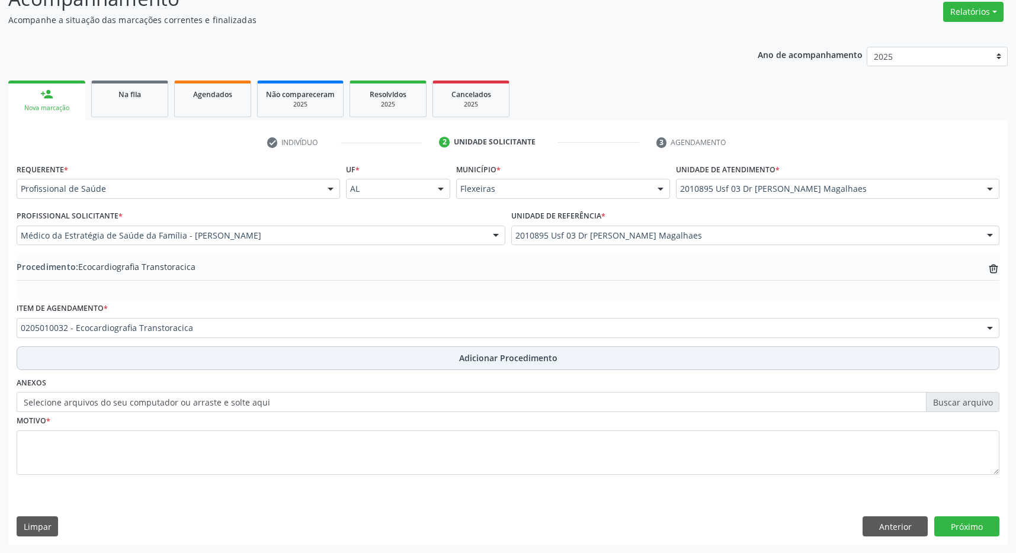
scroll to position [182, 0]
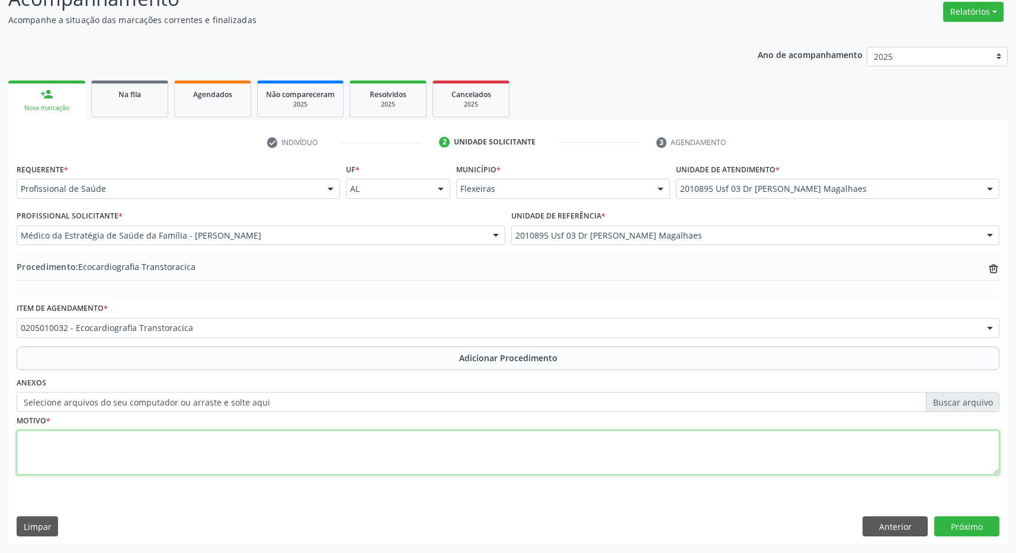
click at [283, 464] on textarea at bounding box center [508, 453] width 983 height 45
type textarea "dispneia aos pequenos esforcos"
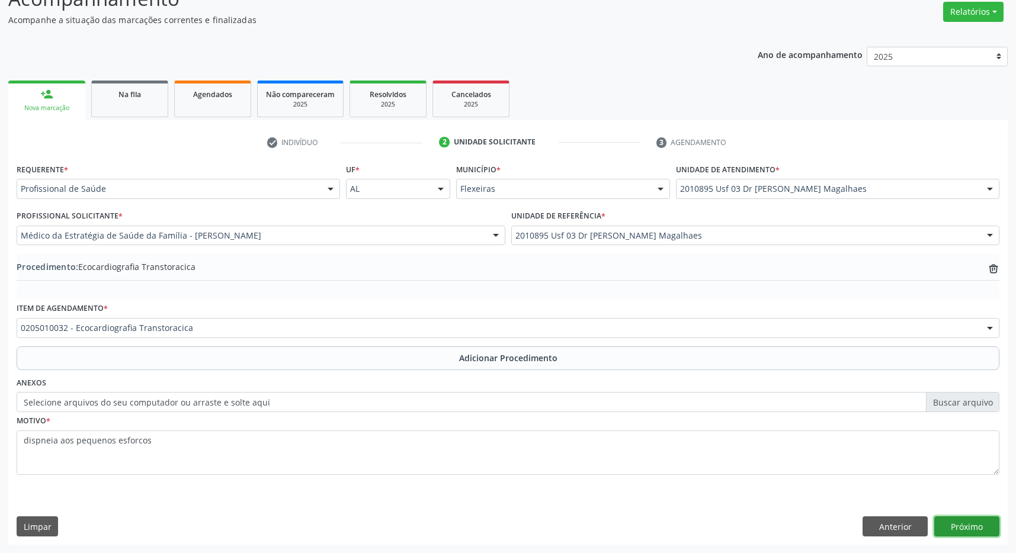
click at [965, 529] on button "Próximo" at bounding box center [966, 527] width 65 height 20
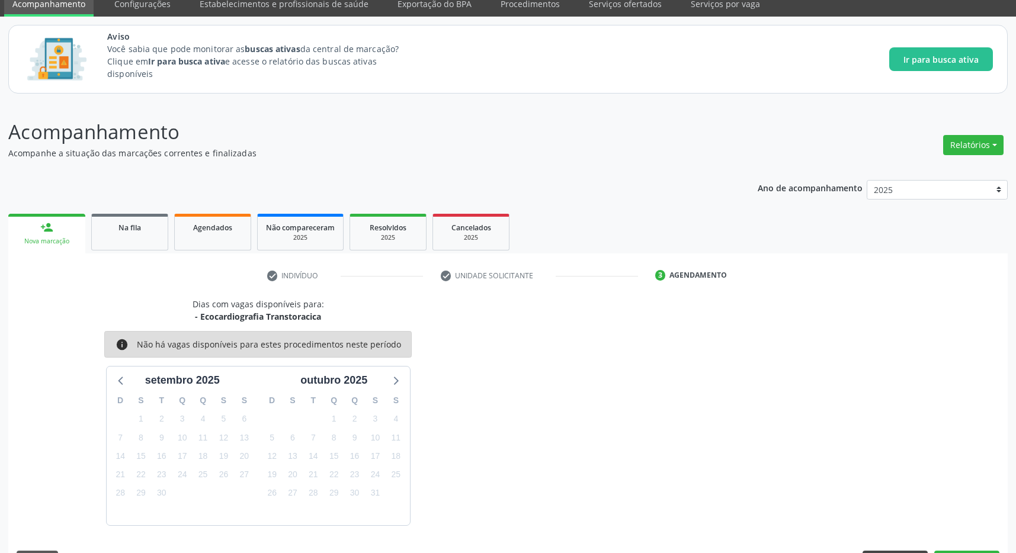
scroll to position [84, 0]
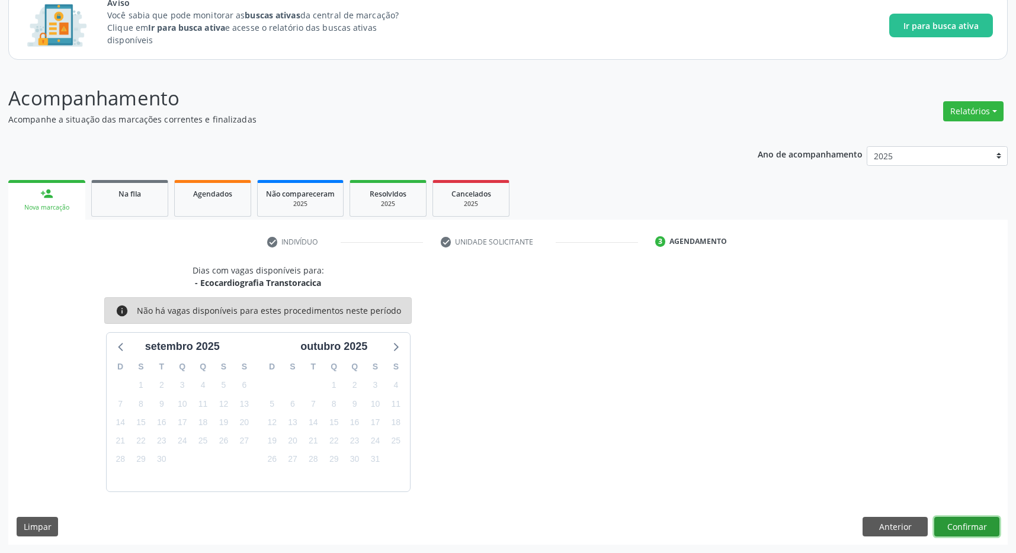
click at [957, 523] on button "Confirmar" at bounding box center [966, 527] width 65 height 20
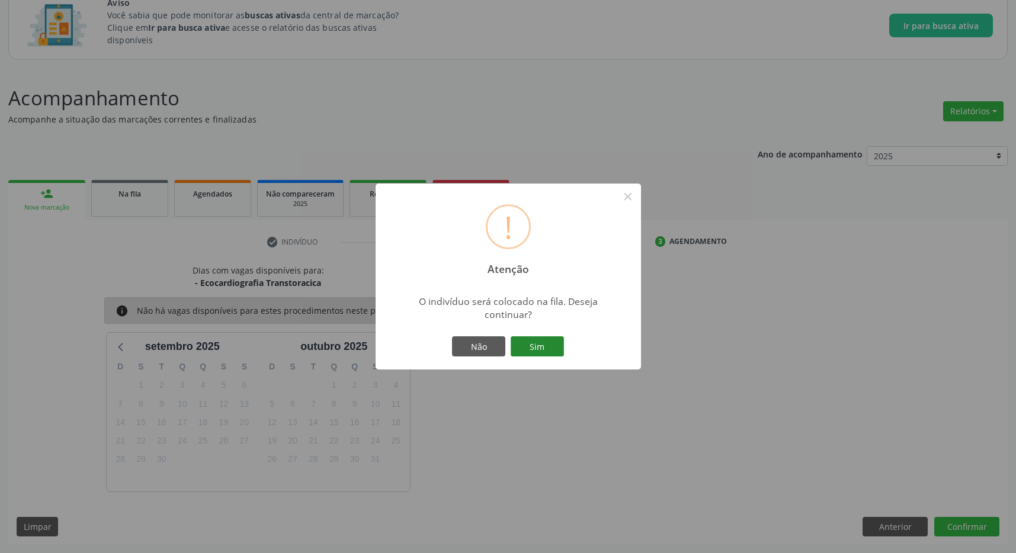
click at [522, 346] on button "Sim" at bounding box center [537, 346] width 53 height 20
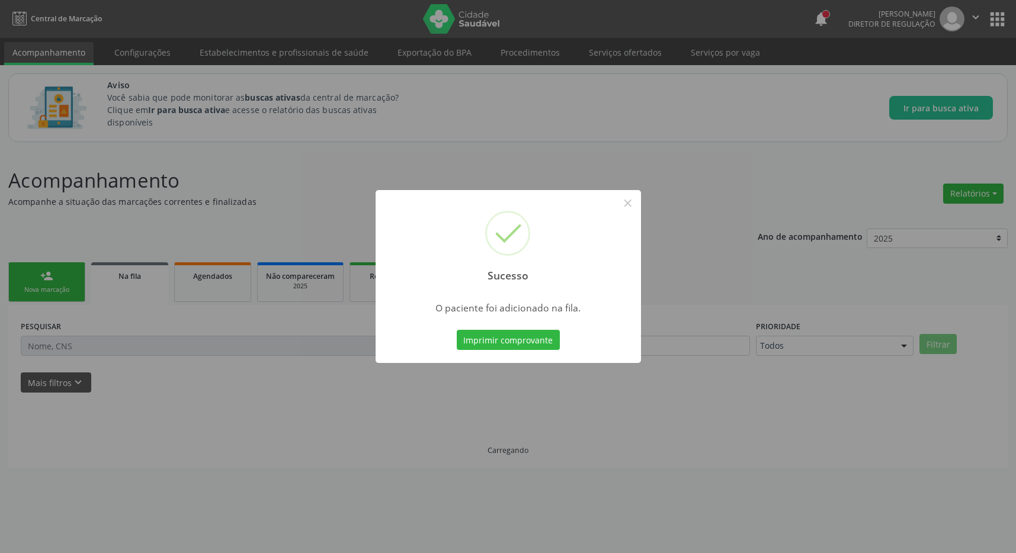
scroll to position [0, 0]
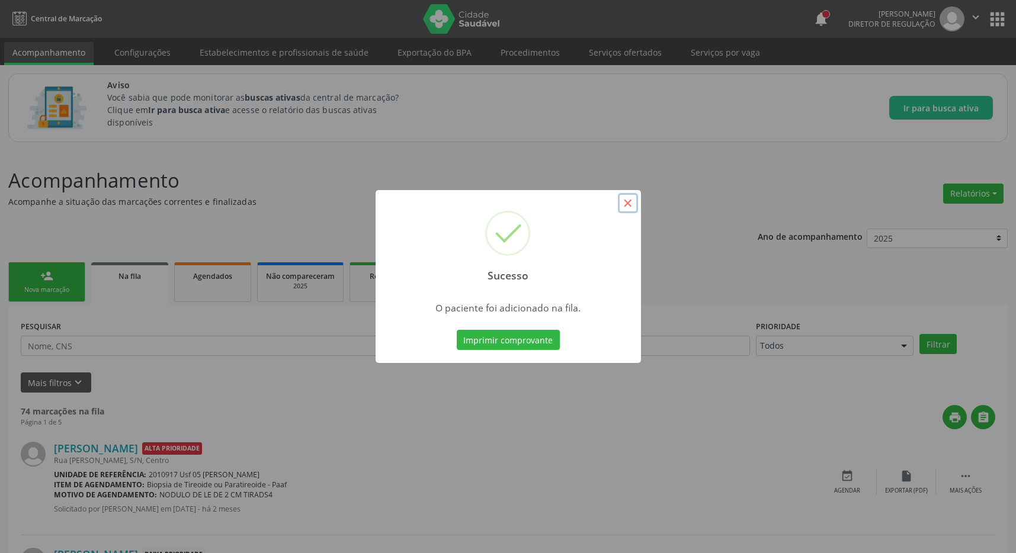
click at [633, 208] on button "×" at bounding box center [628, 203] width 20 height 20
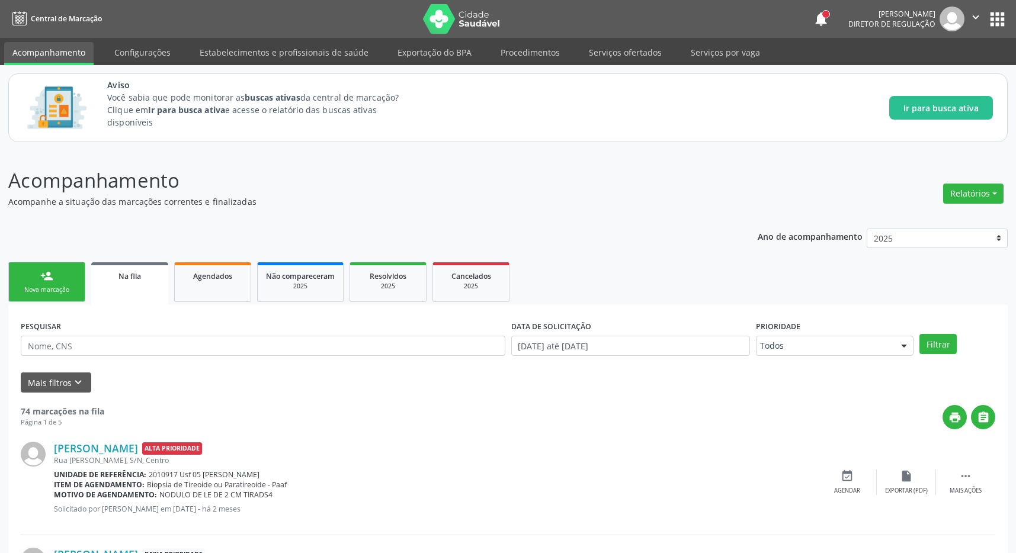
click at [132, 277] on span "Na fila" at bounding box center [129, 276] width 23 height 10
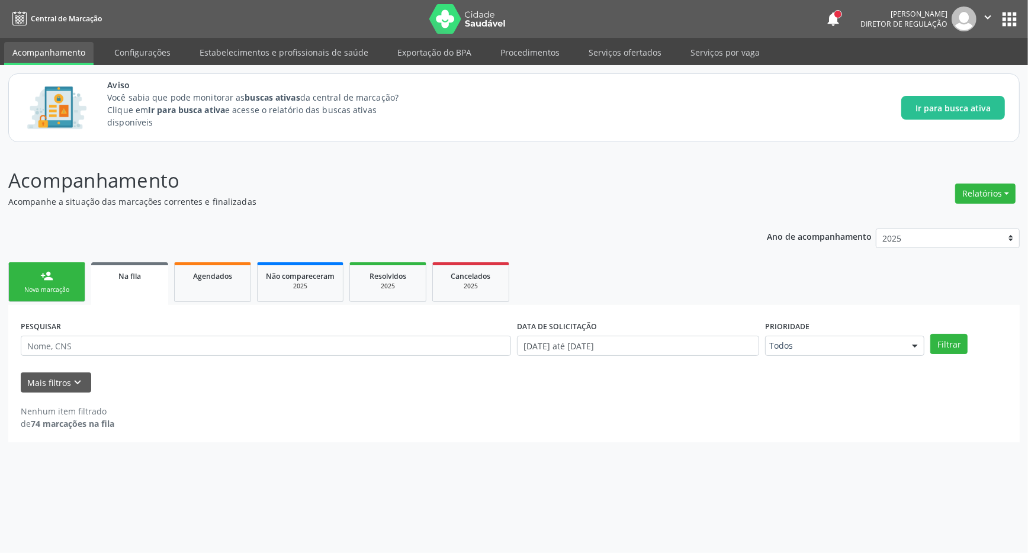
click at [36, 285] on link "person_add Nova marcação" at bounding box center [46, 282] width 77 height 40
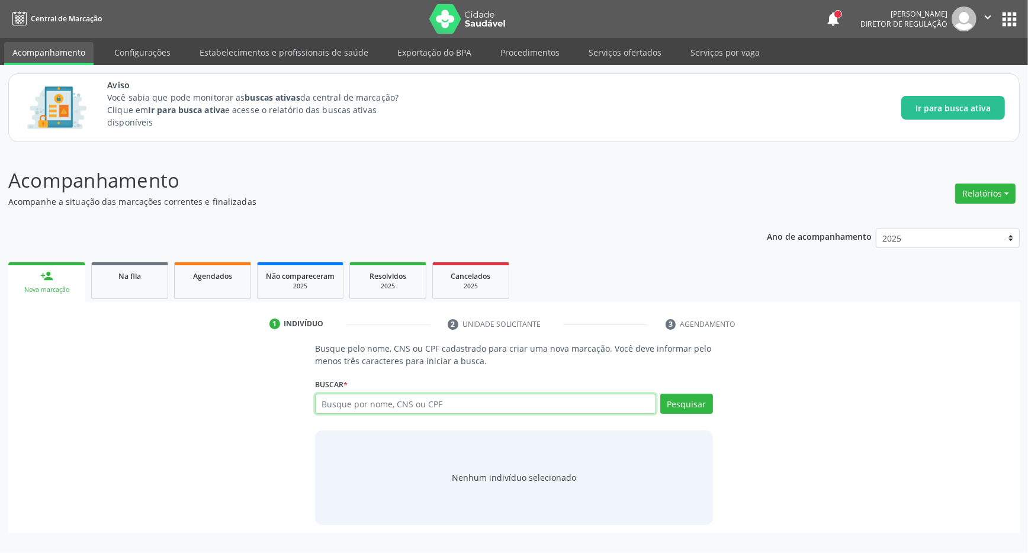
click at [342, 406] on input "text" at bounding box center [485, 404] width 341 height 20
type input "702401095647226"
click at [698, 411] on button "Pesquisar" at bounding box center [687, 404] width 53 height 20
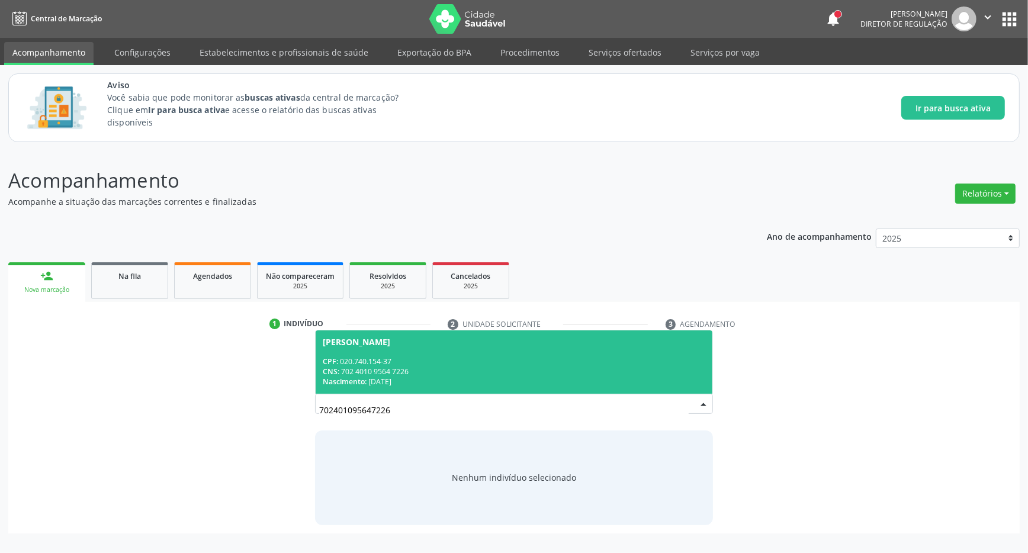
click at [435, 365] on div "CPF: 020.740.154-37" at bounding box center [514, 362] width 383 height 10
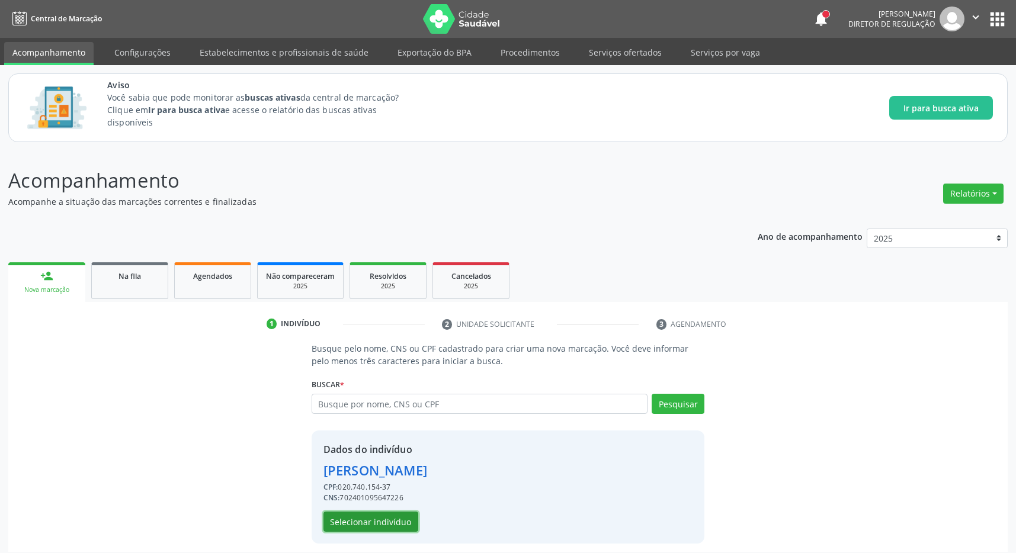
click at [387, 519] on button "Selecionar indivíduo" at bounding box center [370, 522] width 95 height 20
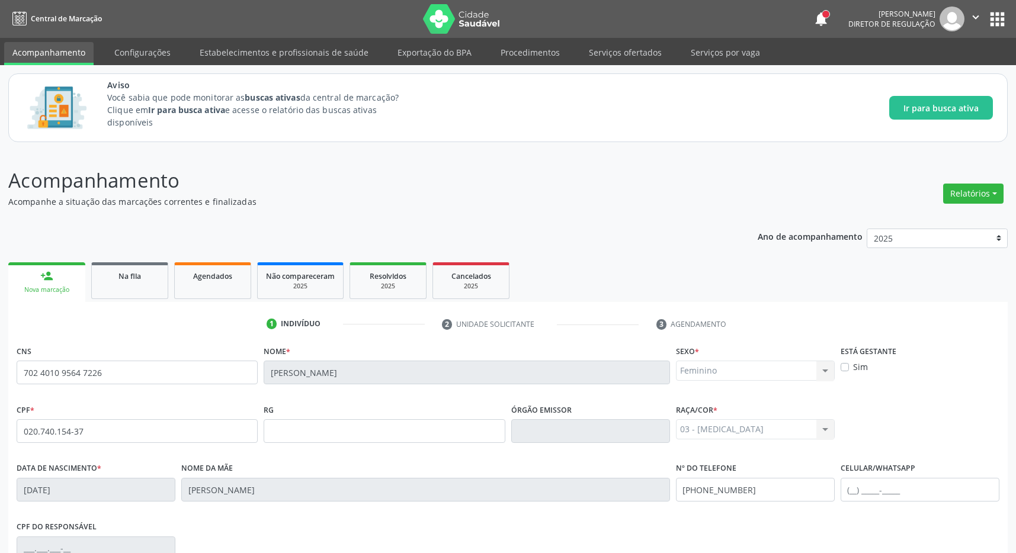
scroll to position [175, 0]
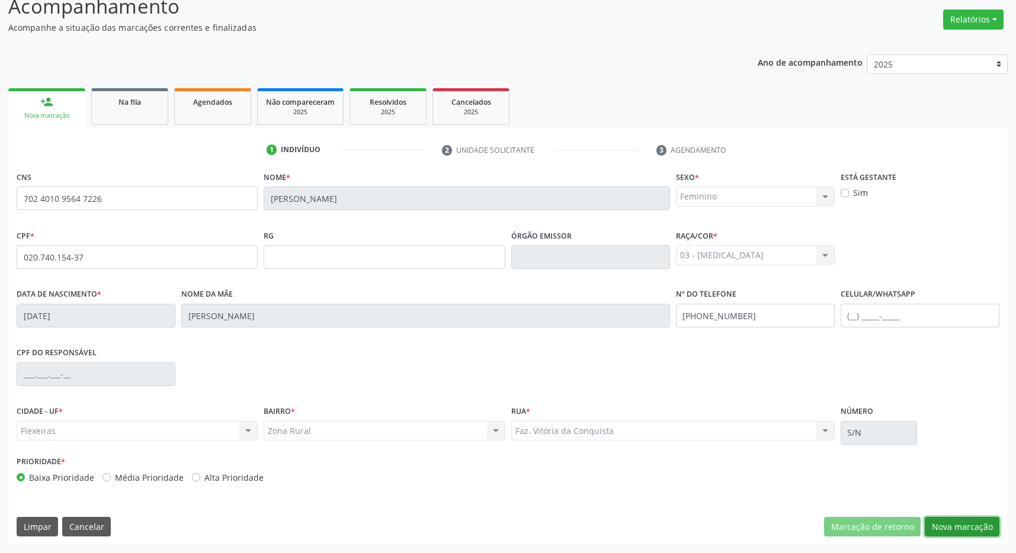
click at [967, 522] on button "Nova marcação" at bounding box center [962, 527] width 75 height 20
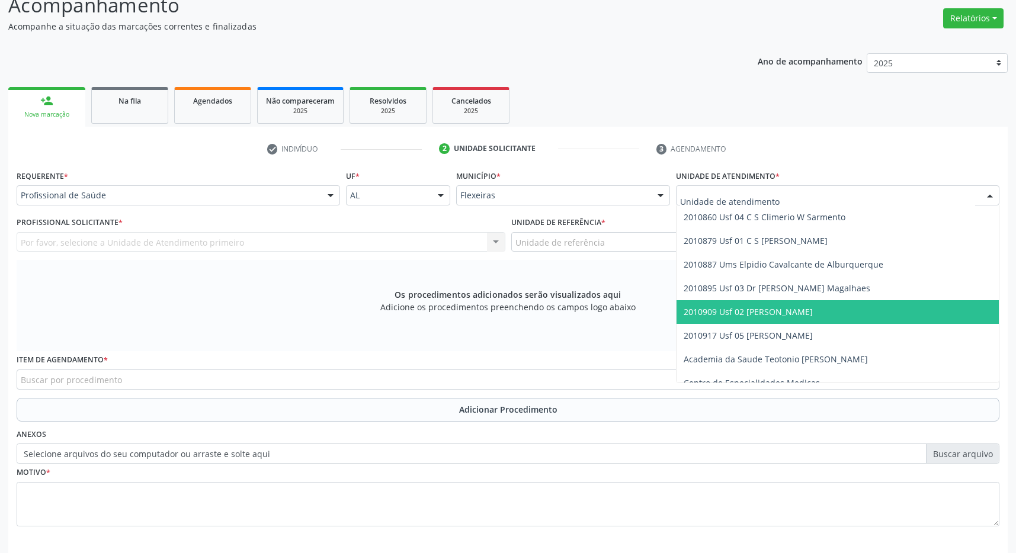
click at [813, 316] on span "2010909 Usf 02 [PERSON_NAME]" at bounding box center [748, 311] width 129 height 11
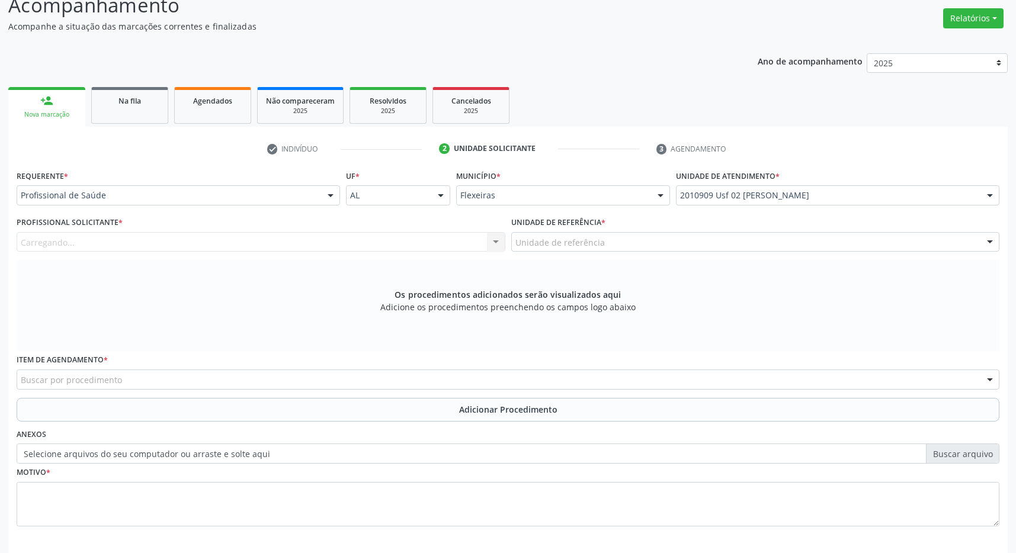
click at [812, 243] on div "Unidade de referência" at bounding box center [755, 242] width 489 height 20
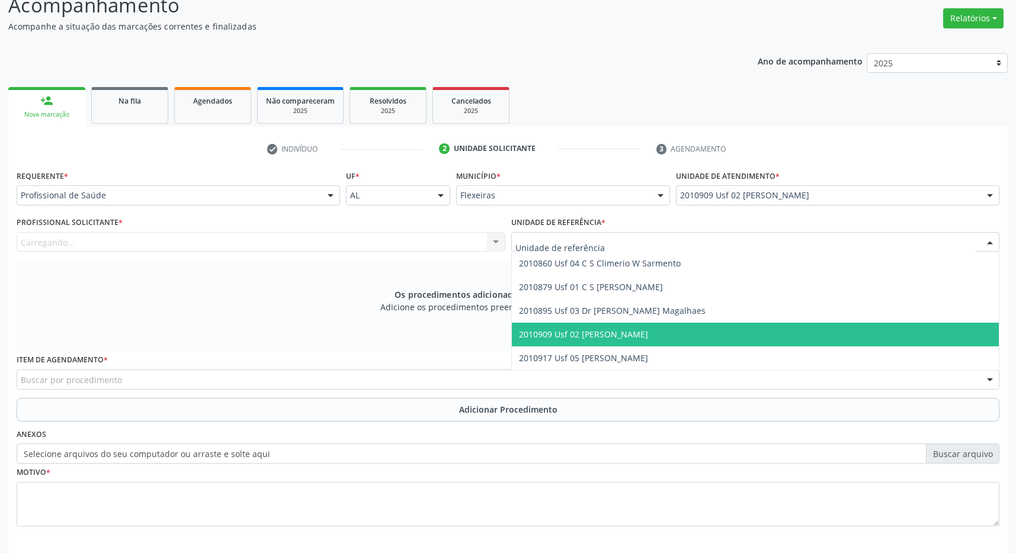
click at [796, 335] on span "2010909 Usf 02 [PERSON_NAME]" at bounding box center [756, 335] width 488 height 24
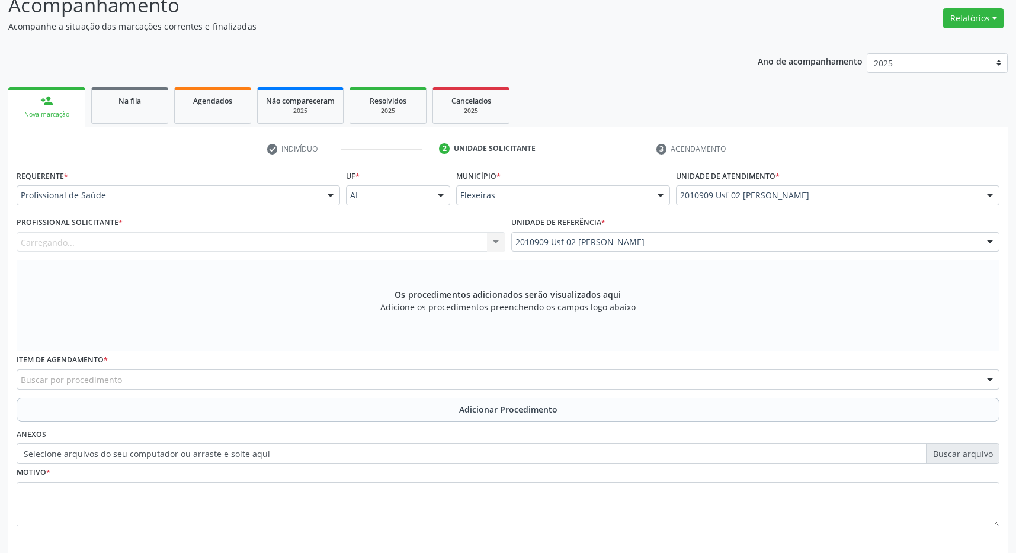
click at [453, 248] on div "Carregando... Nenhum resultado encontrado para: " " Não há nenhuma opção para s…" at bounding box center [261, 242] width 489 height 20
click at [301, 240] on div at bounding box center [261, 242] width 489 height 20
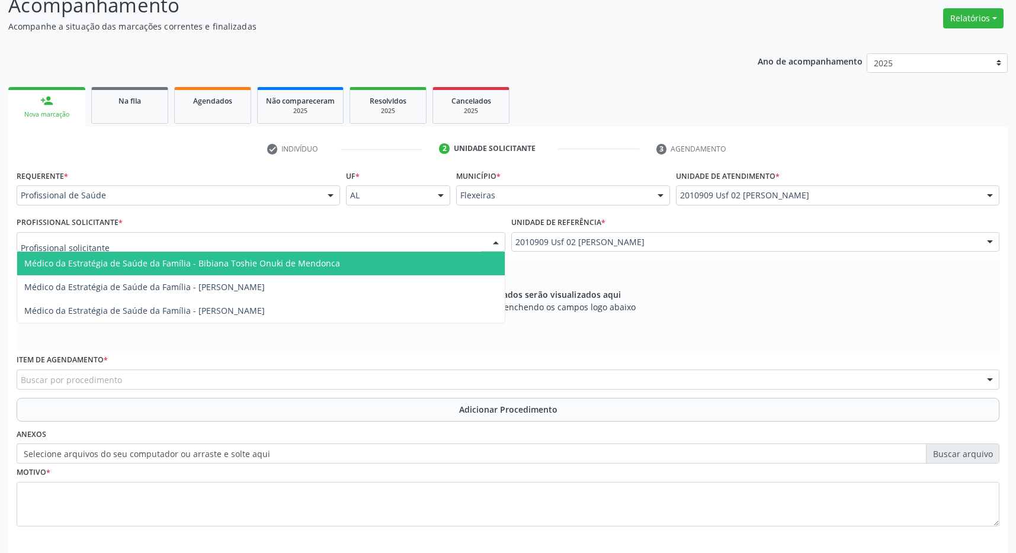
click at [304, 267] on span "Médico da Estratégia de Saúde da Família - Bibiana Toshie Onuki de Mendonca" at bounding box center [182, 263] width 316 height 11
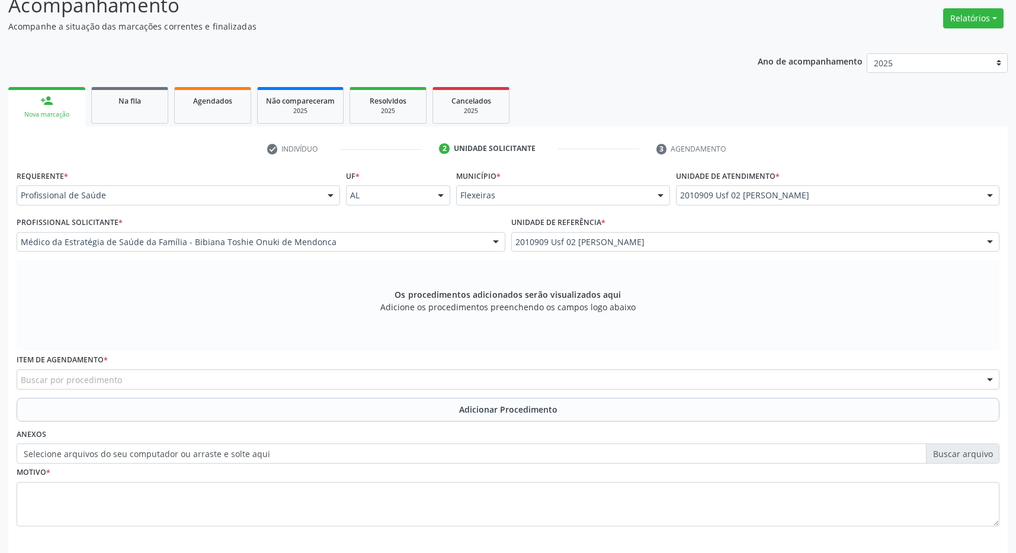
click at [409, 377] on div "Buscar por procedimento" at bounding box center [508, 380] width 983 height 20
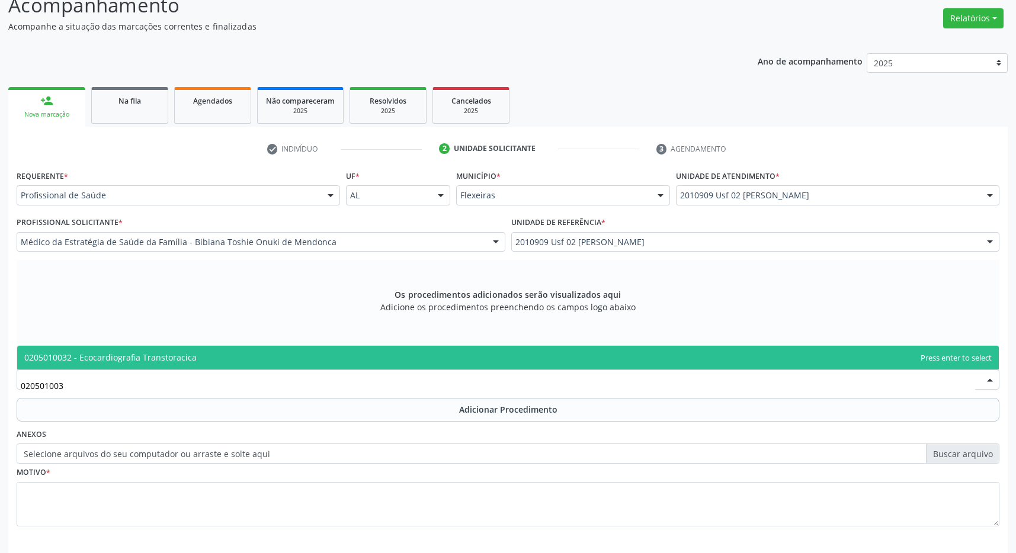
type input "0205010032"
click at [366, 364] on span "0205010032 - Ecocardiografia Transtoracica" at bounding box center [508, 358] width 982 height 24
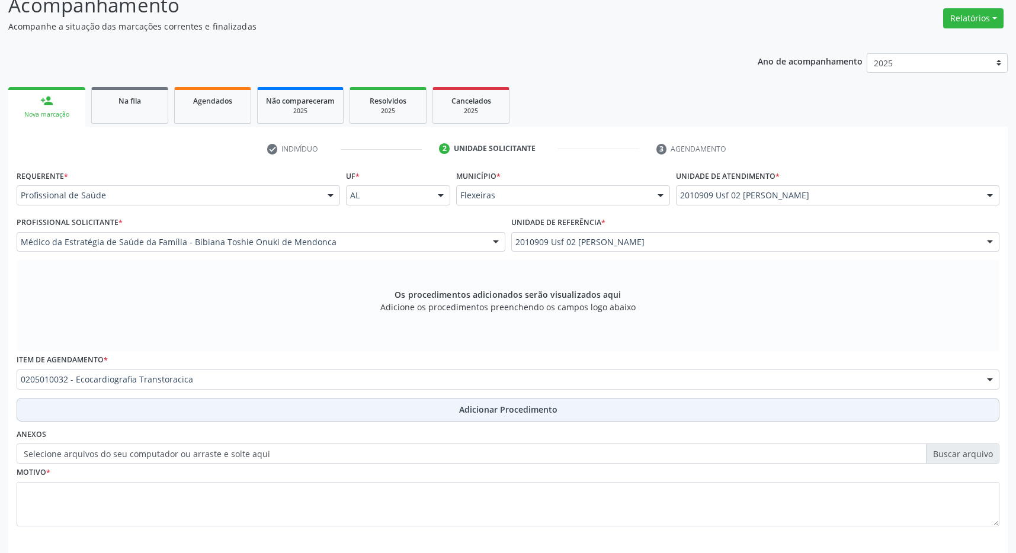
click at [489, 406] on span "Adicionar Procedimento" at bounding box center [508, 409] width 98 height 12
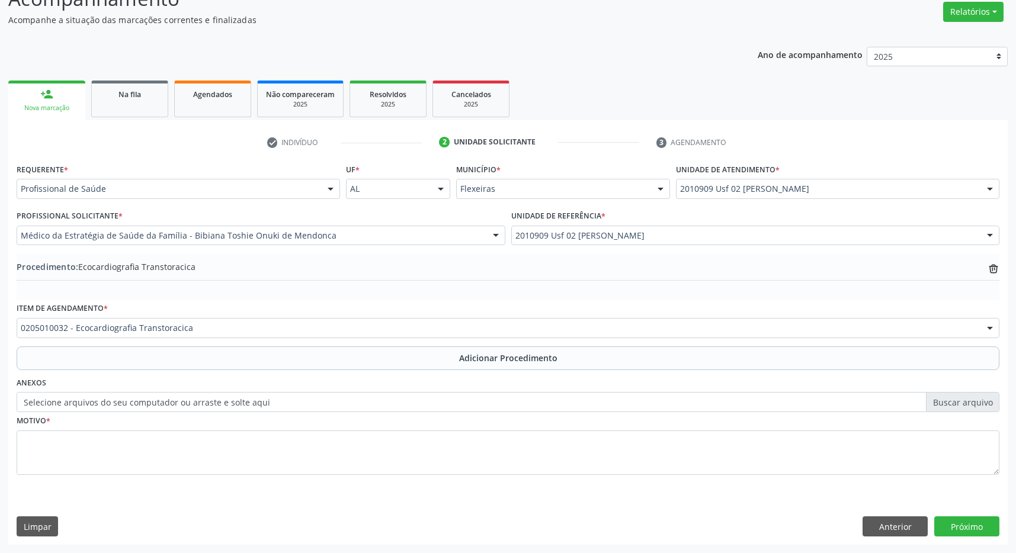
scroll to position [1, 0]
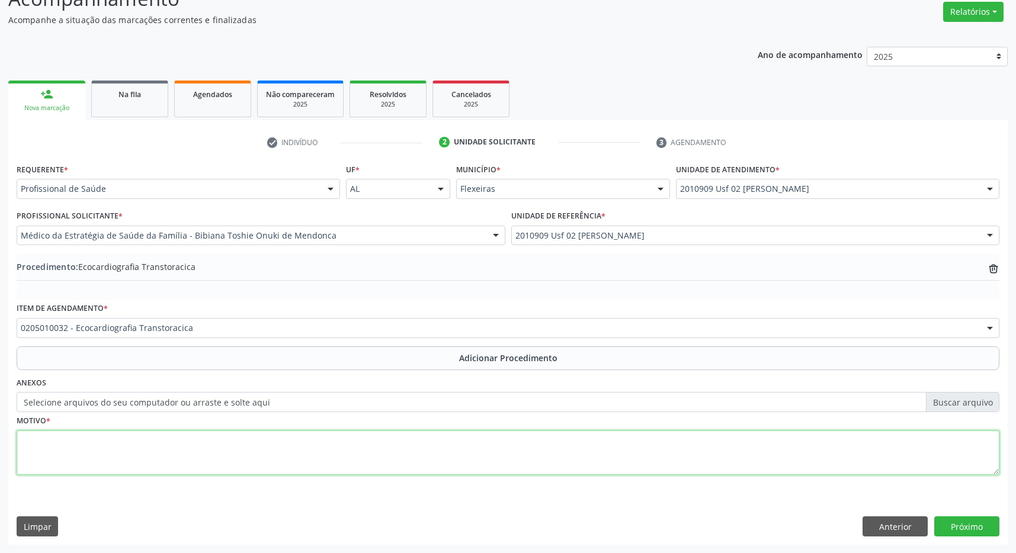
click at [367, 458] on textarea at bounding box center [508, 453] width 983 height 45
type textarea "paciente com queixa de dor no peito há 2 meses"
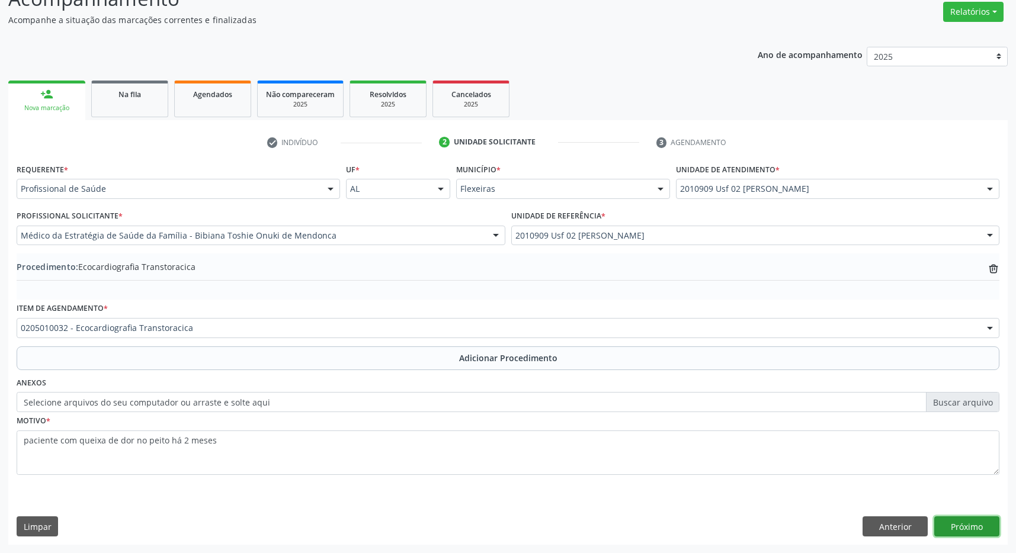
click at [982, 528] on button "Próximo" at bounding box center [966, 527] width 65 height 20
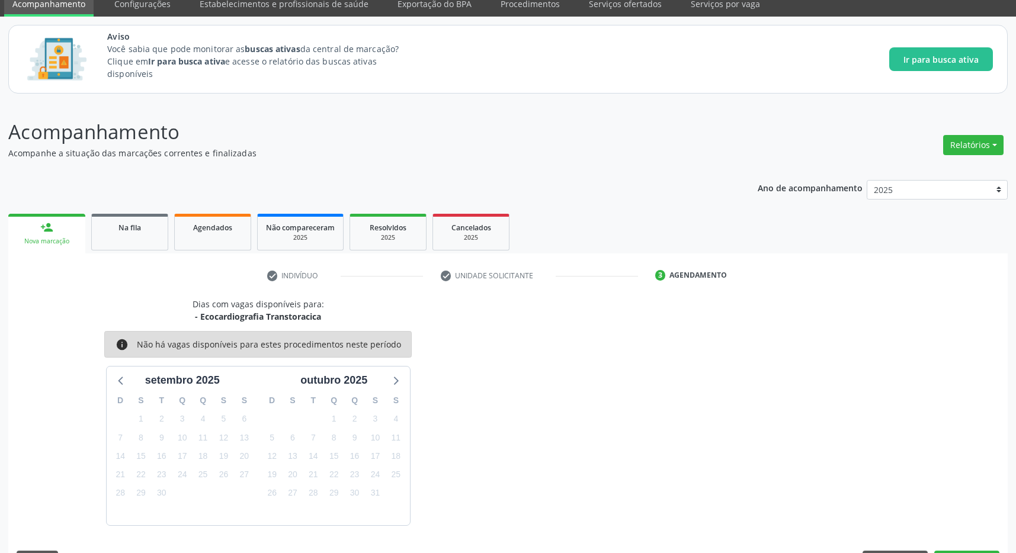
scroll to position [84, 0]
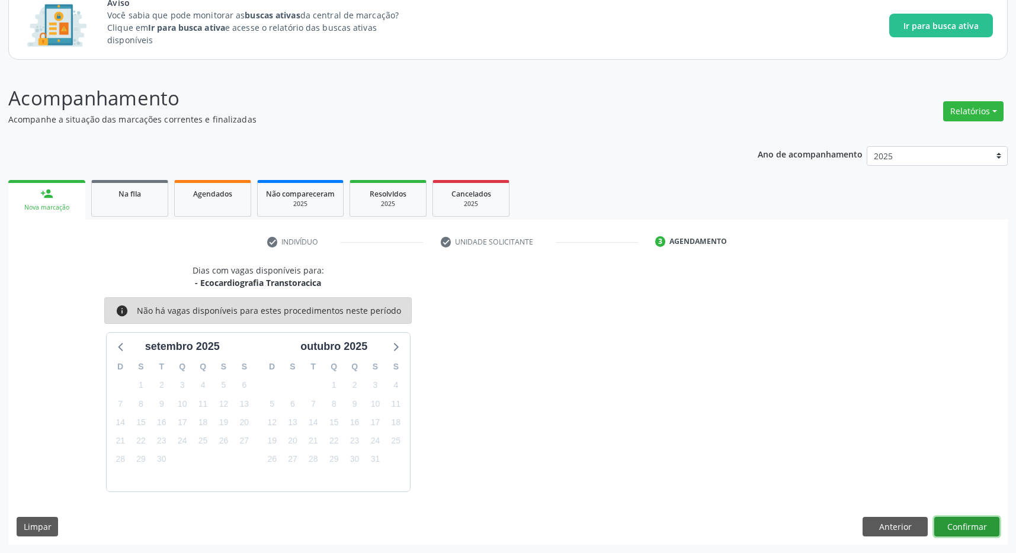
click at [967, 532] on button "Confirmar" at bounding box center [966, 527] width 65 height 20
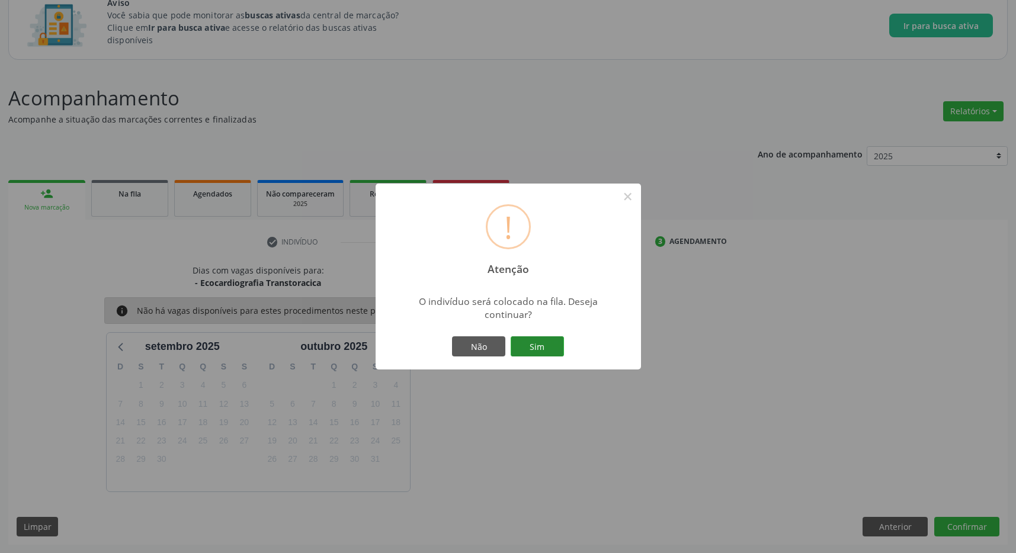
click at [548, 344] on button "Sim" at bounding box center [537, 346] width 53 height 20
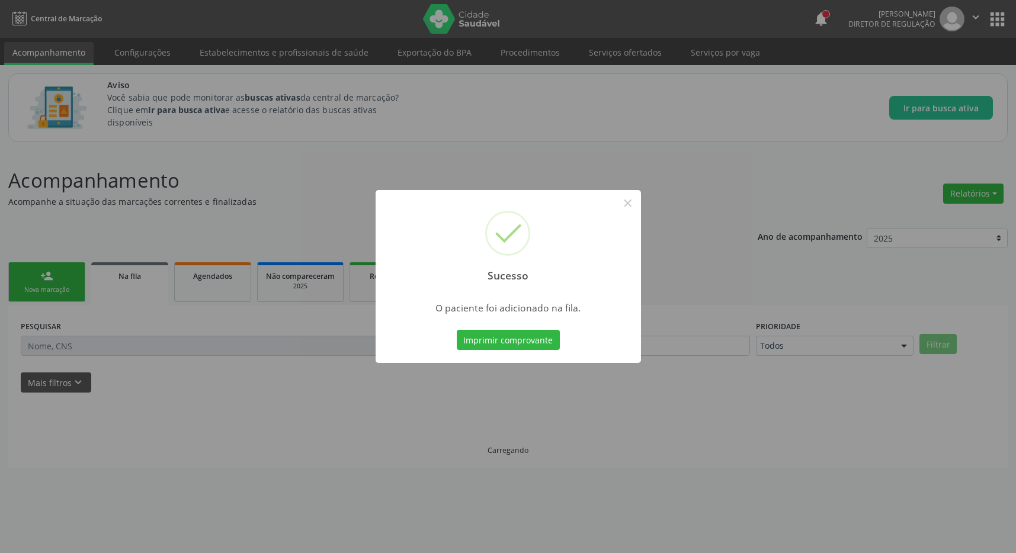
scroll to position [0, 0]
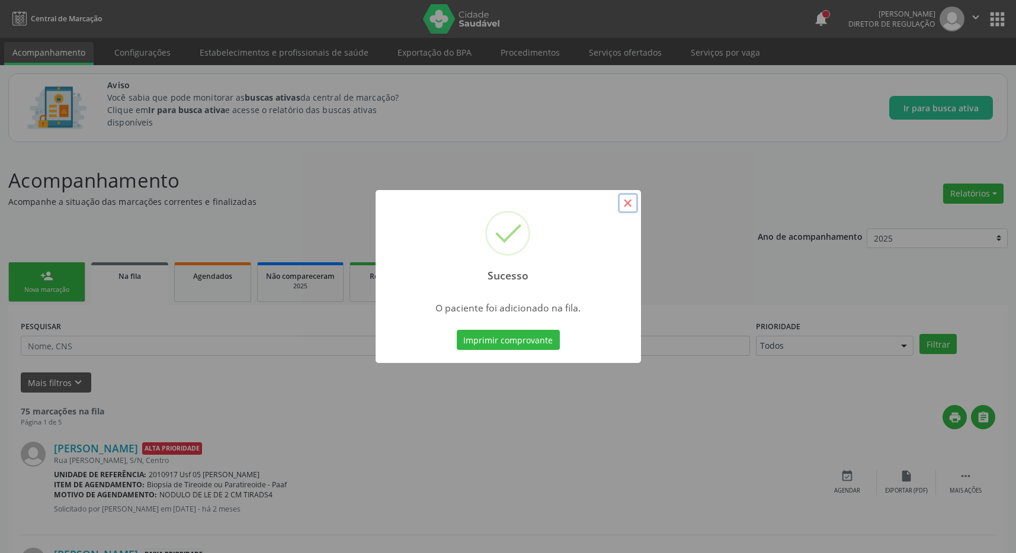
click at [625, 204] on button "×" at bounding box center [628, 203] width 20 height 20
